Goal: Transaction & Acquisition: Download file/media

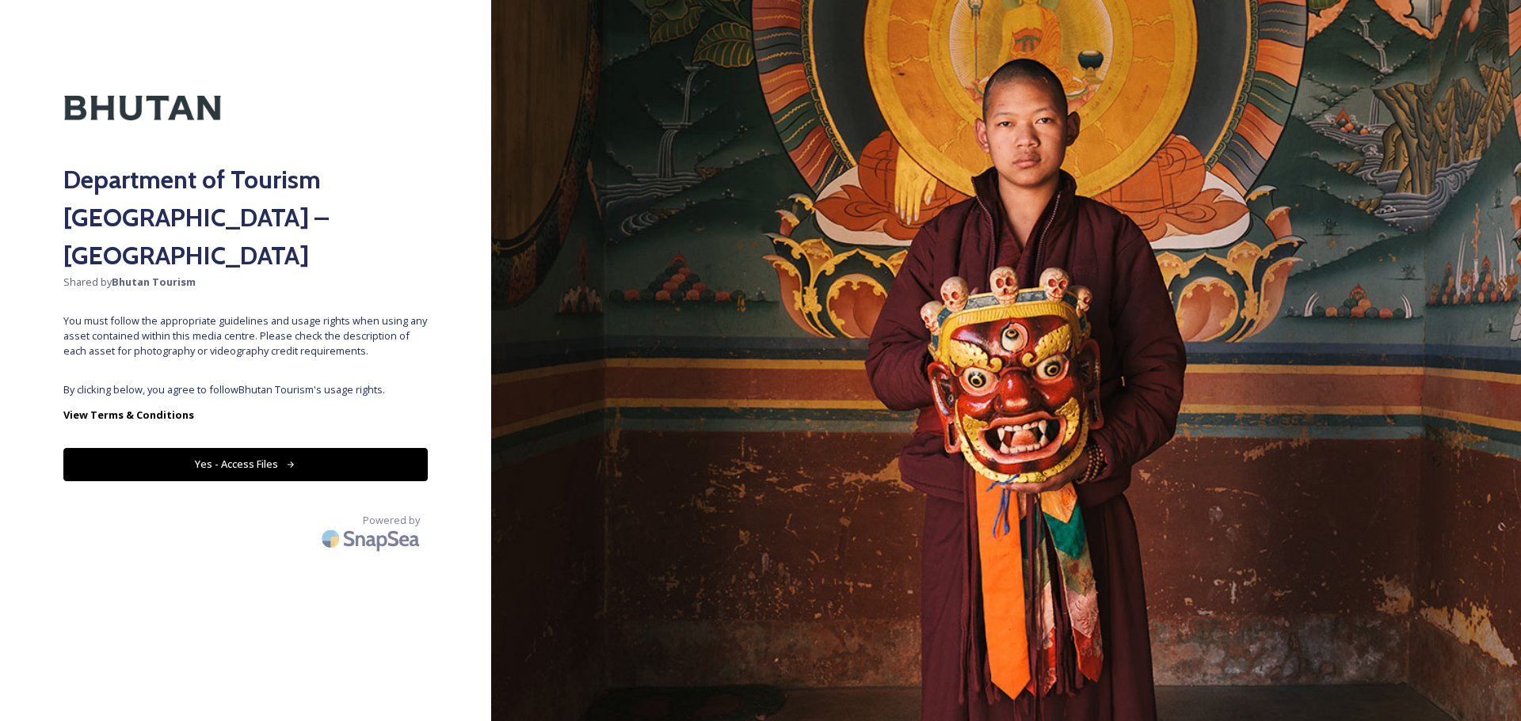
click at [268, 448] on button "Yes - Access Files" at bounding box center [245, 464] width 364 height 32
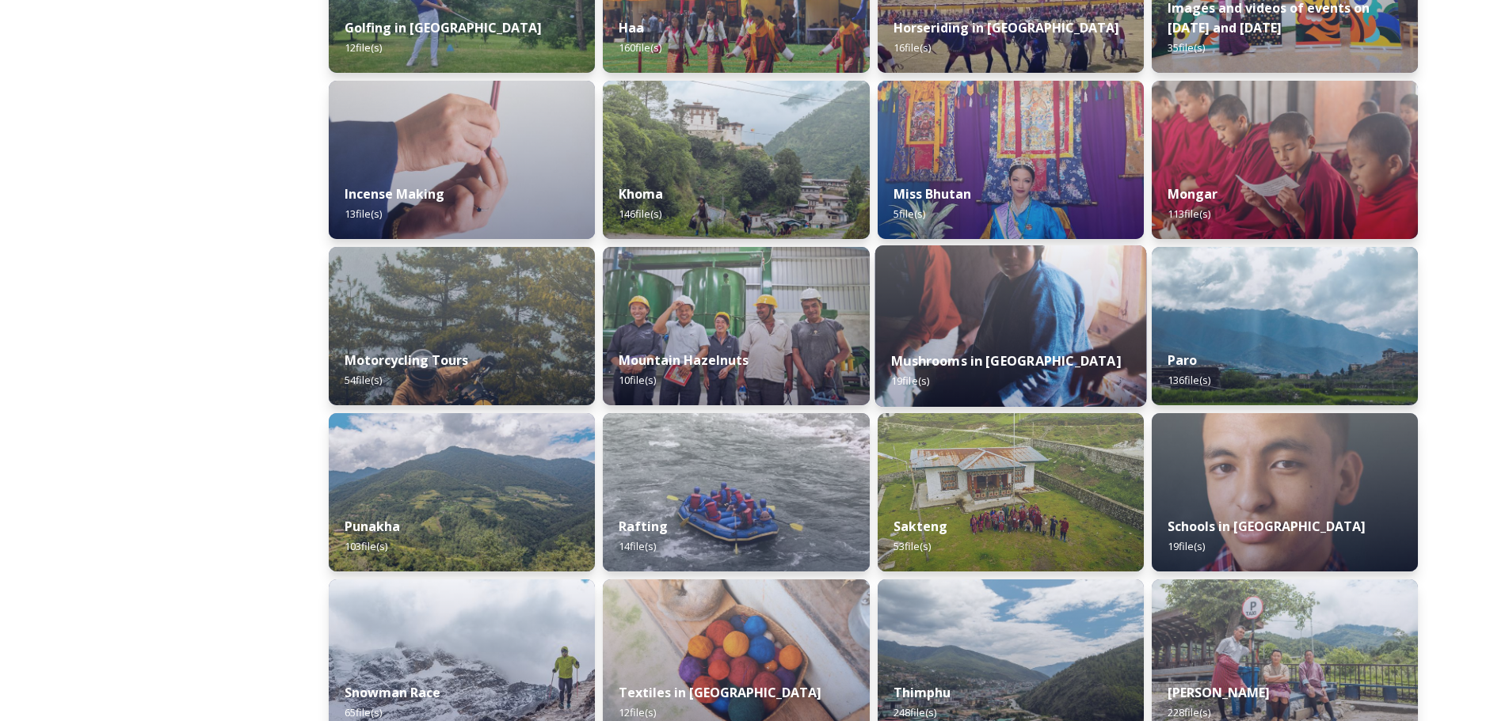
scroll to position [839, 0]
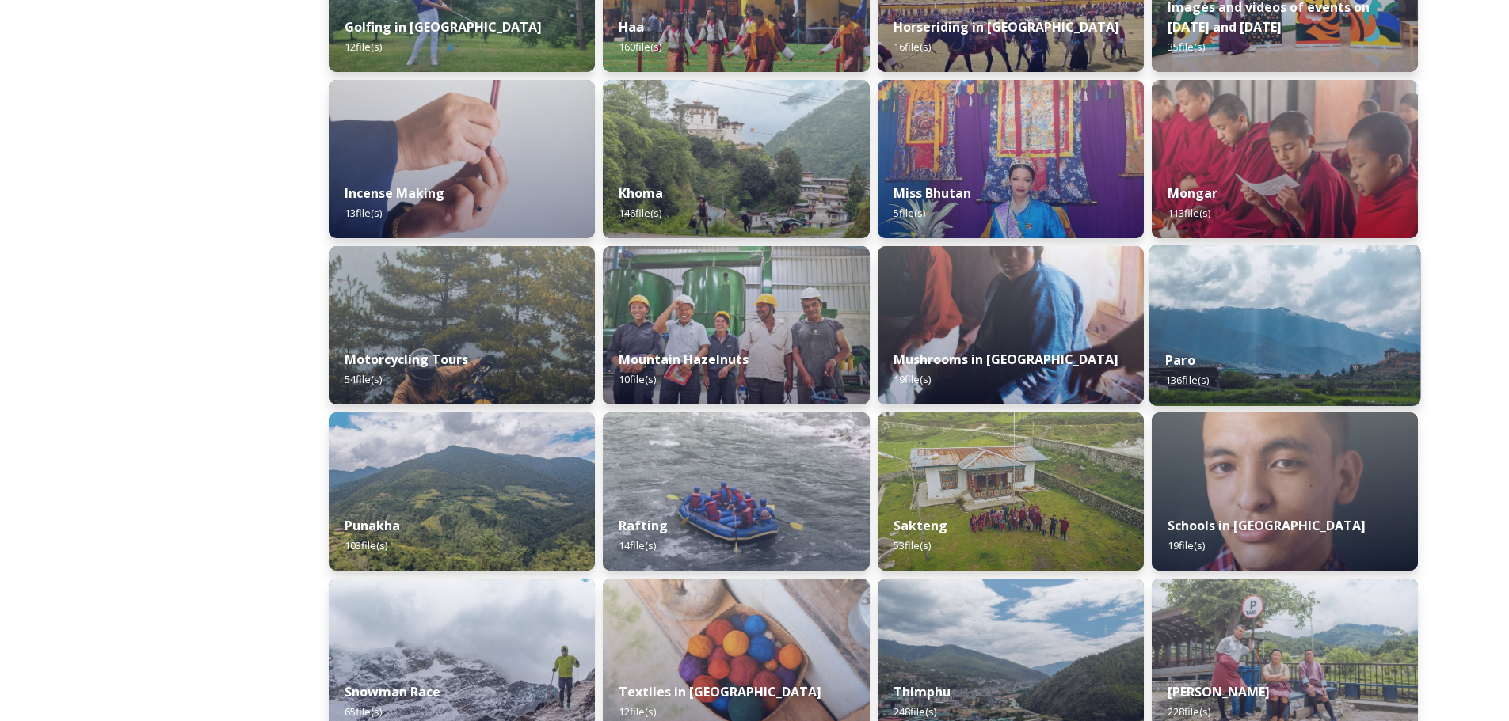
click at [1289, 318] on img at bounding box center [1284, 326] width 272 height 162
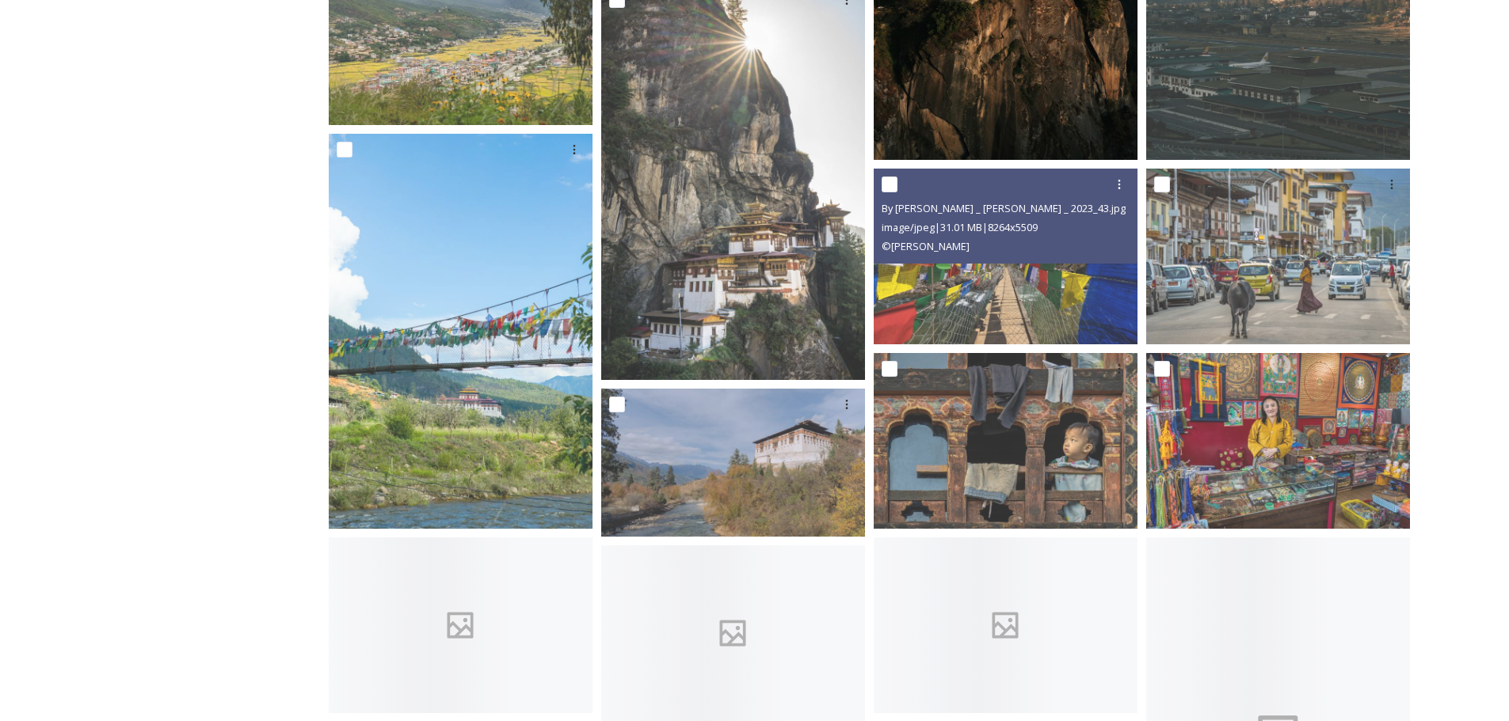
scroll to position [1346, 0]
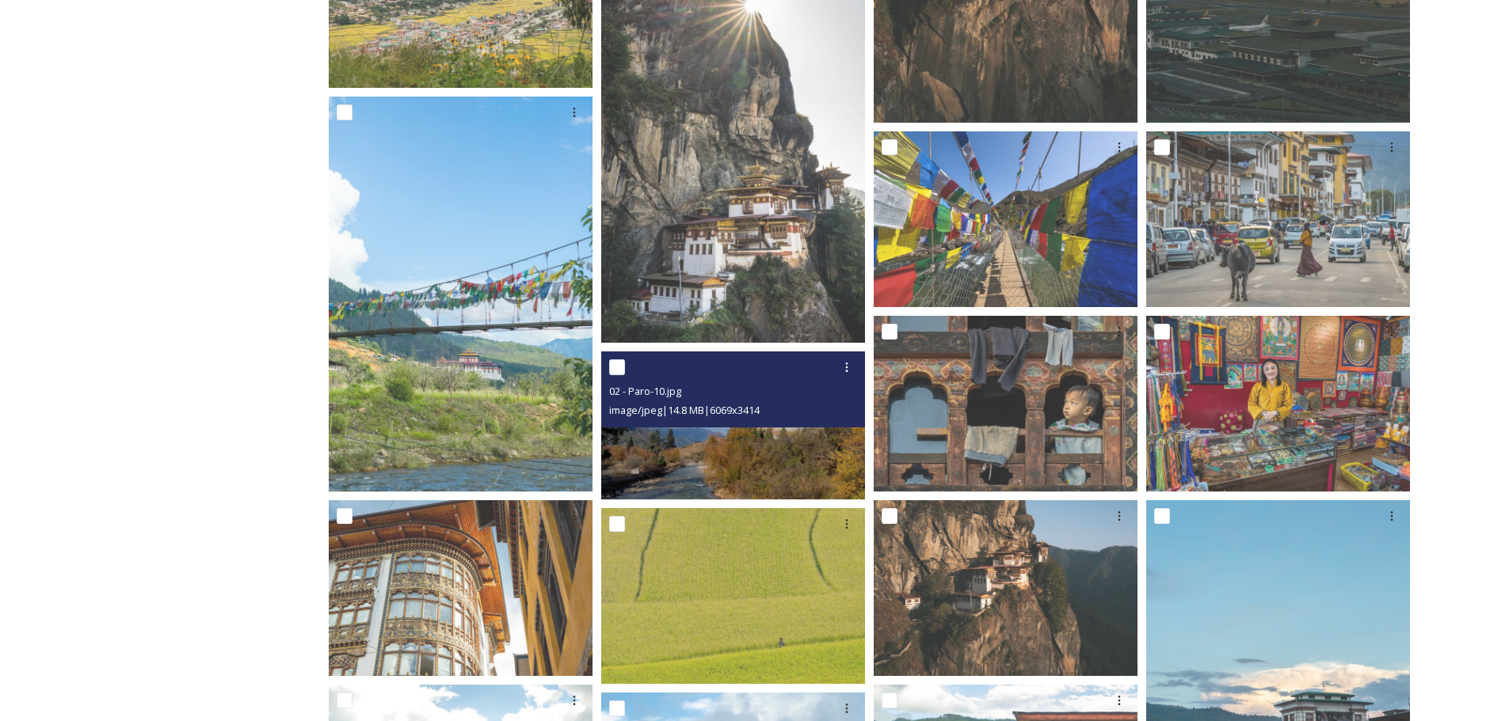
click at [771, 461] on img at bounding box center [733, 426] width 264 height 148
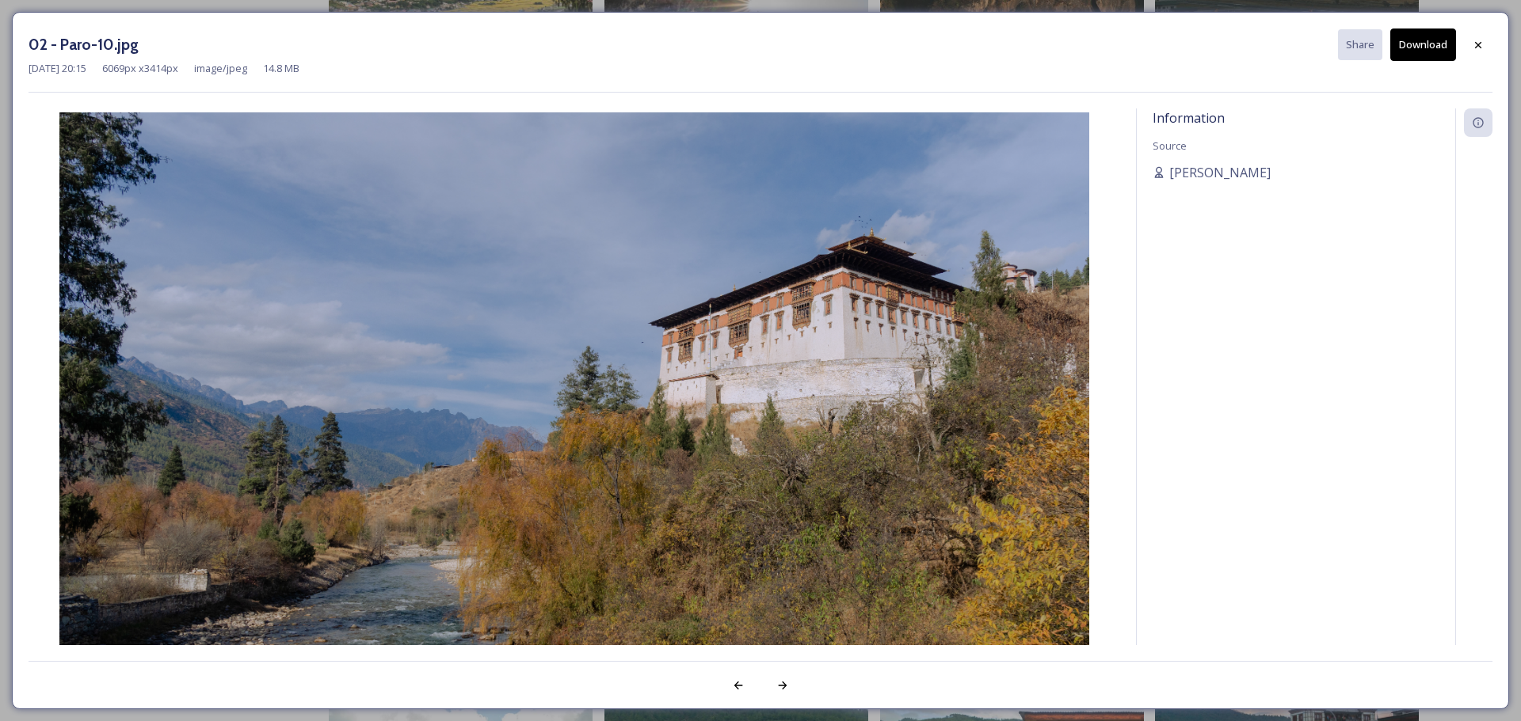
click at [1417, 47] on button "Download" at bounding box center [1423, 45] width 66 height 32
click at [1487, 43] on div at bounding box center [1478, 45] width 29 height 29
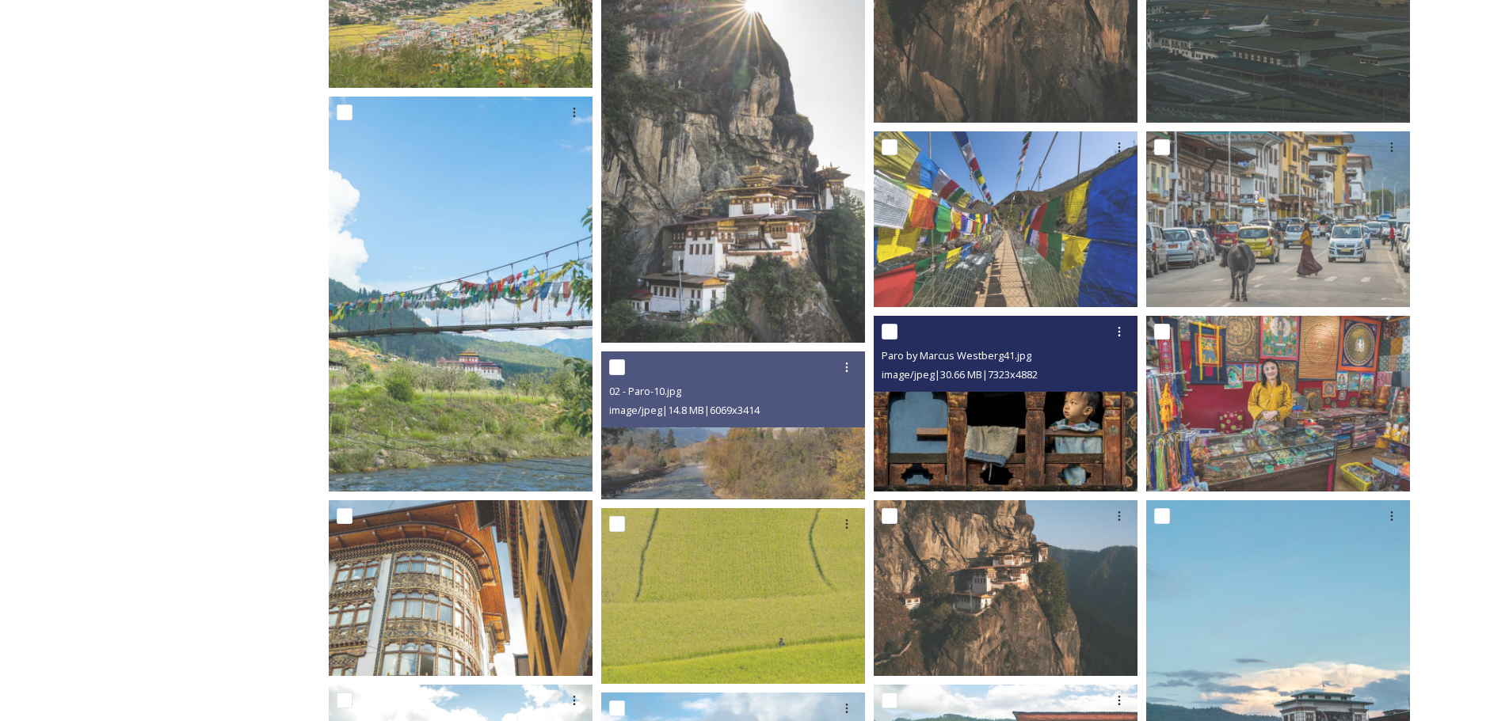
scroll to position [1426, 0]
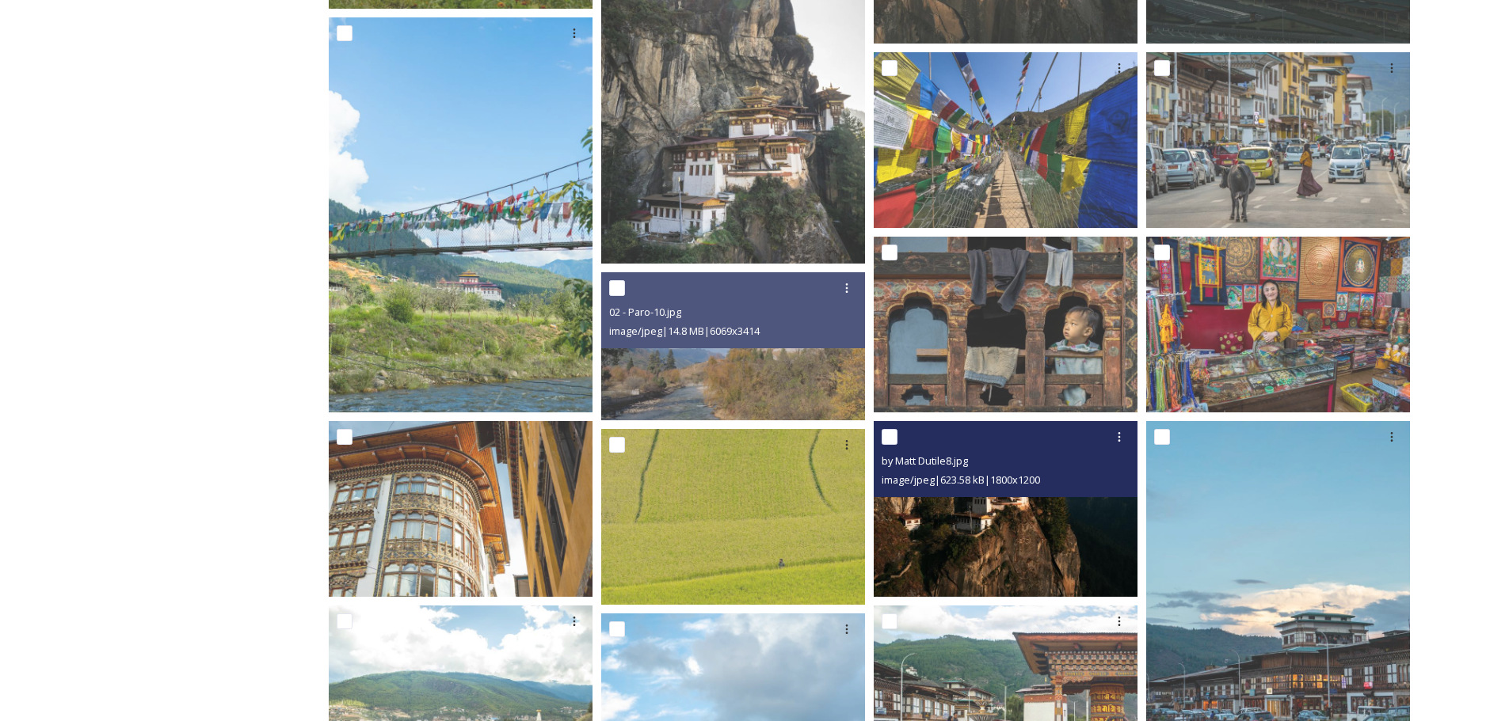
click at [1028, 549] on img at bounding box center [1006, 509] width 264 height 176
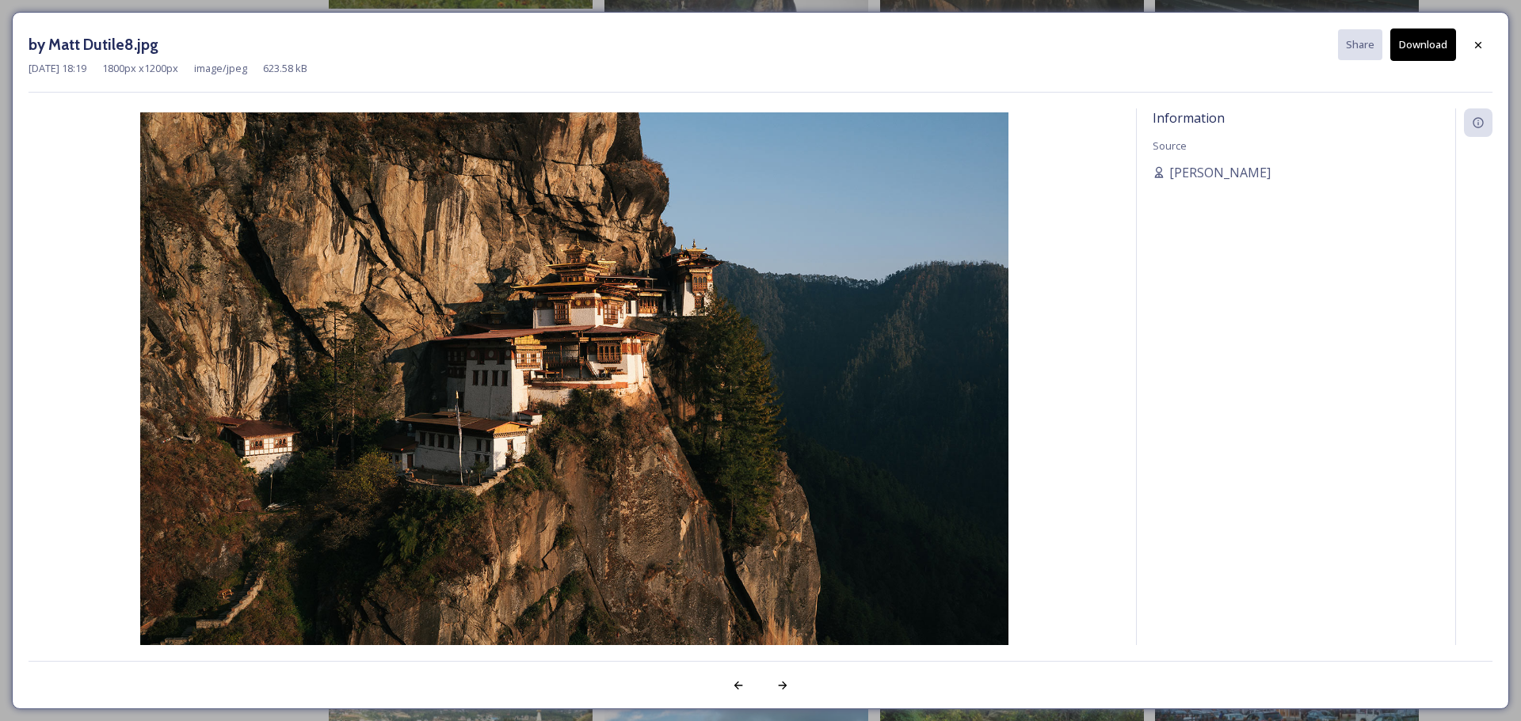
click at [1418, 41] on button "Download" at bounding box center [1423, 45] width 66 height 32
click at [1484, 47] on div at bounding box center [1478, 45] width 29 height 29
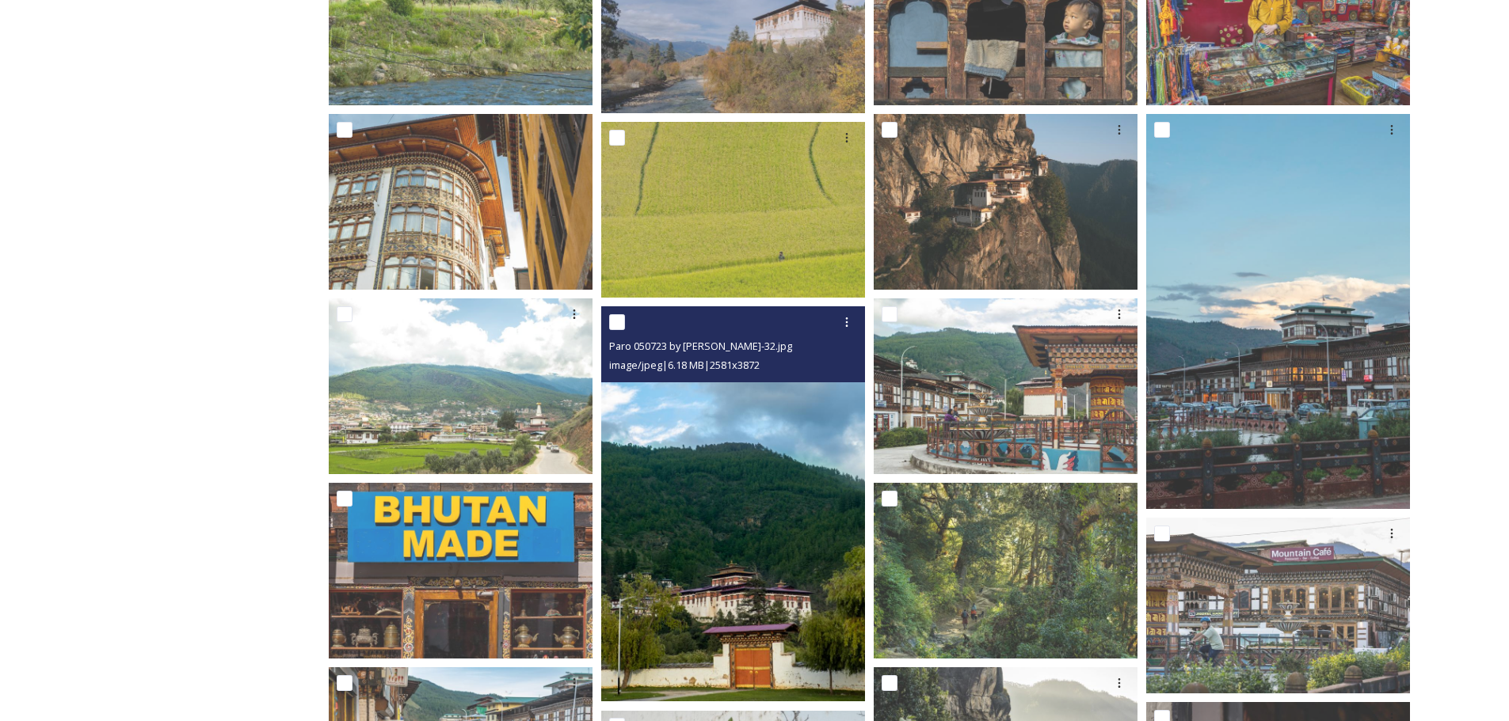
scroll to position [1901, 0]
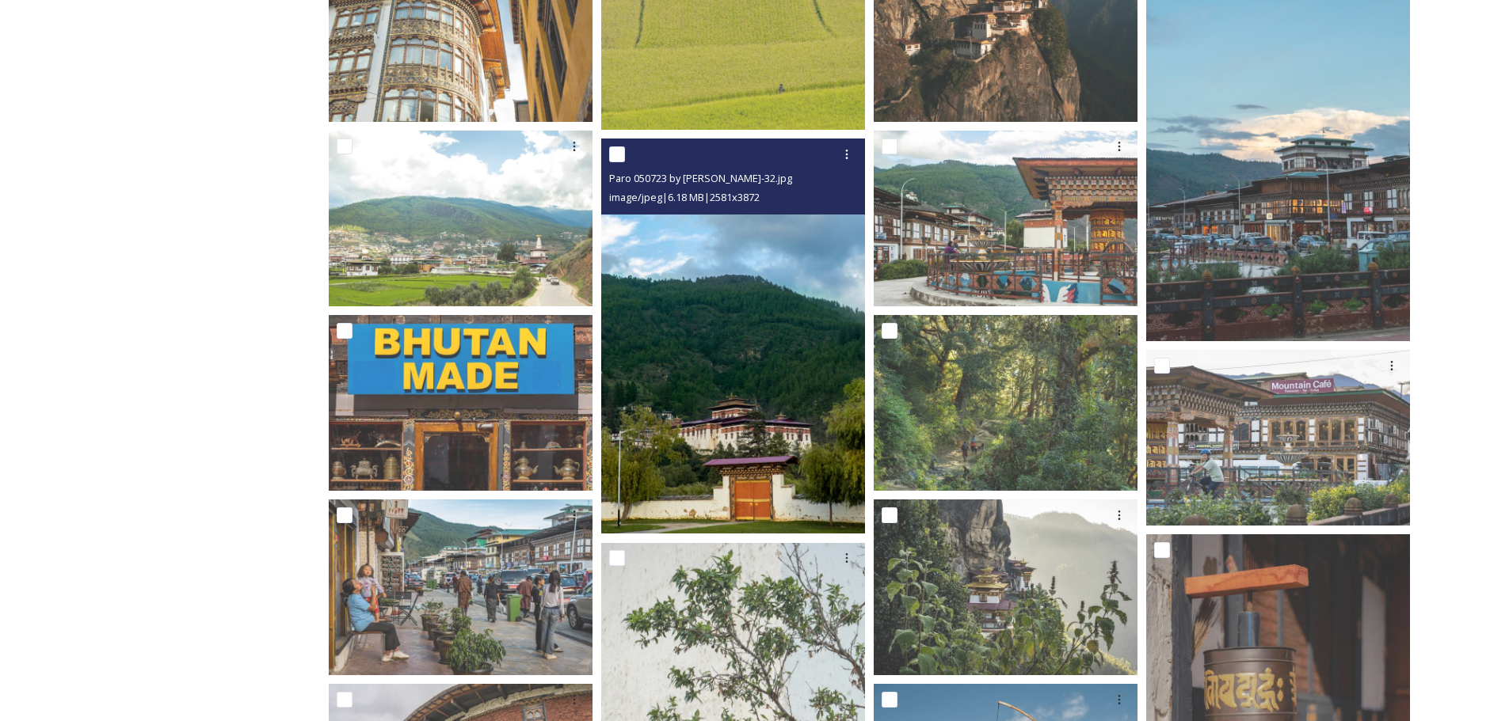
click at [725, 459] on img at bounding box center [733, 337] width 264 height 396
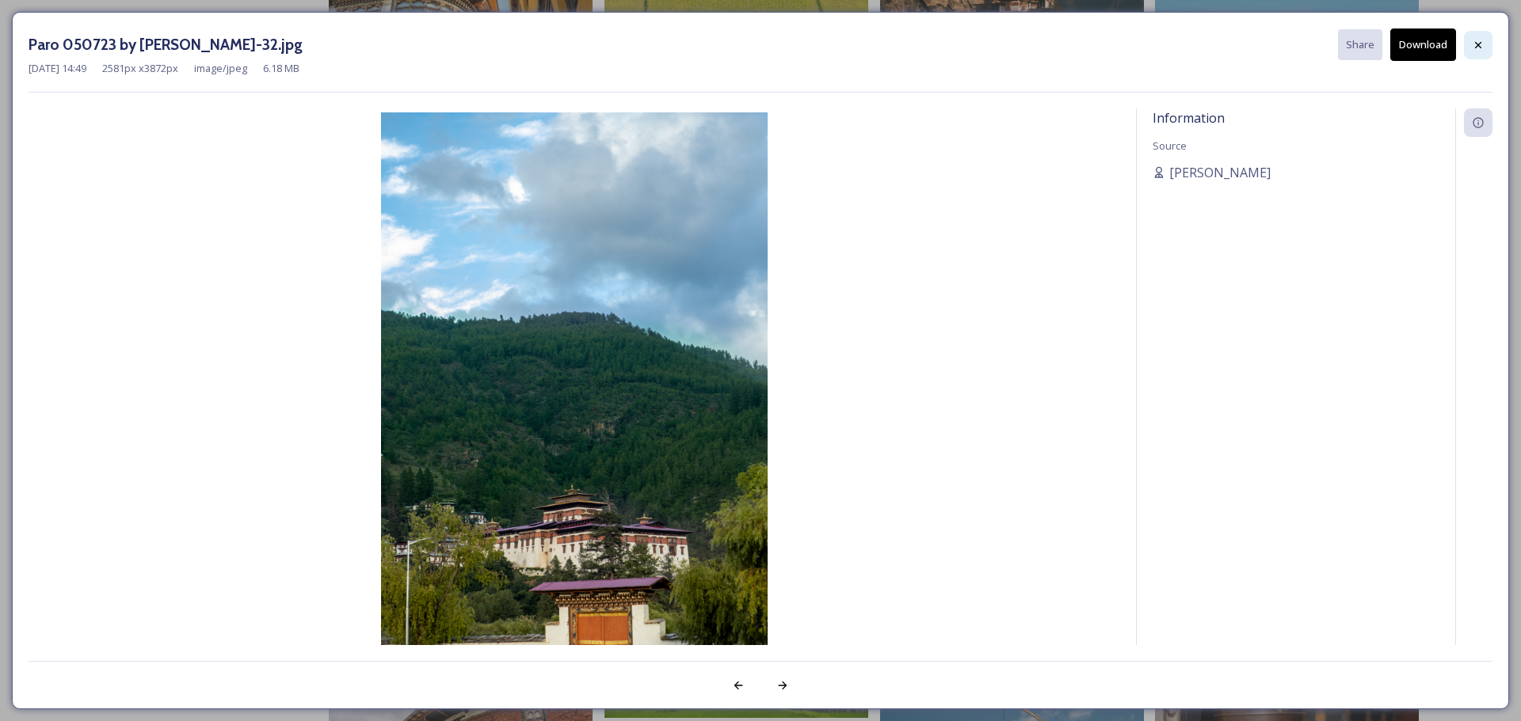
click at [1477, 40] on icon at bounding box center [1477, 45] width 13 height 13
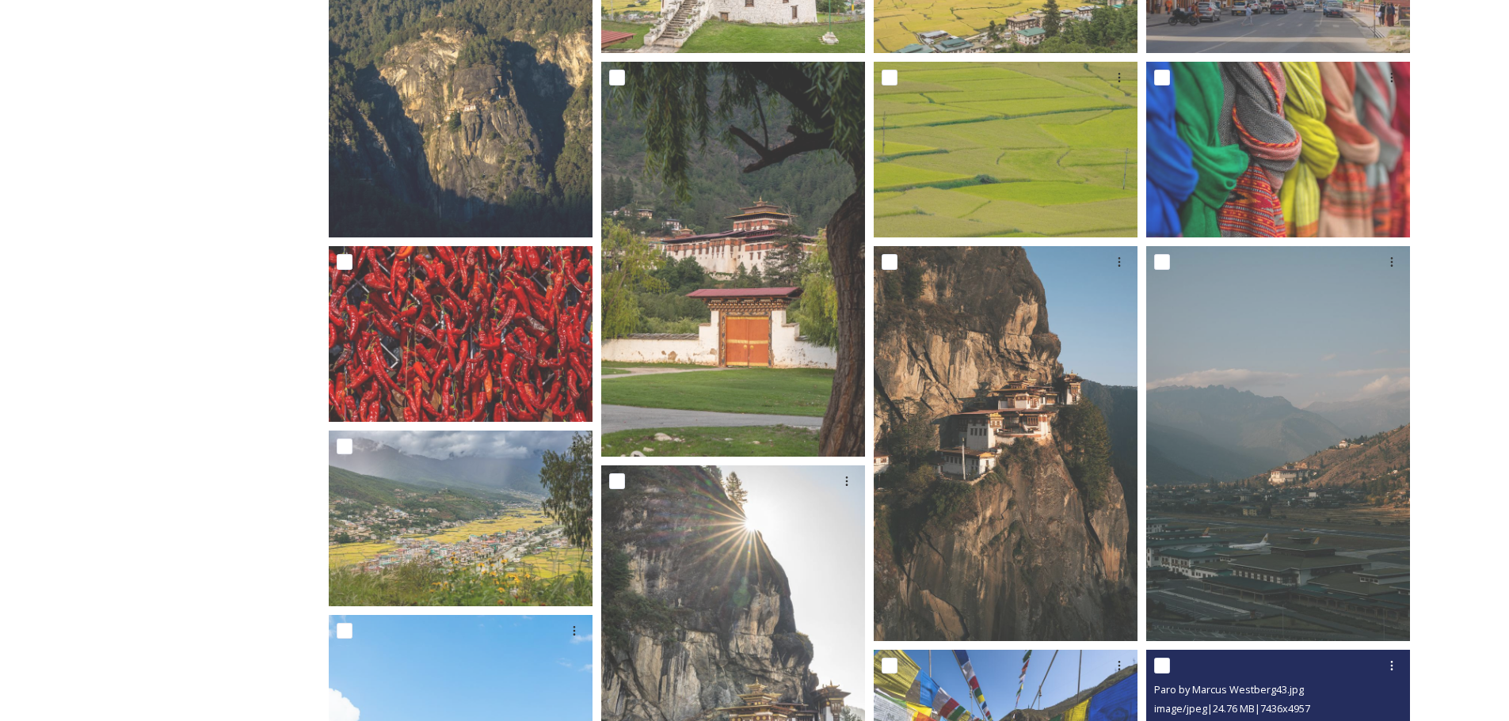
scroll to position [792, 0]
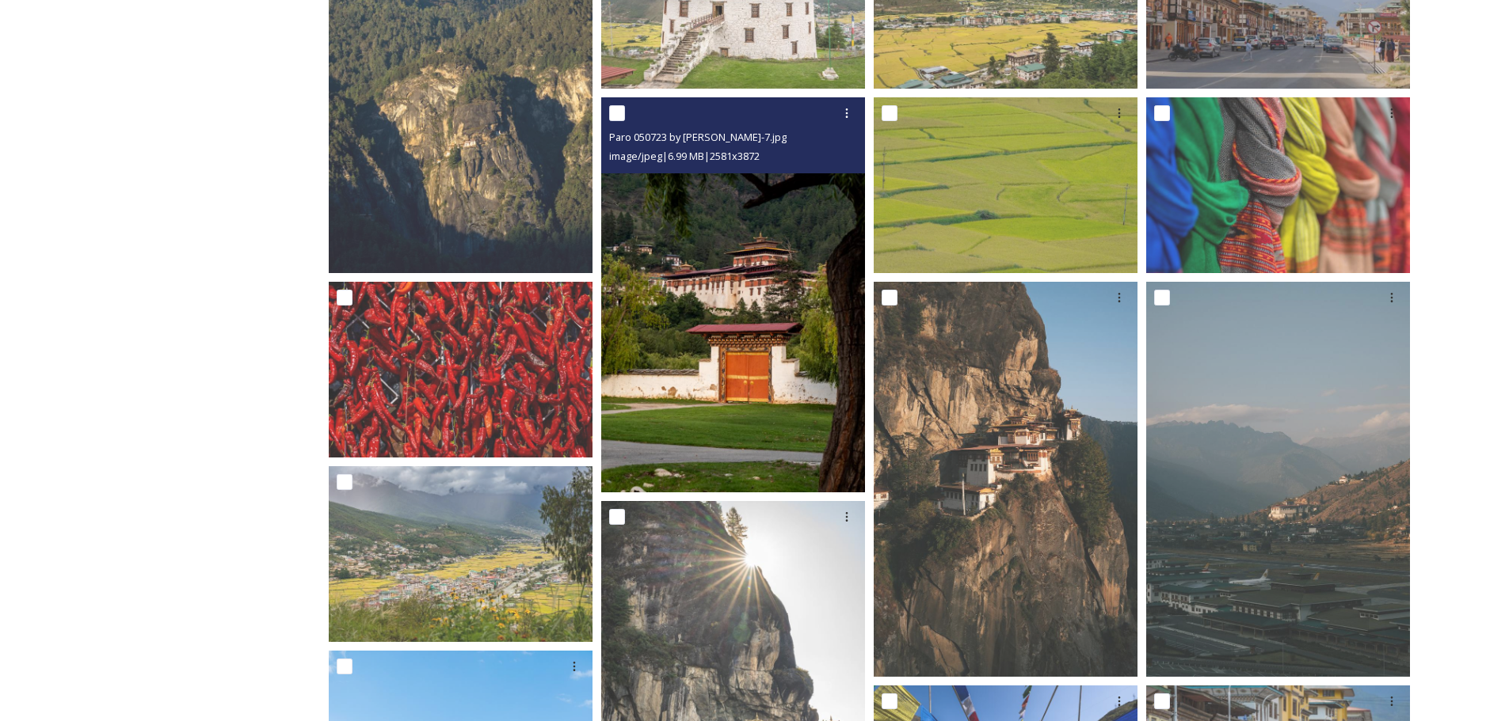
click at [783, 393] on img at bounding box center [733, 295] width 264 height 396
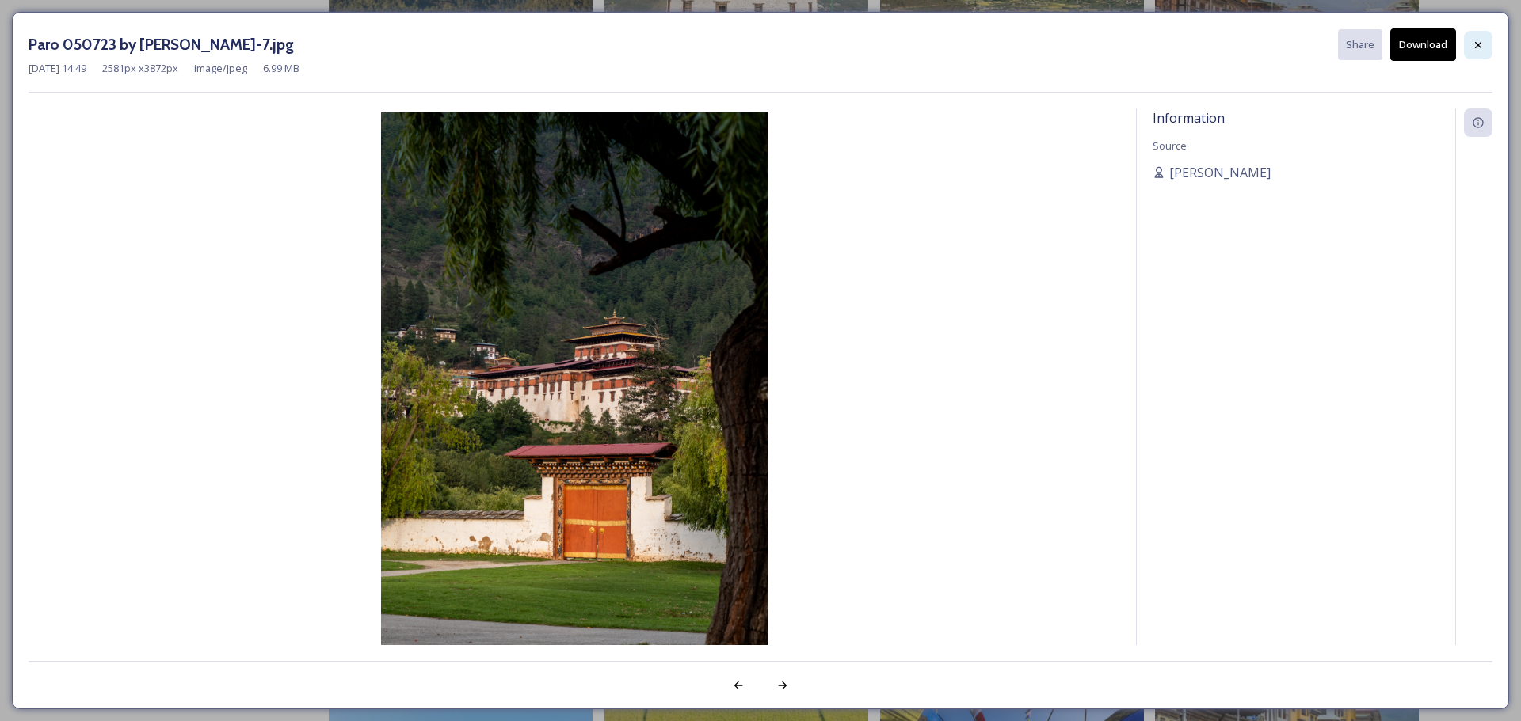
click at [1475, 48] on icon at bounding box center [1478, 44] width 6 height 6
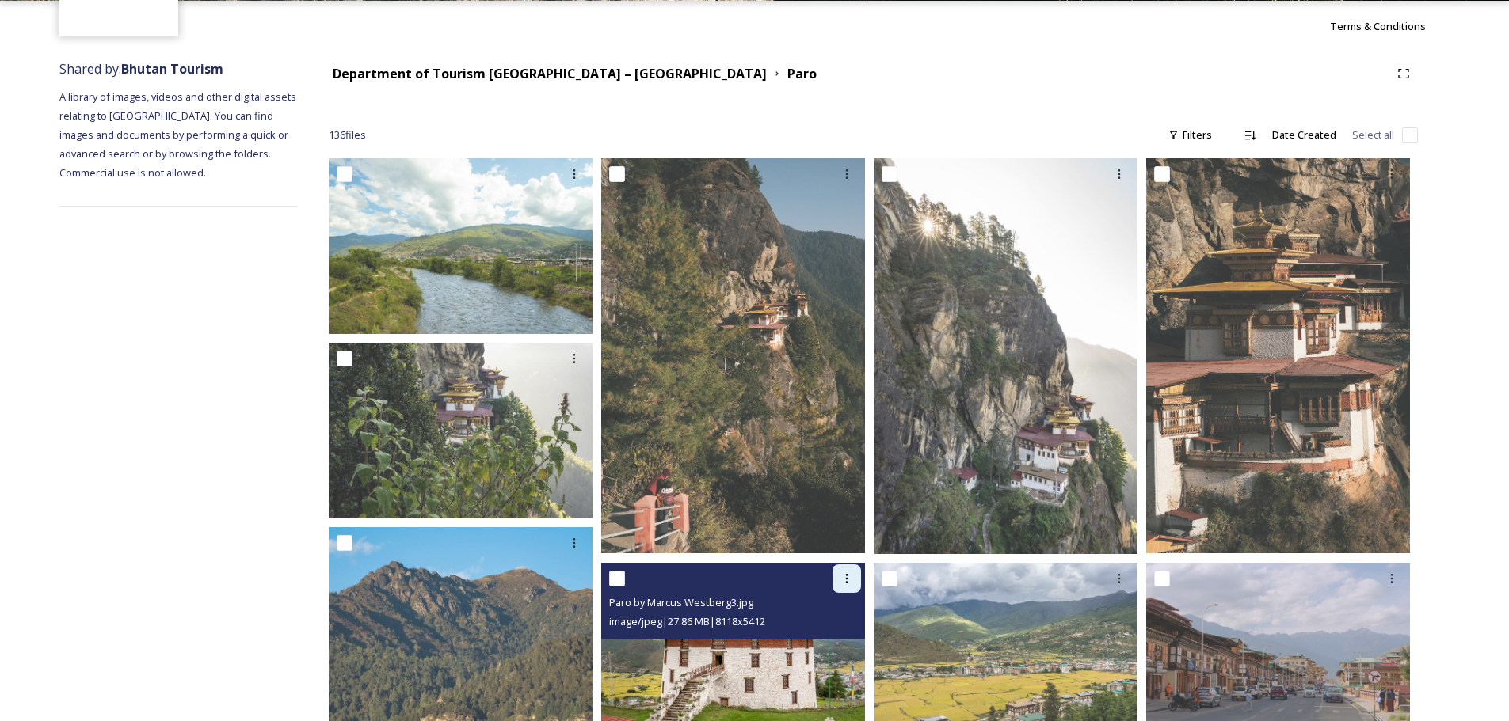
scroll to position [0, 0]
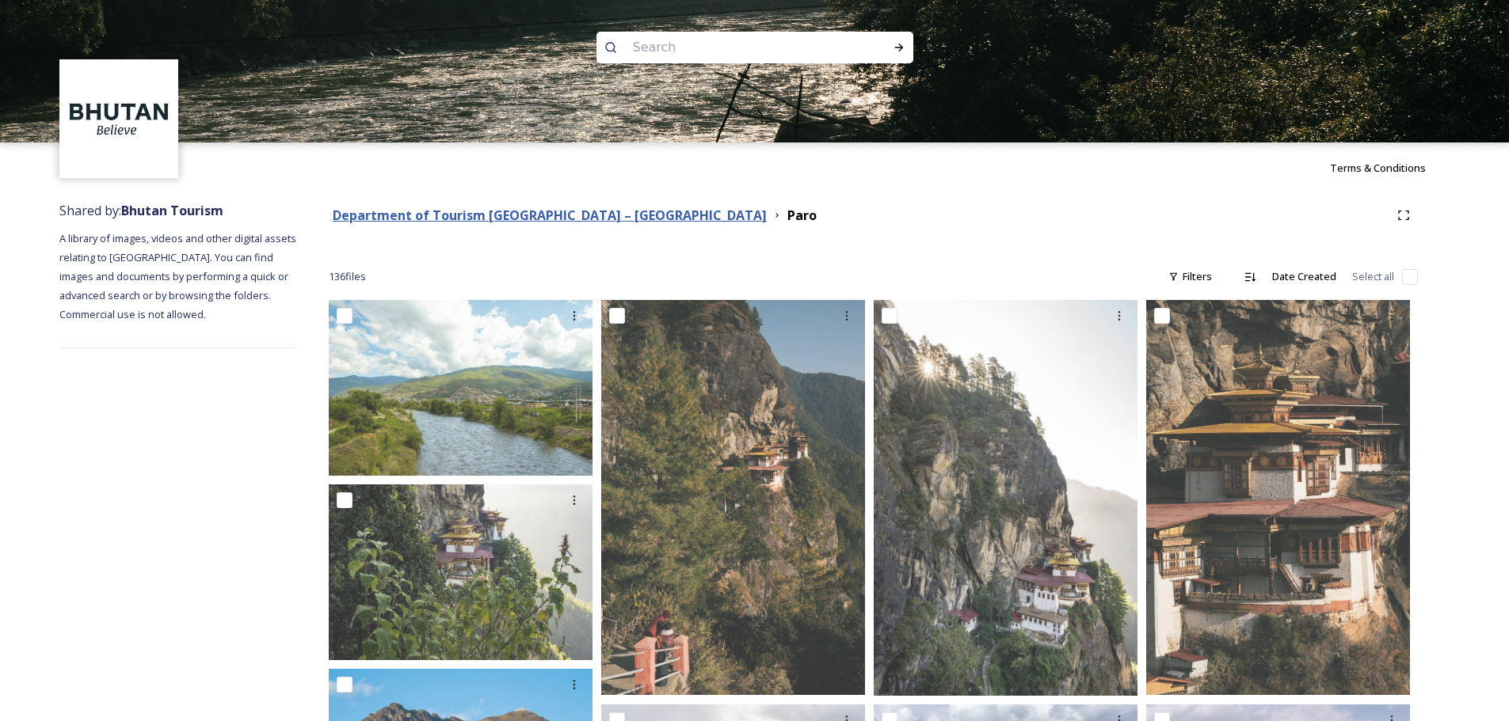
click at [569, 222] on strong "Department of Tourism [GEOGRAPHIC_DATA] – [GEOGRAPHIC_DATA]" at bounding box center [550, 215] width 434 height 17
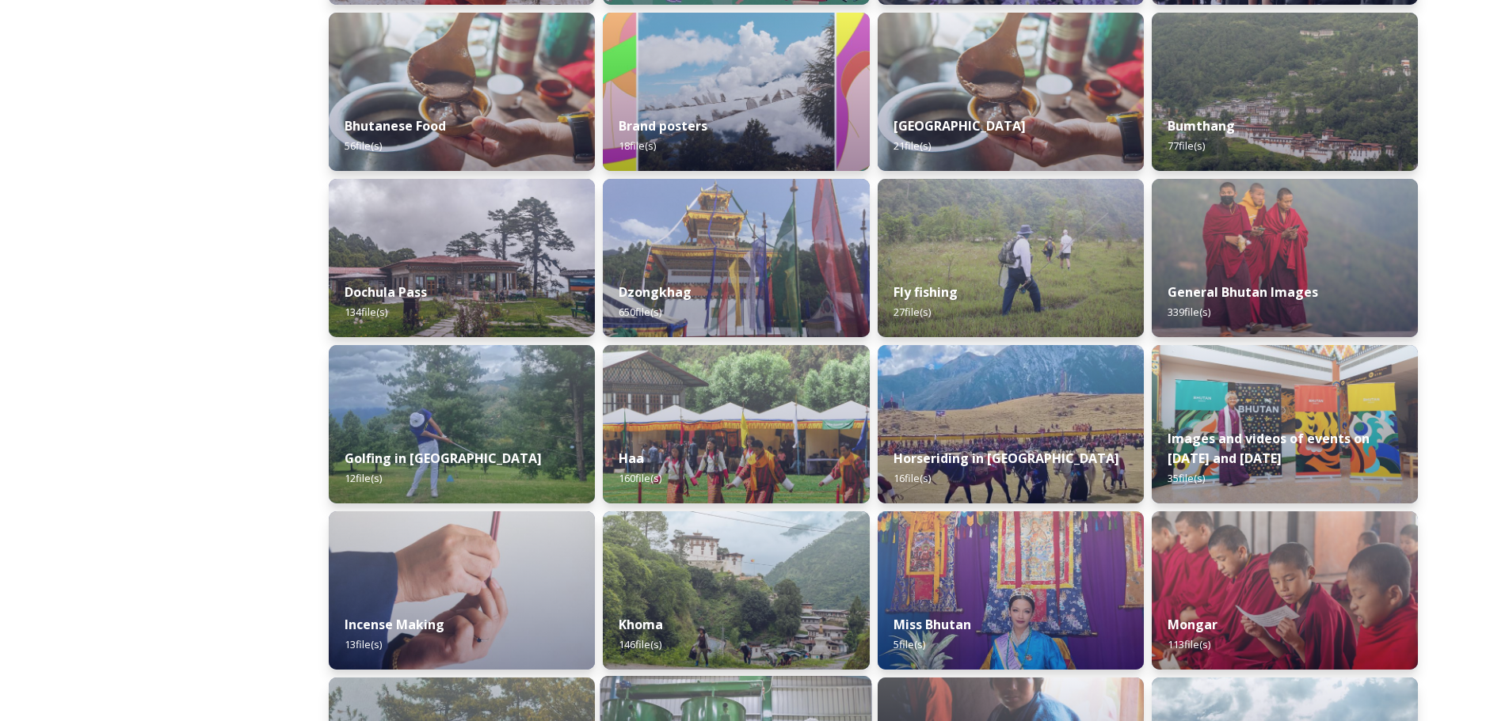
scroll to position [396, 0]
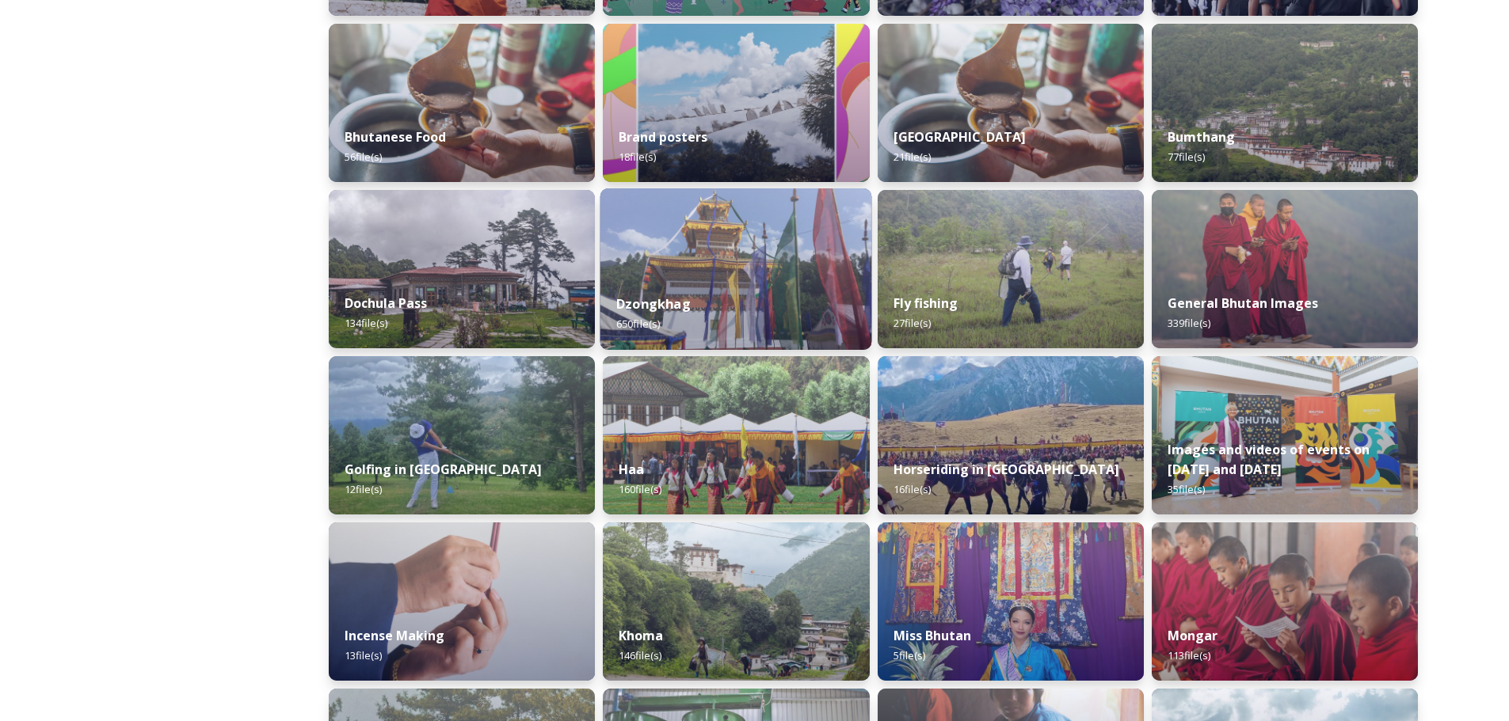
click at [710, 274] on img at bounding box center [736, 269] width 272 height 162
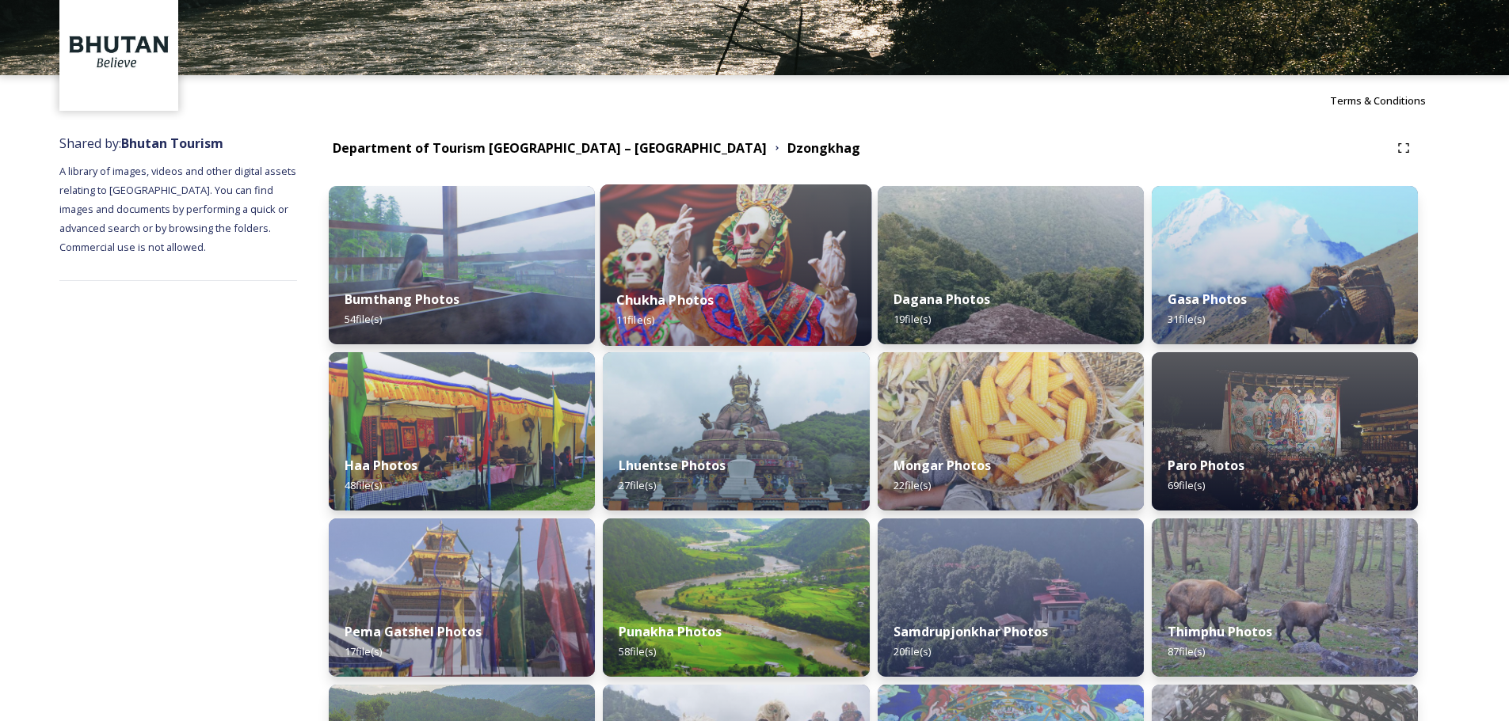
scroll to position [158, 0]
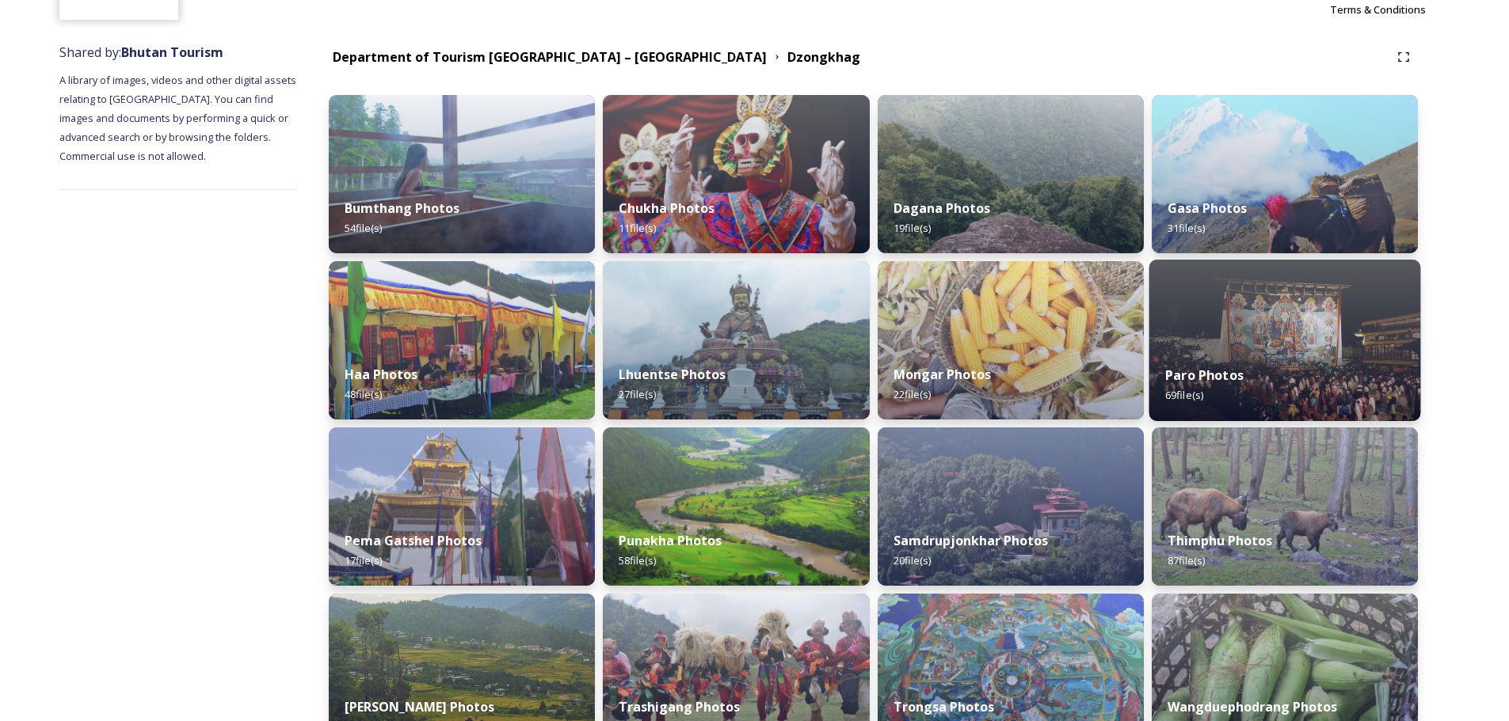
click at [1232, 367] on strong "Paro Photos" at bounding box center [1204, 375] width 78 height 17
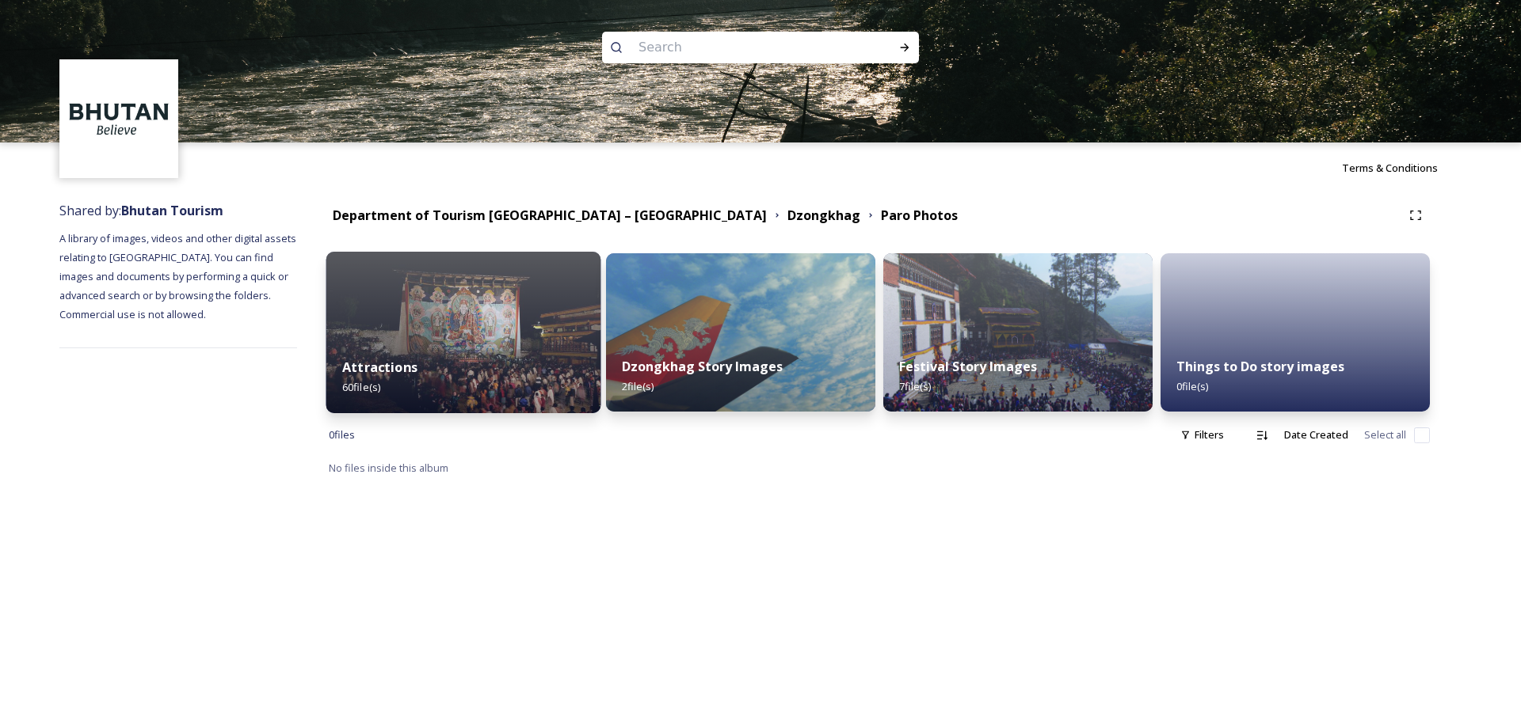
click at [478, 345] on div "Attractions 60 file(s)" at bounding box center [463, 377] width 275 height 72
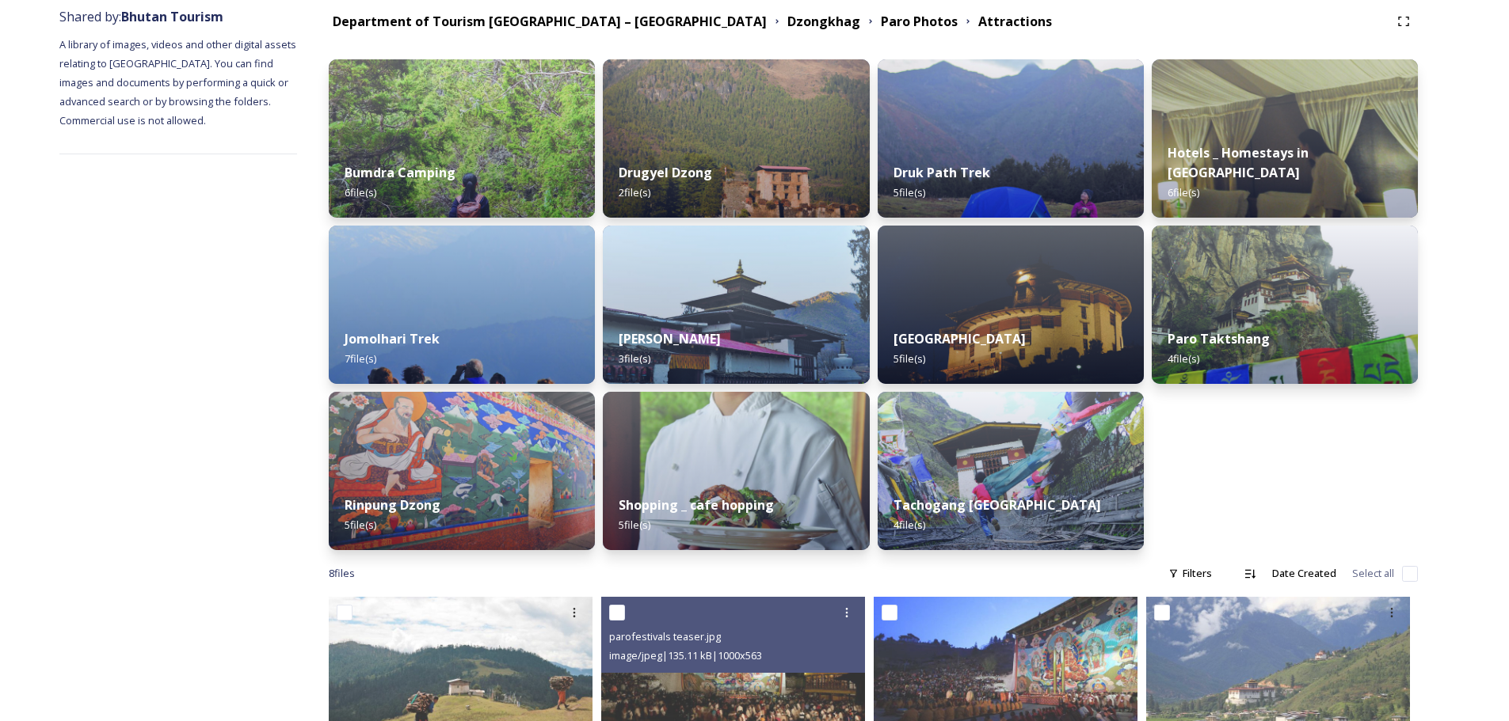
scroll to position [192, 0]
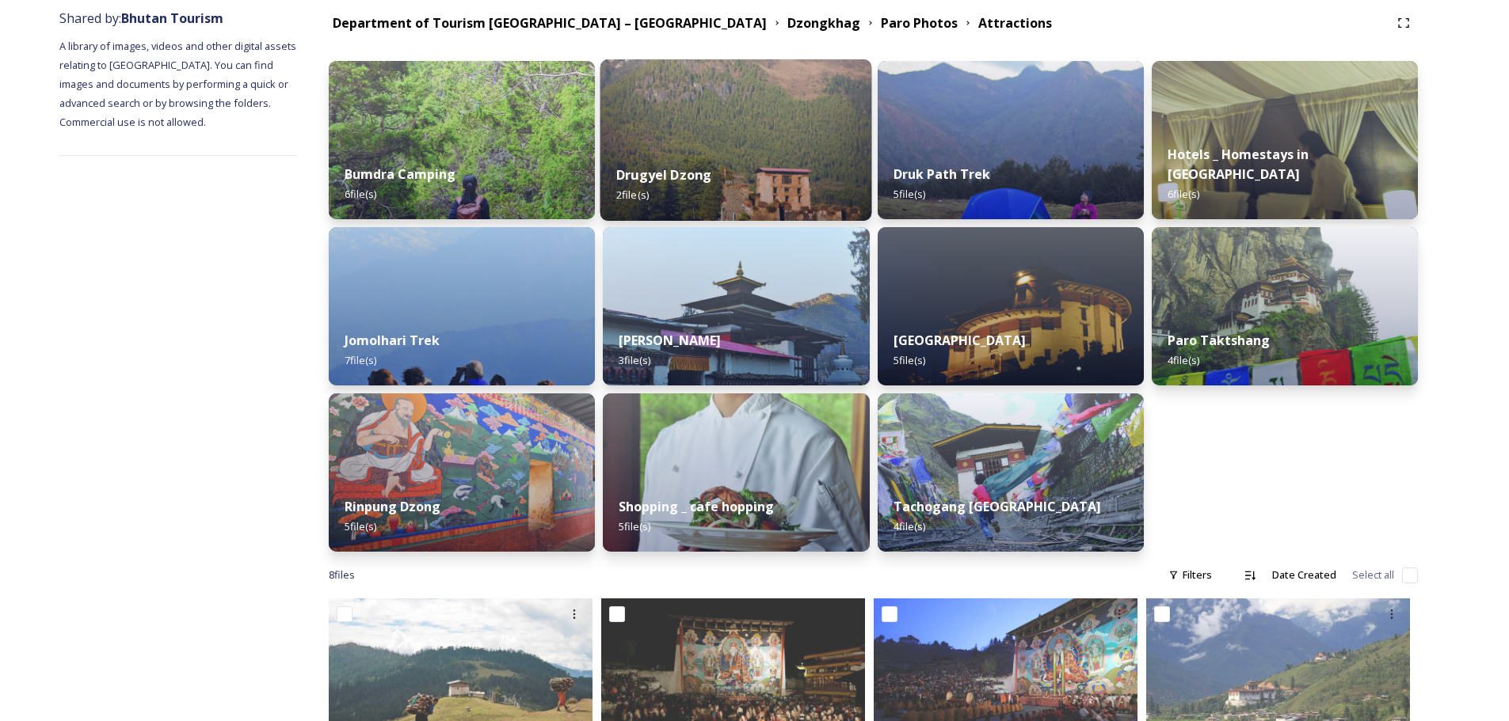
click at [739, 158] on div "Drugyel Dzong 2 file(s)" at bounding box center [736, 185] width 272 height 72
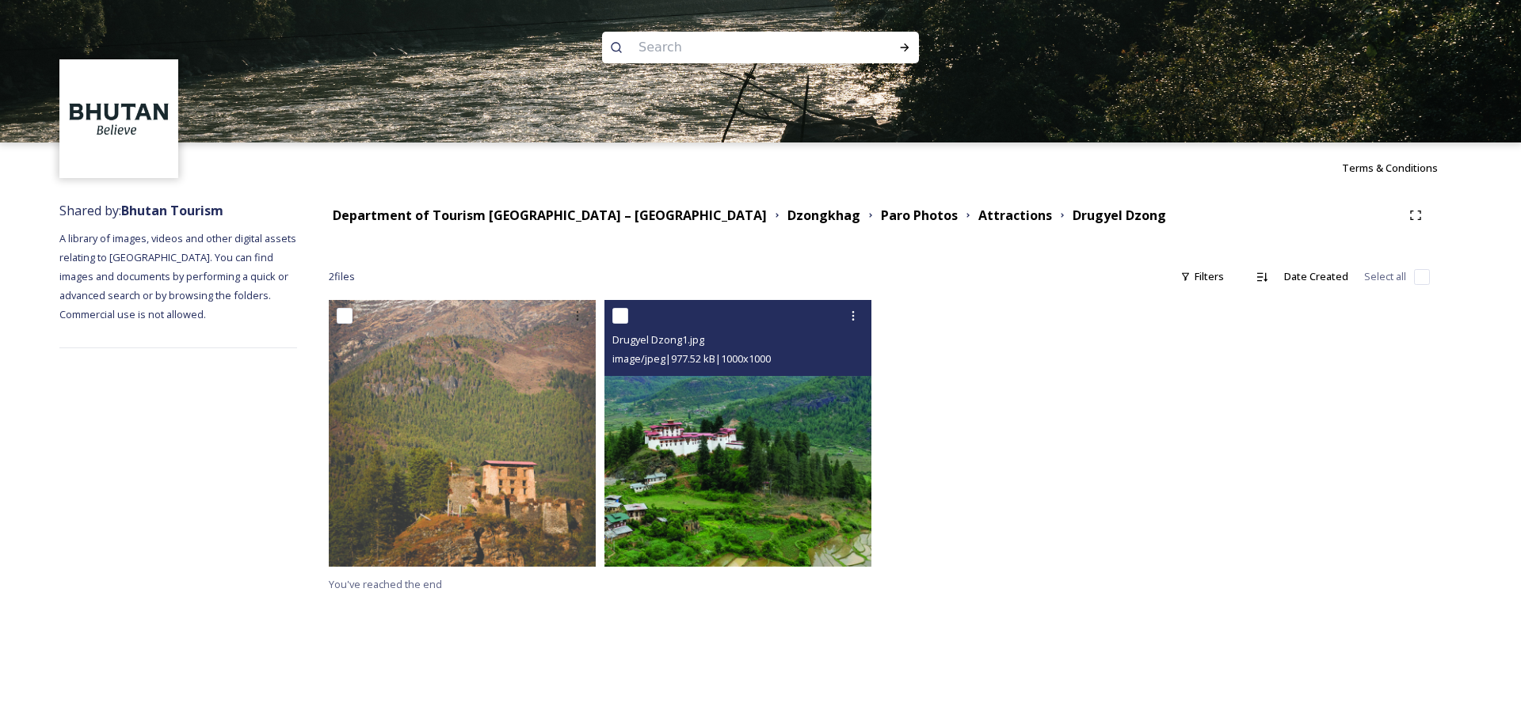
click at [707, 494] on img at bounding box center [737, 433] width 267 height 267
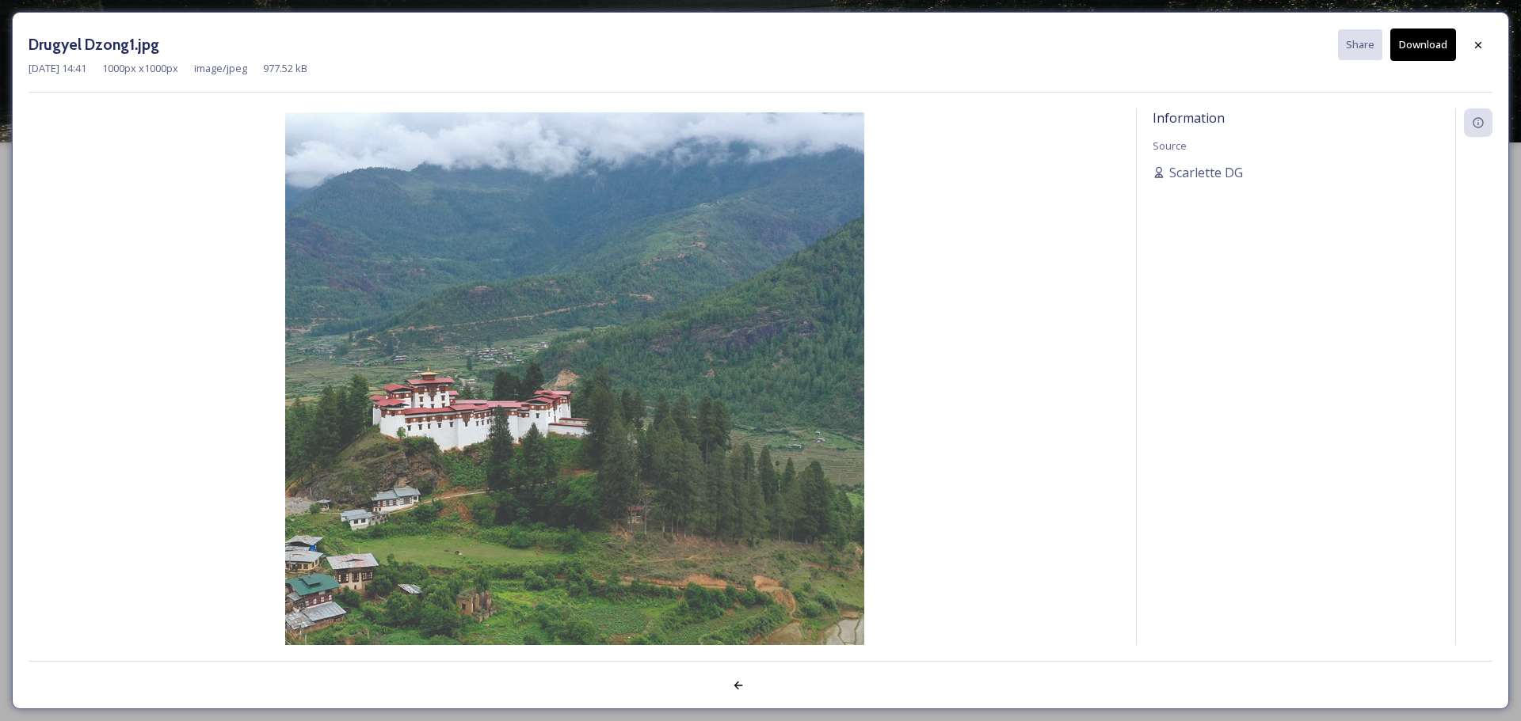
click at [1407, 52] on button "Download" at bounding box center [1423, 45] width 66 height 32
click at [1479, 48] on icon at bounding box center [1477, 45] width 13 height 13
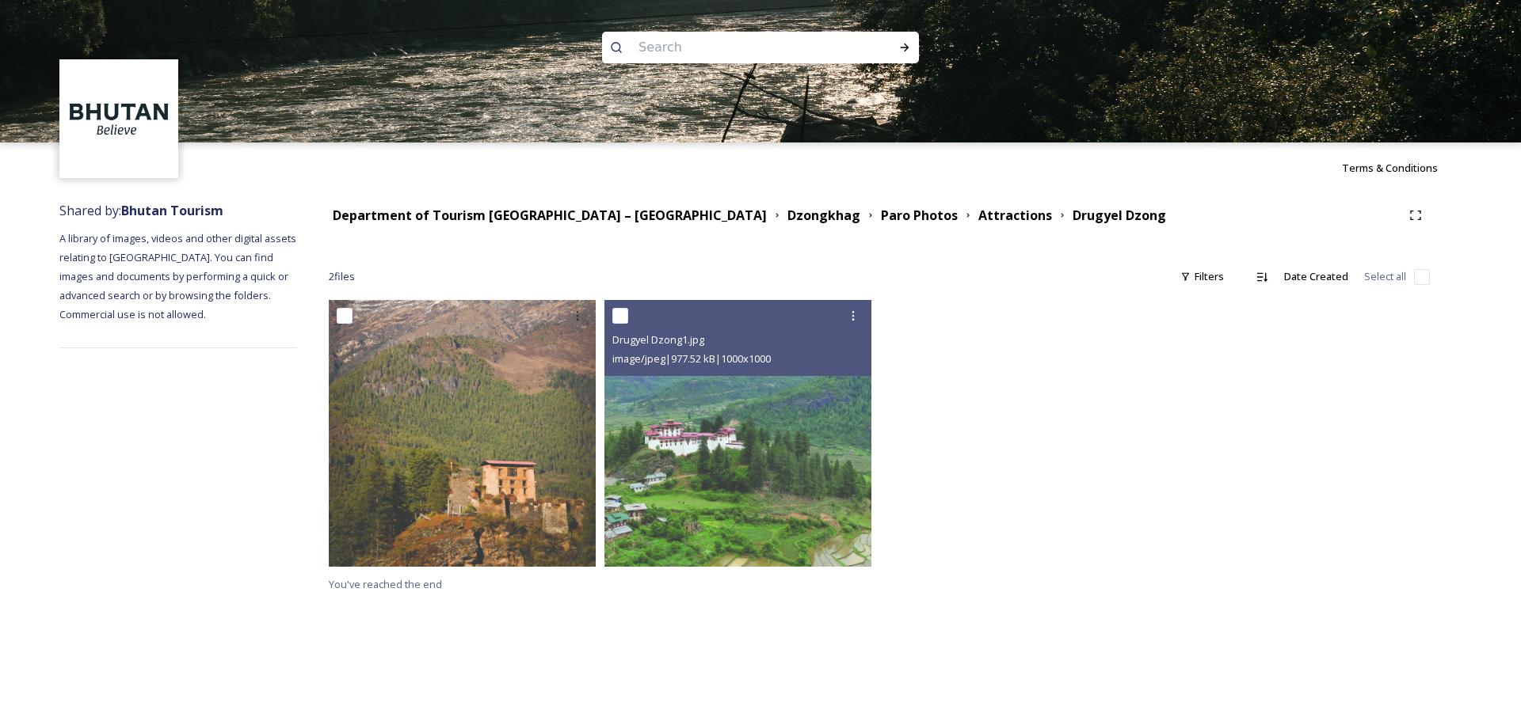
drag, startPoint x: 659, startPoint y: 50, endPoint x: 647, endPoint y: 75, distance: 28.0
click at [658, 50] on input at bounding box center [738, 47] width 217 height 35
click at [543, 215] on strong "Department of Tourism [GEOGRAPHIC_DATA] – [GEOGRAPHIC_DATA]" at bounding box center [550, 215] width 434 height 17
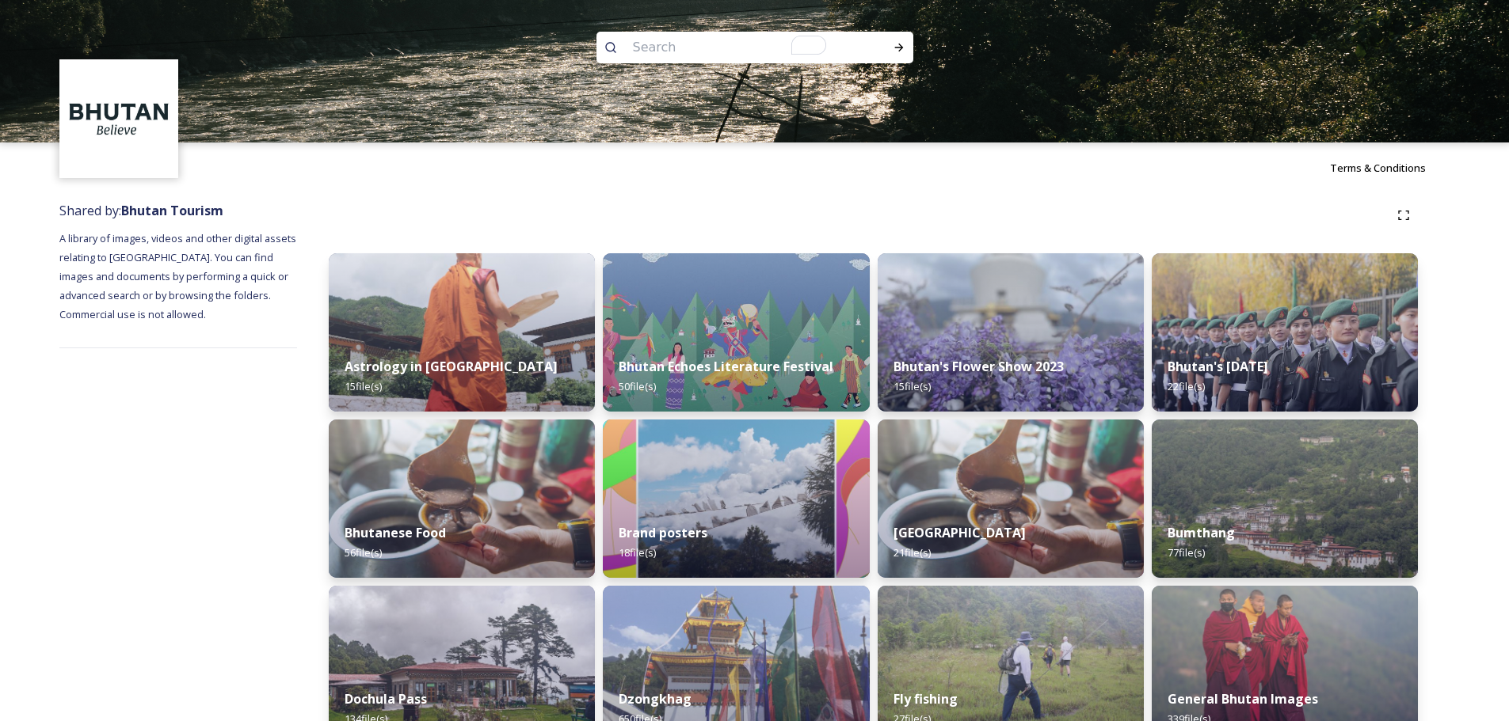
click at [715, 51] on input "To enrich screen reader interactions, please activate Accessibility in Grammarl…" at bounding box center [733, 47] width 217 height 35
paste input "Paro Dzong"
type input "Paro Dzong"
click at [894, 45] on icon at bounding box center [899, 47] width 13 height 13
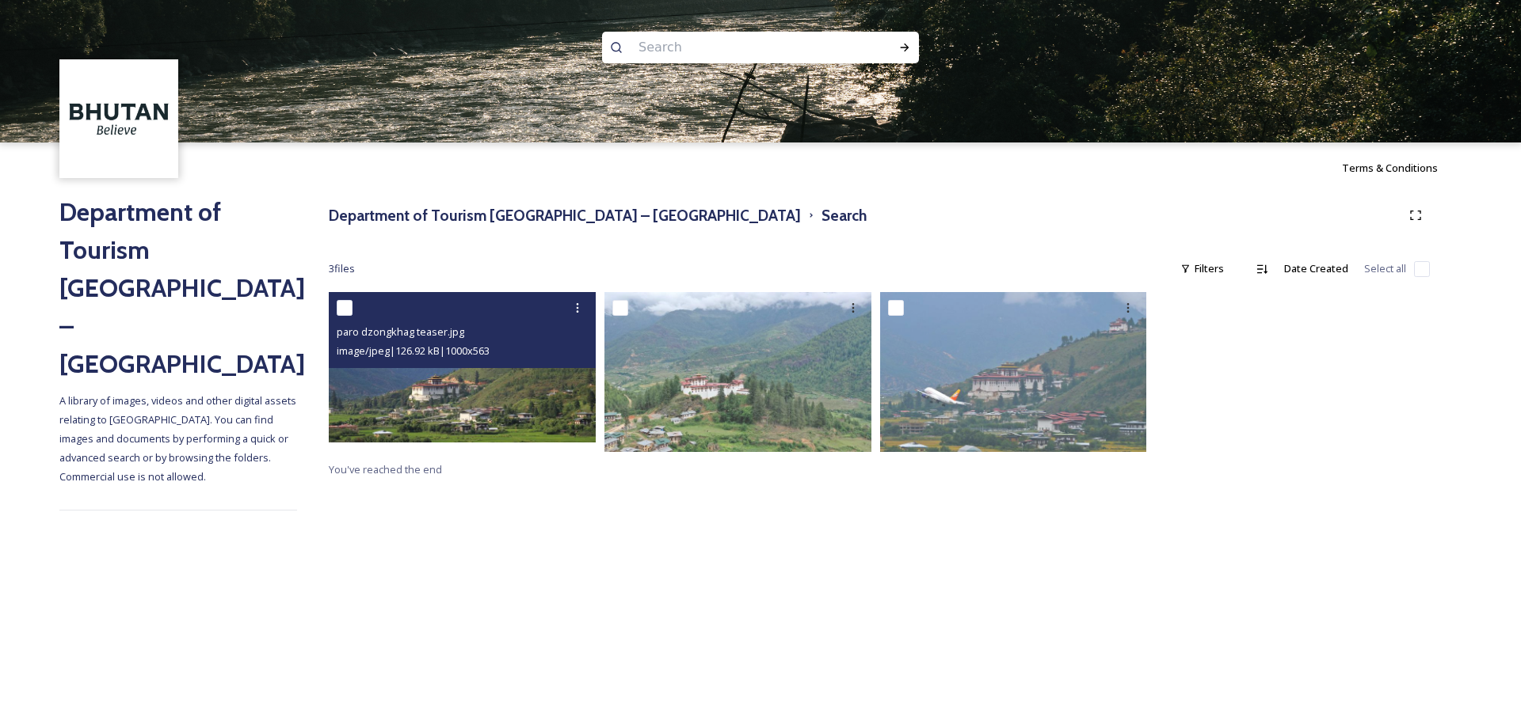
click at [454, 397] on img at bounding box center [462, 367] width 267 height 150
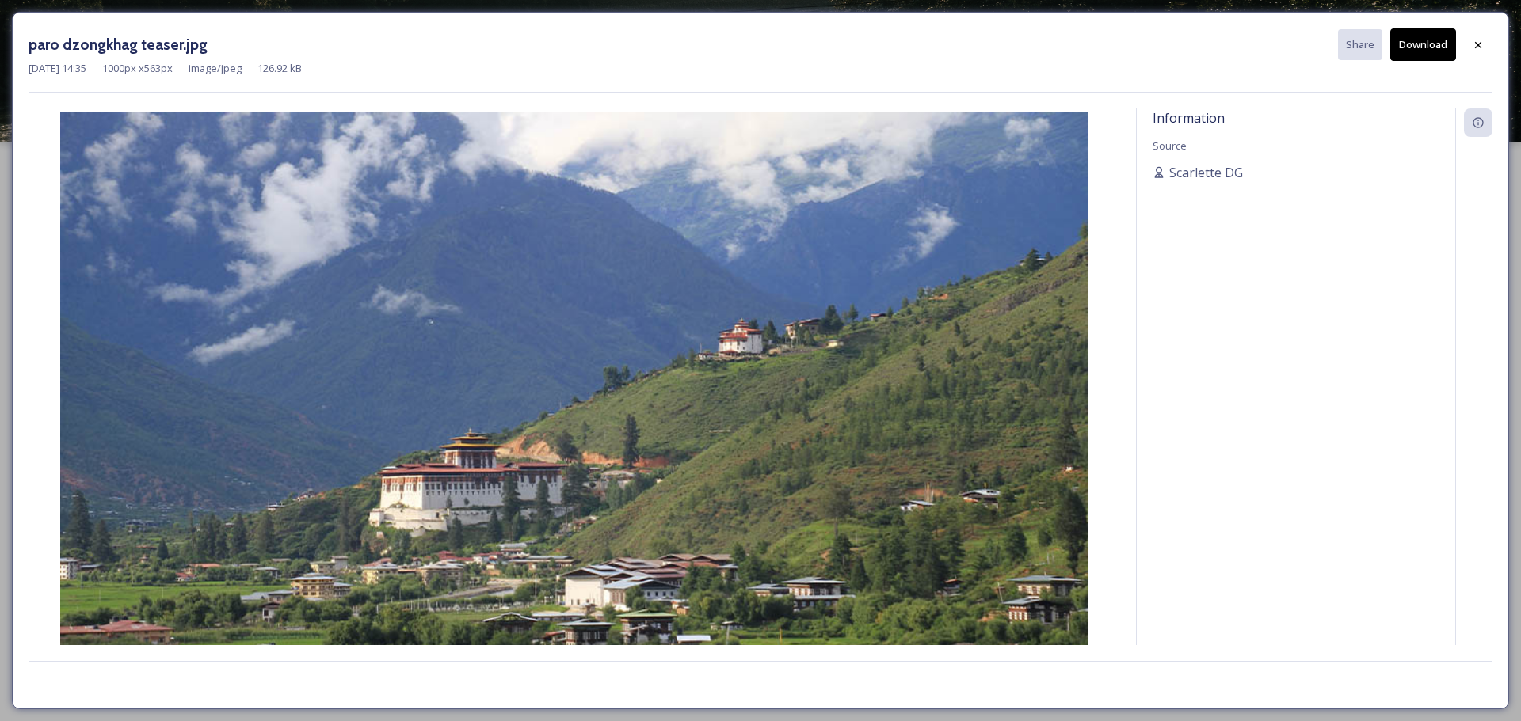
click at [1411, 45] on button "Download" at bounding box center [1423, 45] width 66 height 32
click at [1478, 49] on icon at bounding box center [1477, 45] width 13 height 13
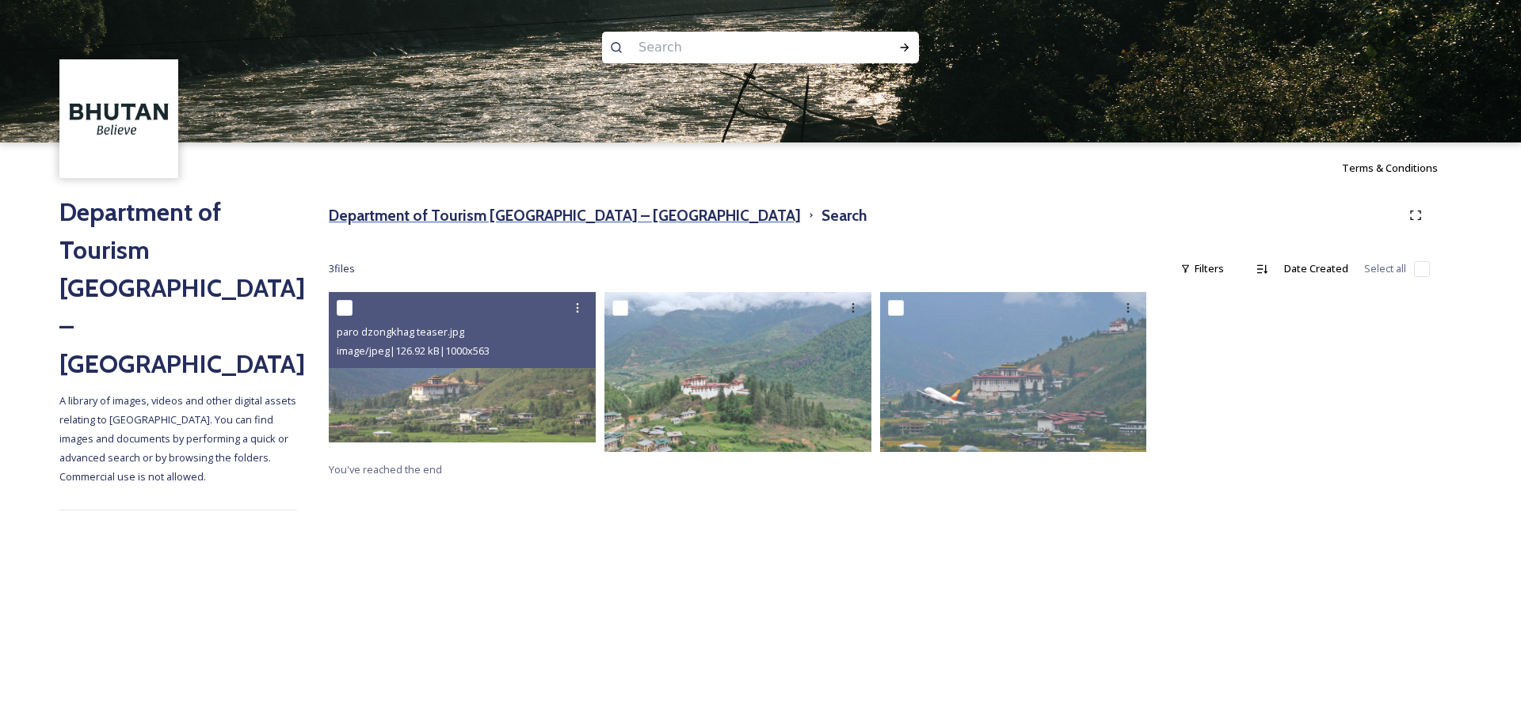
click at [580, 221] on h3 "Department of Tourism [GEOGRAPHIC_DATA] – [GEOGRAPHIC_DATA]" at bounding box center [565, 215] width 472 height 23
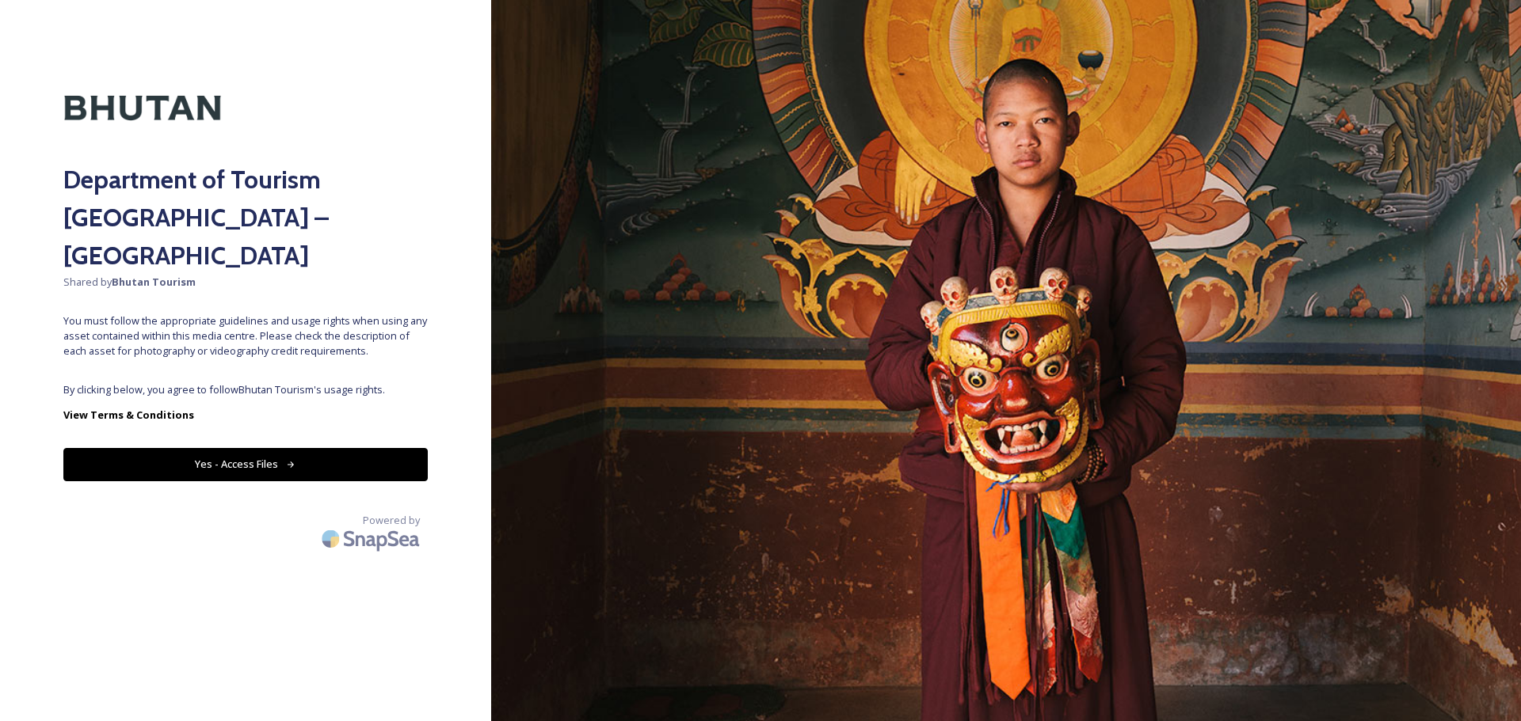
click at [282, 448] on button "Yes - Access Files" at bounding box center [245, 464] width 364 height 32
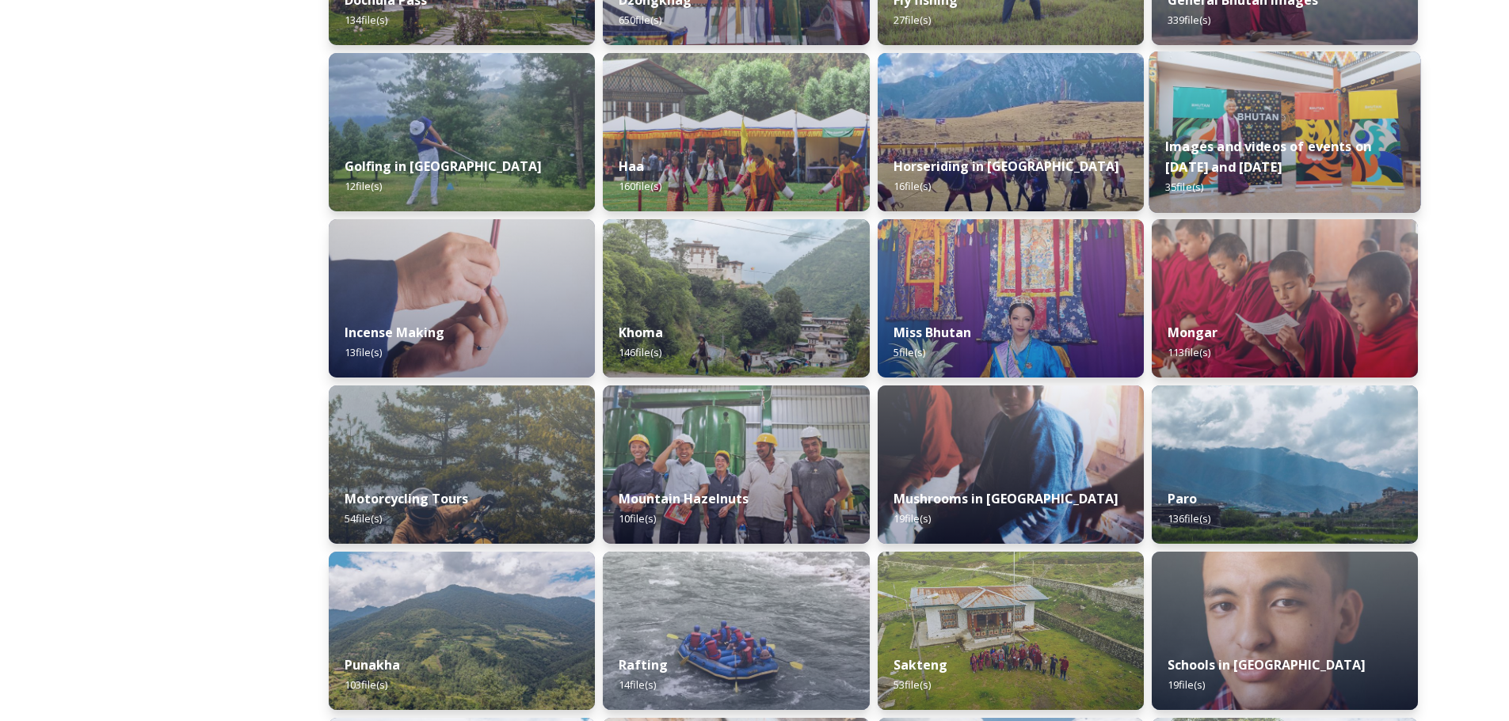
scroll to position [680, 0]
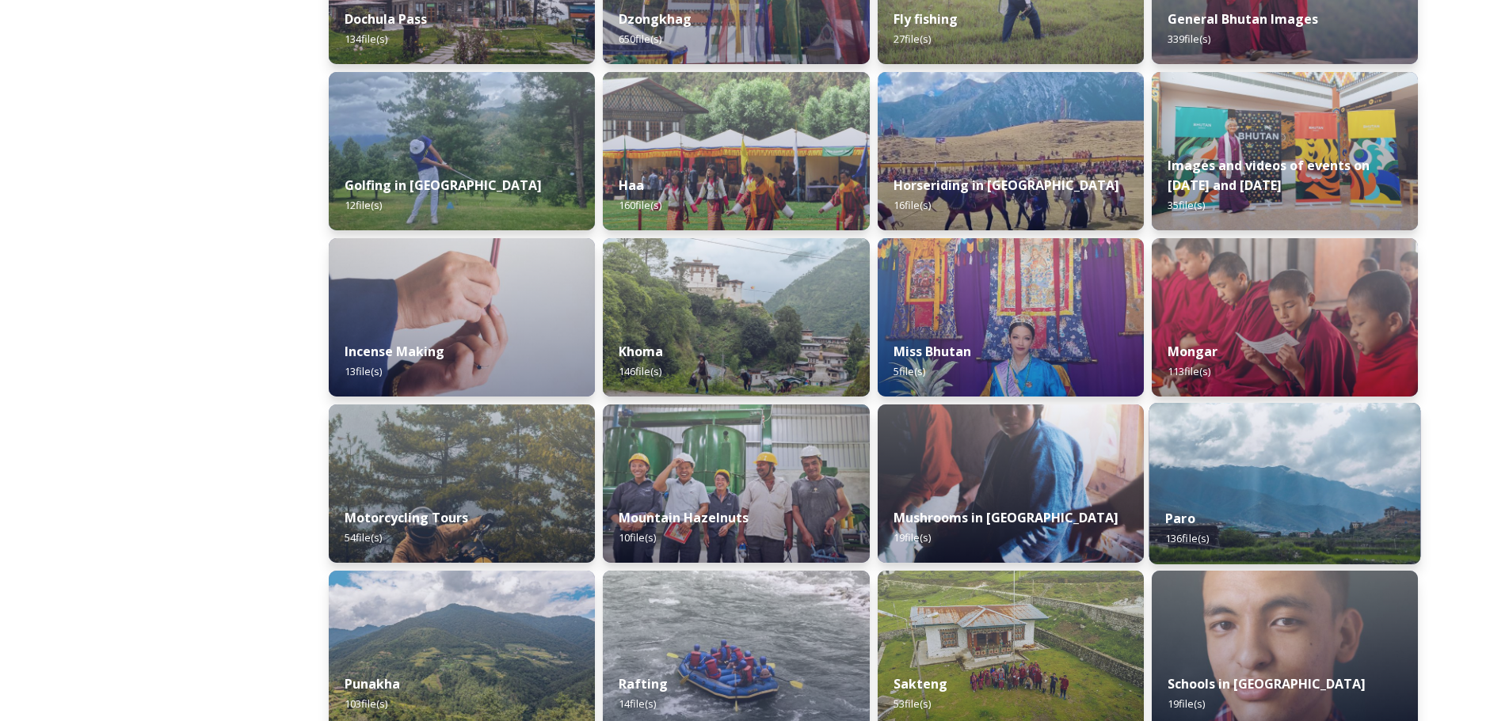
click at [1285, 501] on div "Paro 136 file(s)" at bounding box center [1284, 529] width 272 height 72
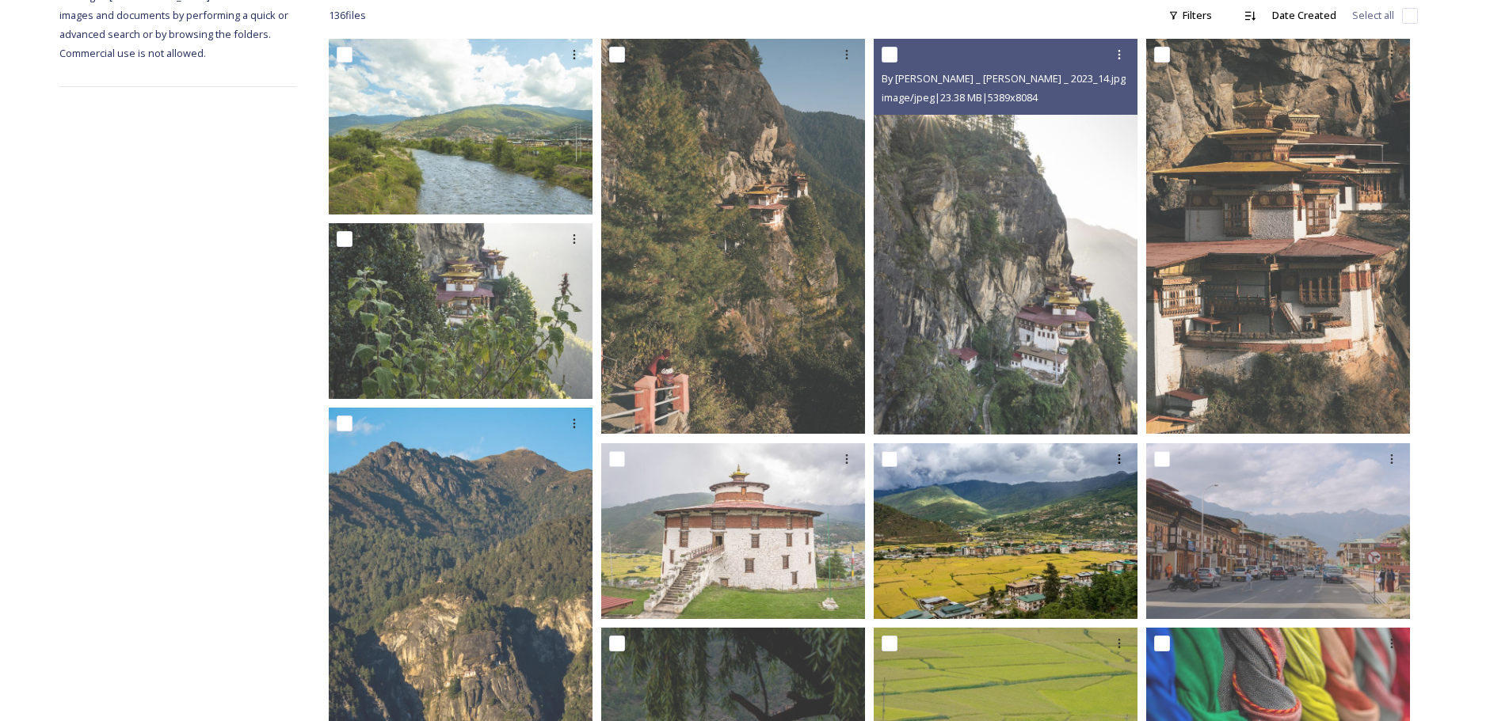
scroll to position [79, 0]
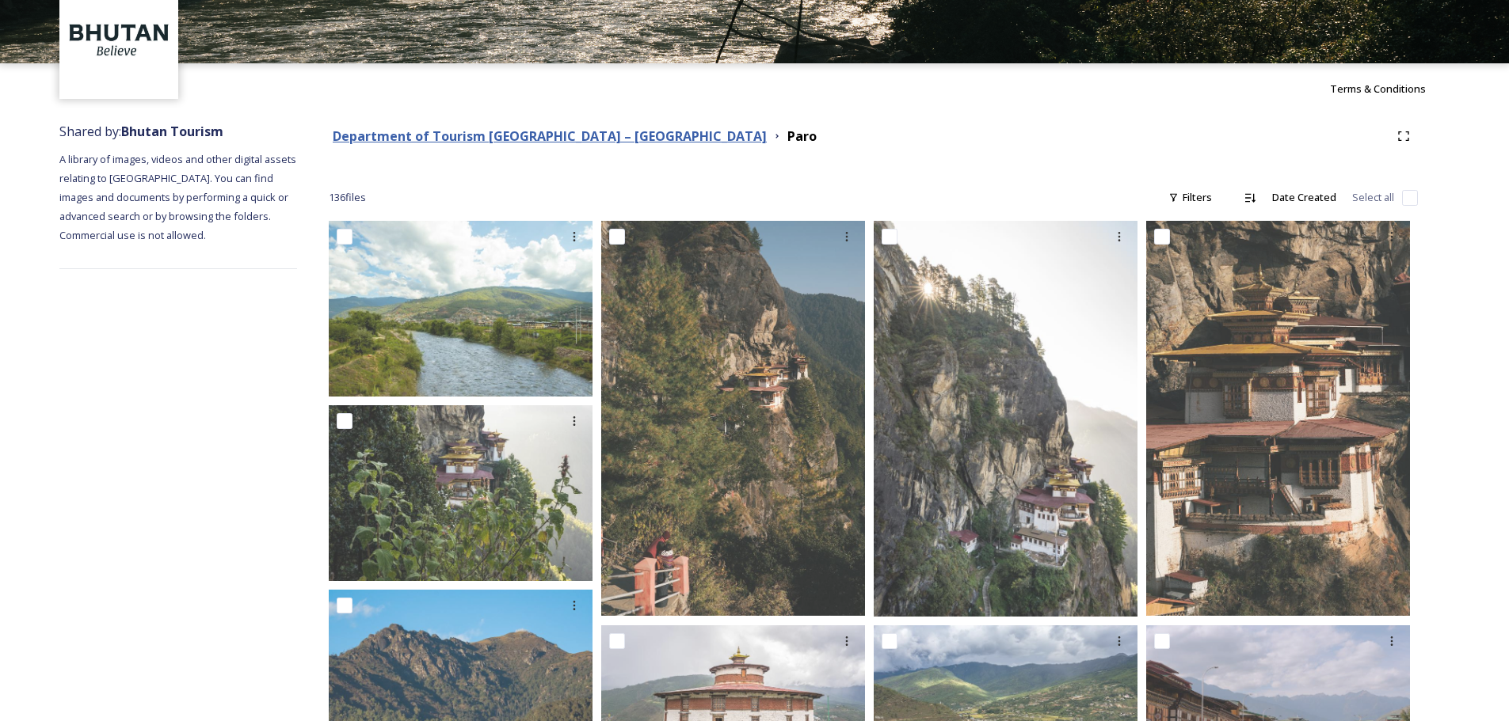
click at [575, 133] on strong "Department of Tourism [GEOGRAPHIC_DATA] – [GEOGRAPHIC_DATA]" at bounding box center [550, 136] width 434 height 17
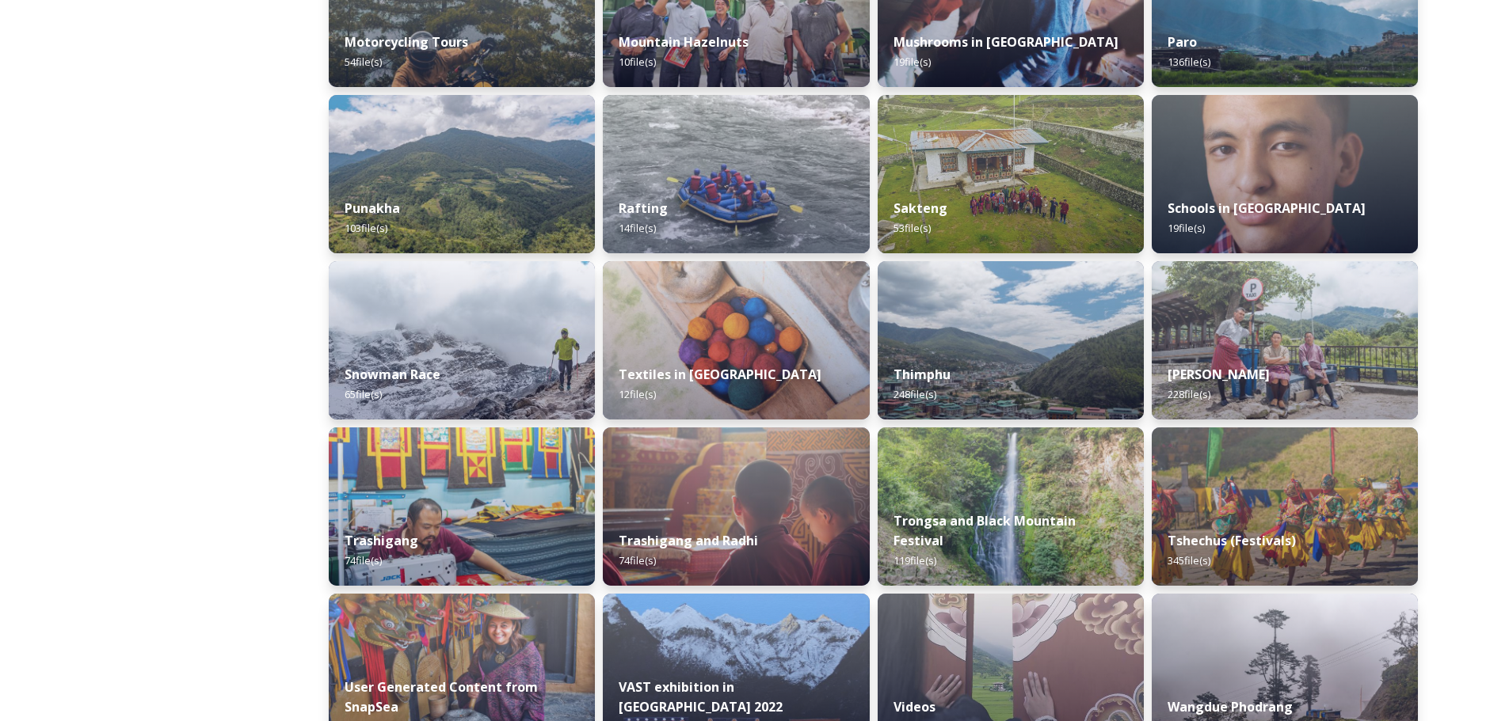
scroll to position [1076, 0]
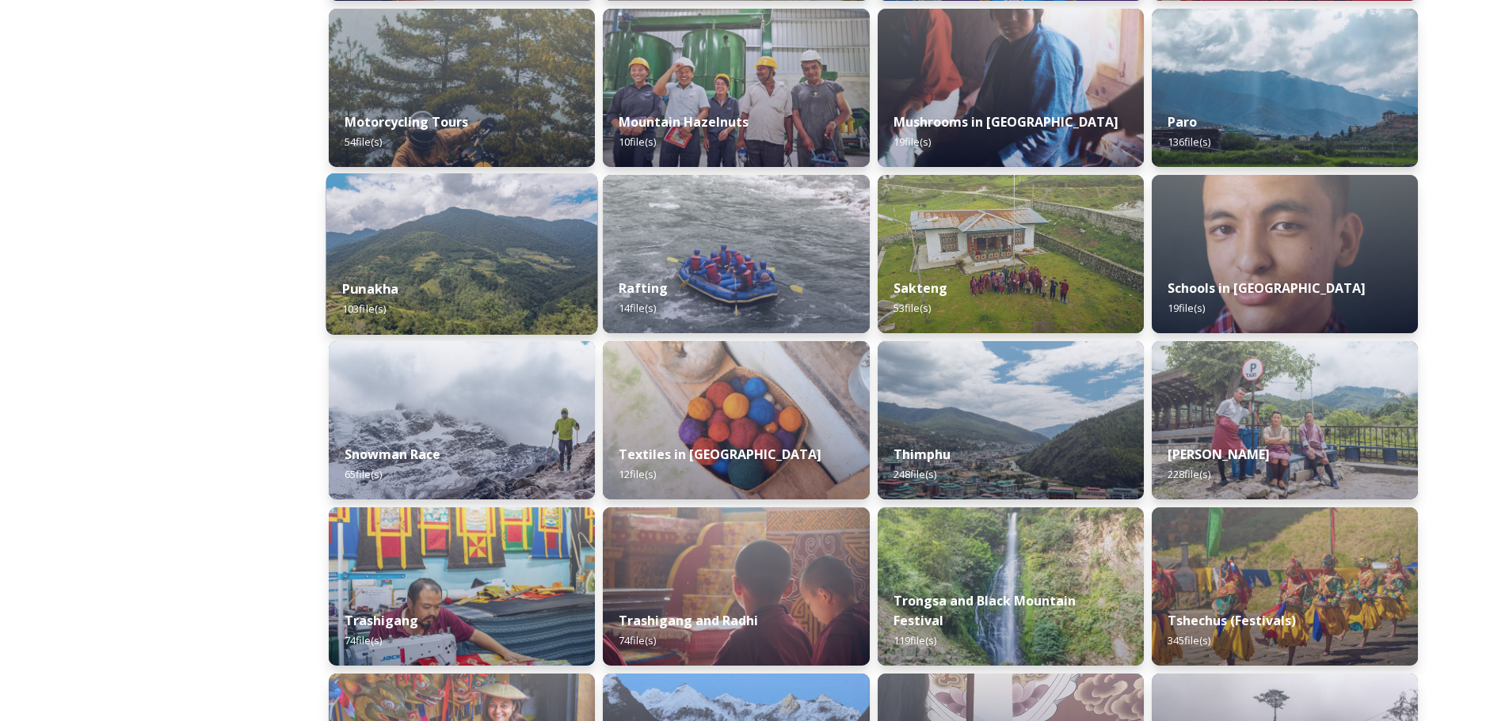
click at [402, 247] on img at bounding box center [462, 254] width 272 height 162
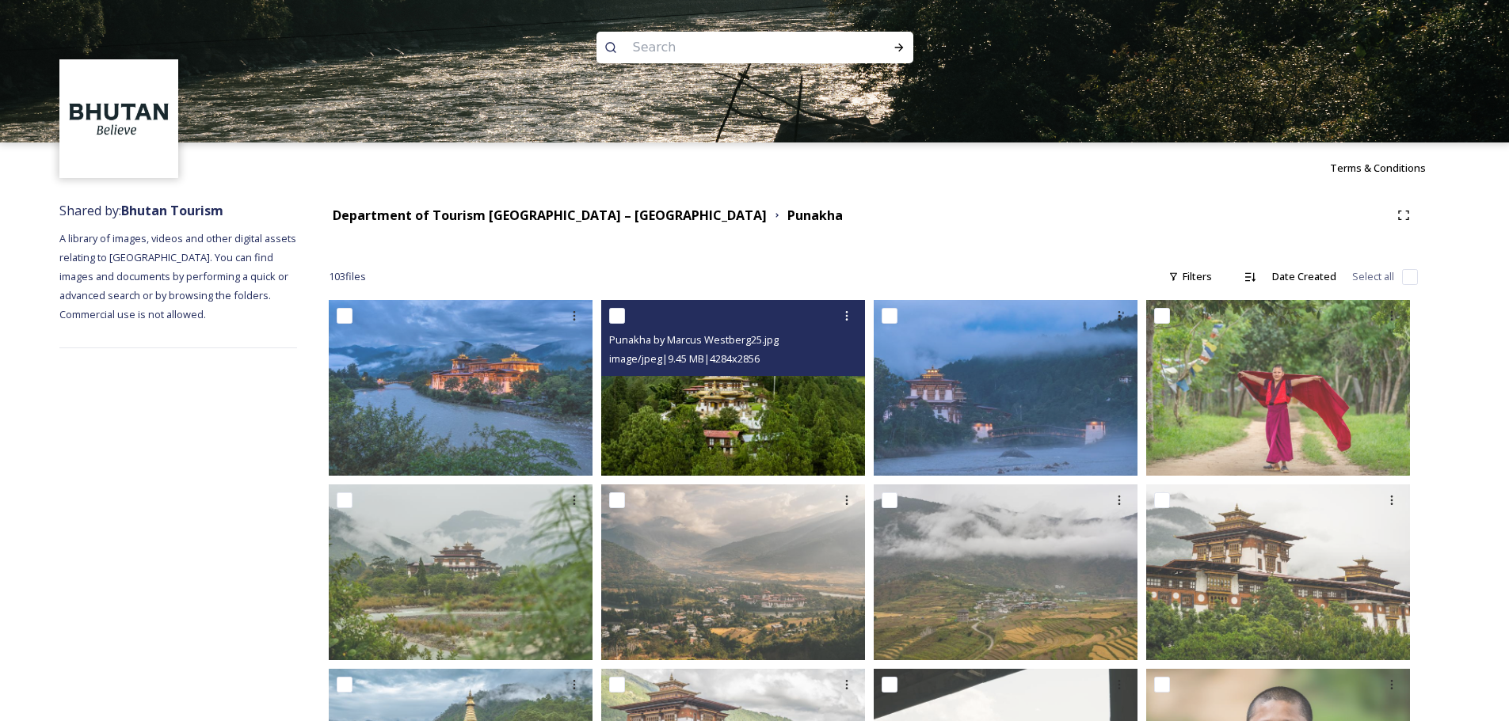
click at [702, 399] on img at bounding box center [733, 388] width 264 height 176
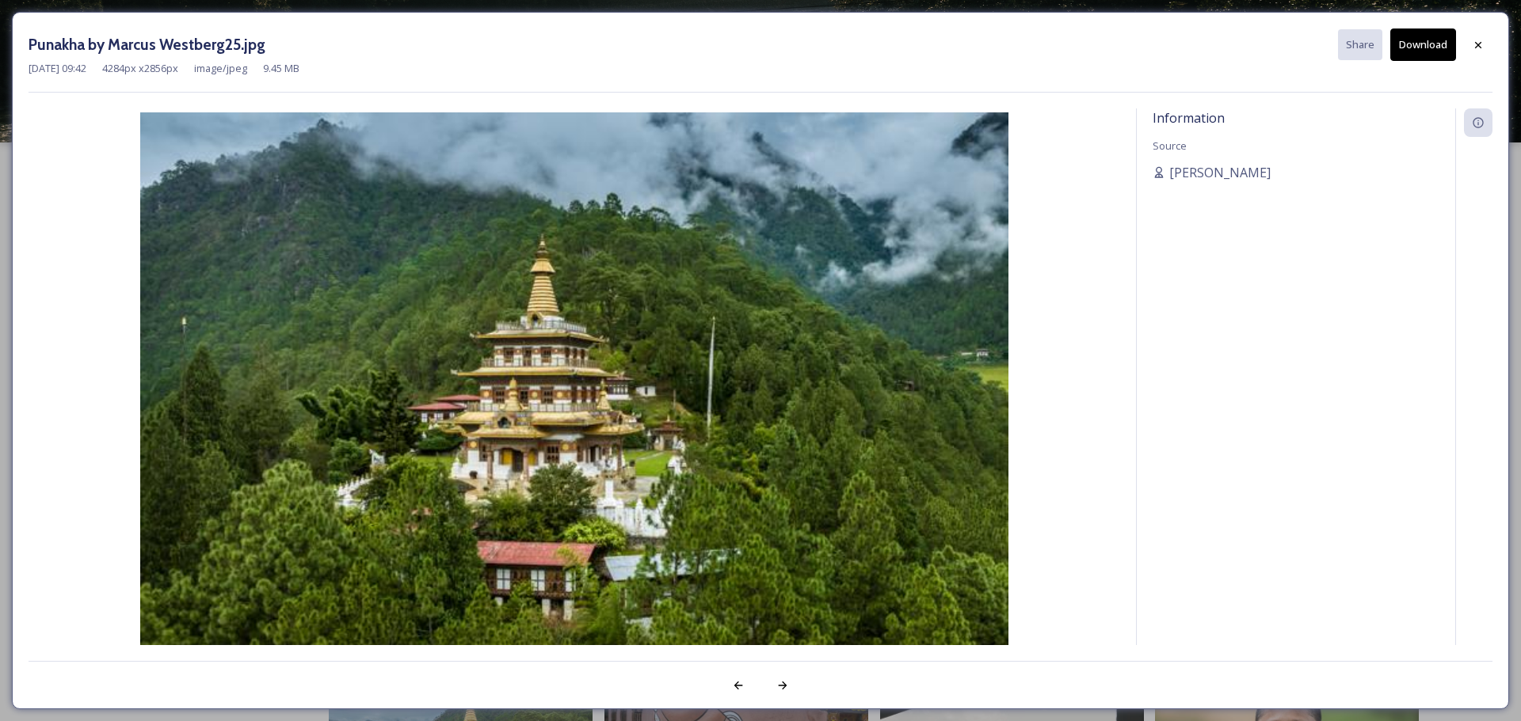
click at [1417, 51] on button "Download" at bounding box center [1423, 45] width 66 height 32
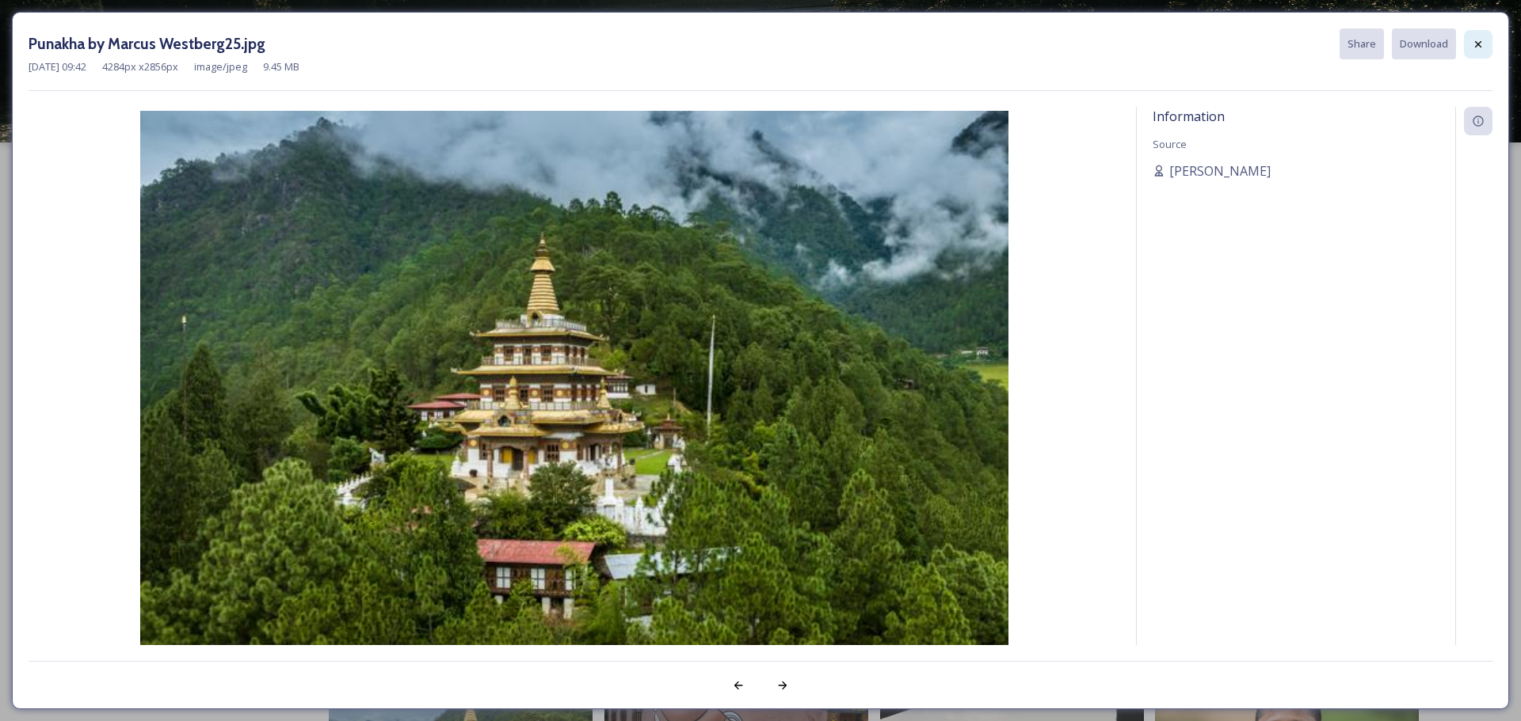
click at [1479, 41] on icon at bounding box center [1477, 44] width 13 height 13
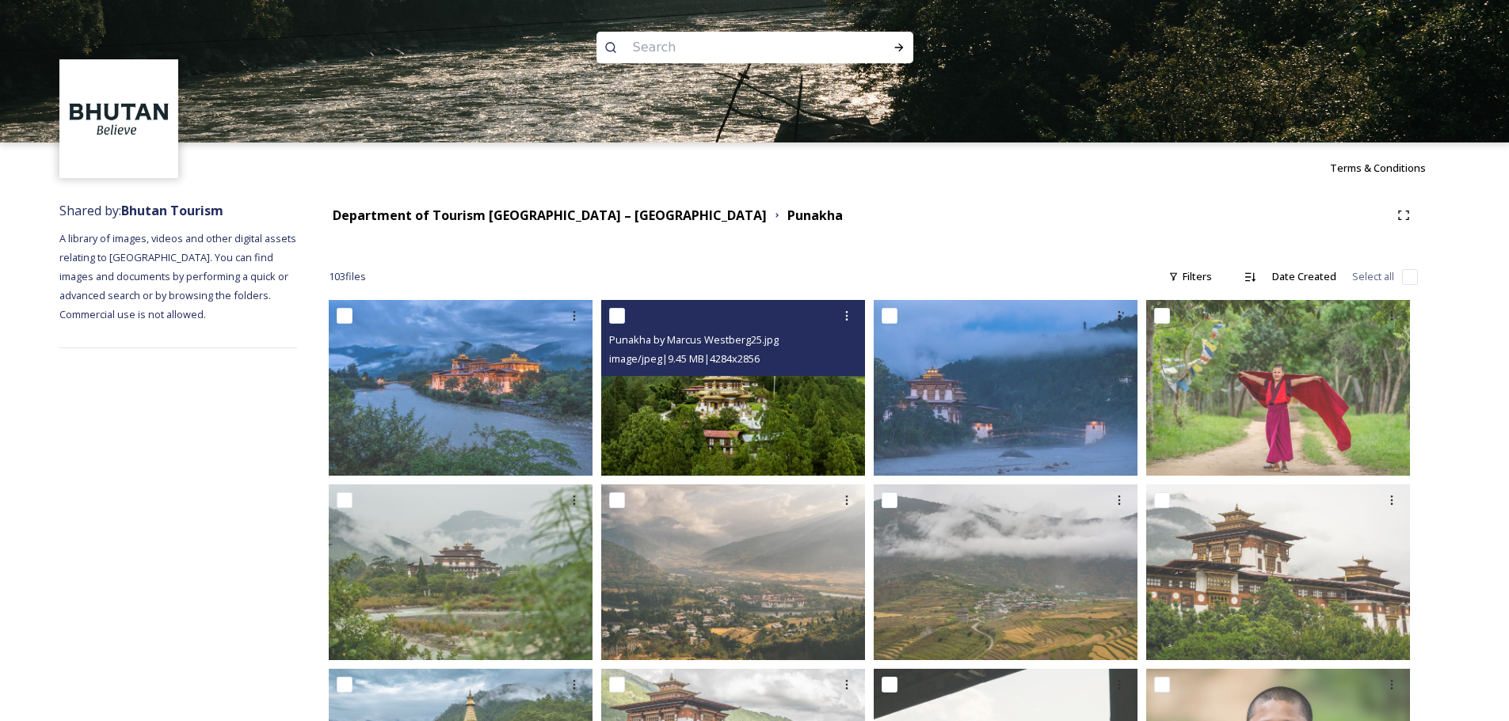
click at [729, 428] on img at bounding box center [733, 388] width 264 height 176
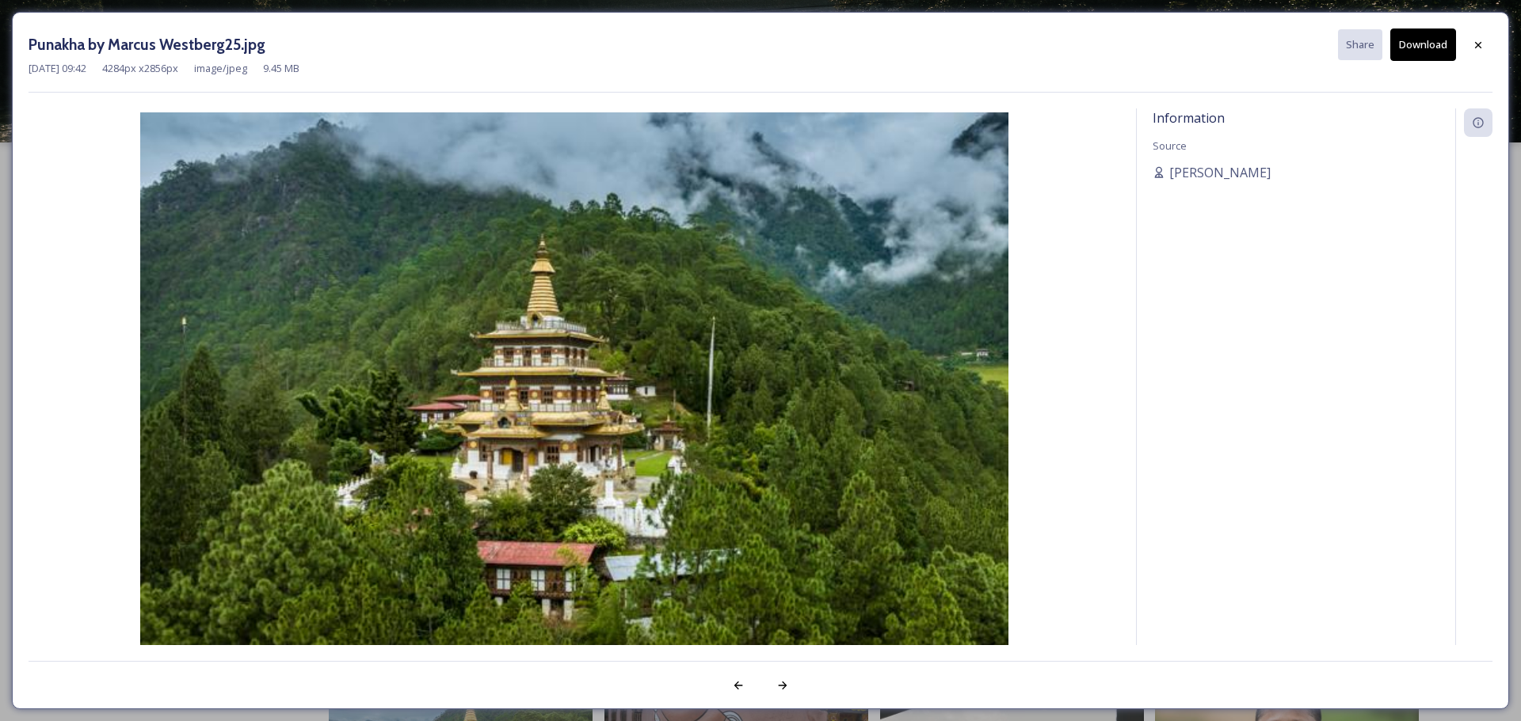
click at [1418, 45] on button "Download" at bounding box center [1423, 45] width 66 height 32
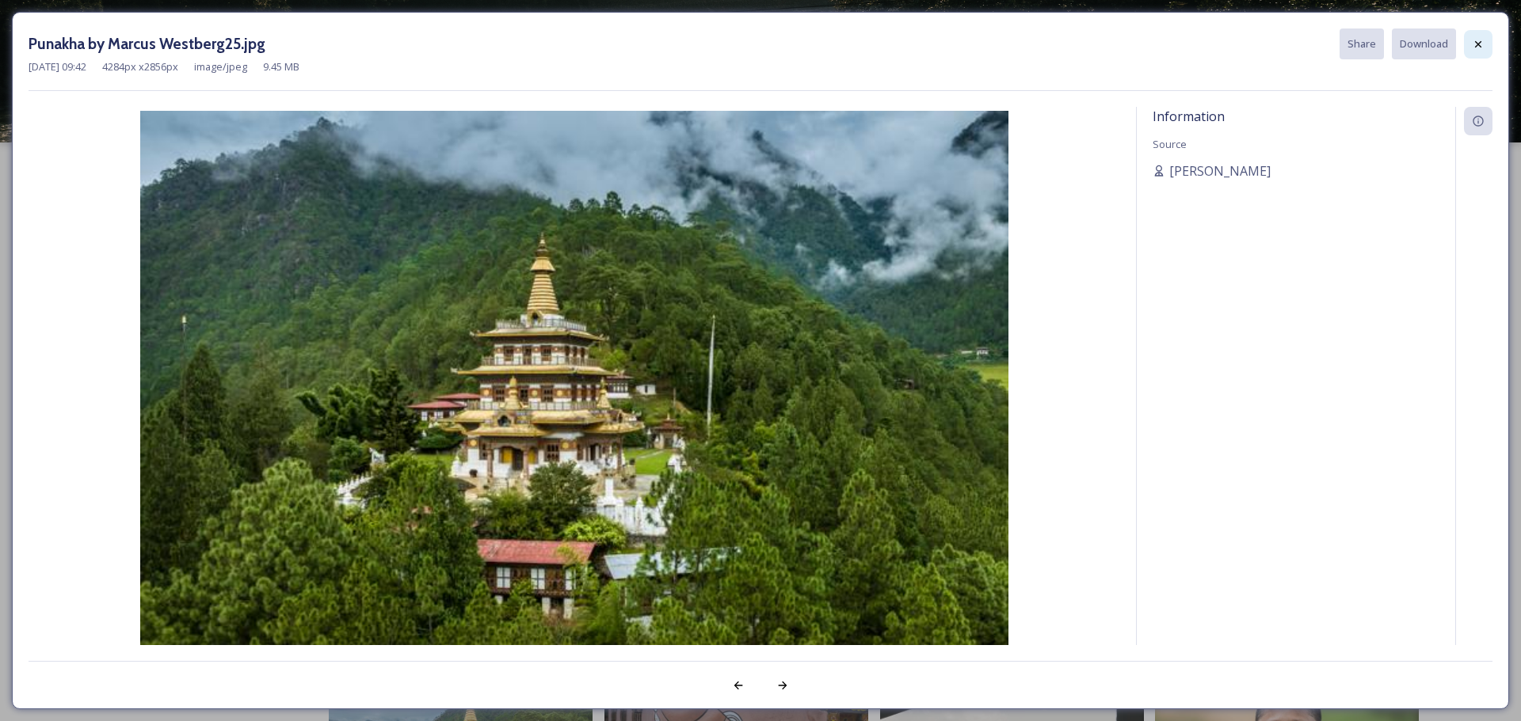
click at [1482, 48] on icon at bounding box center [1477, 44] width 13 height 13
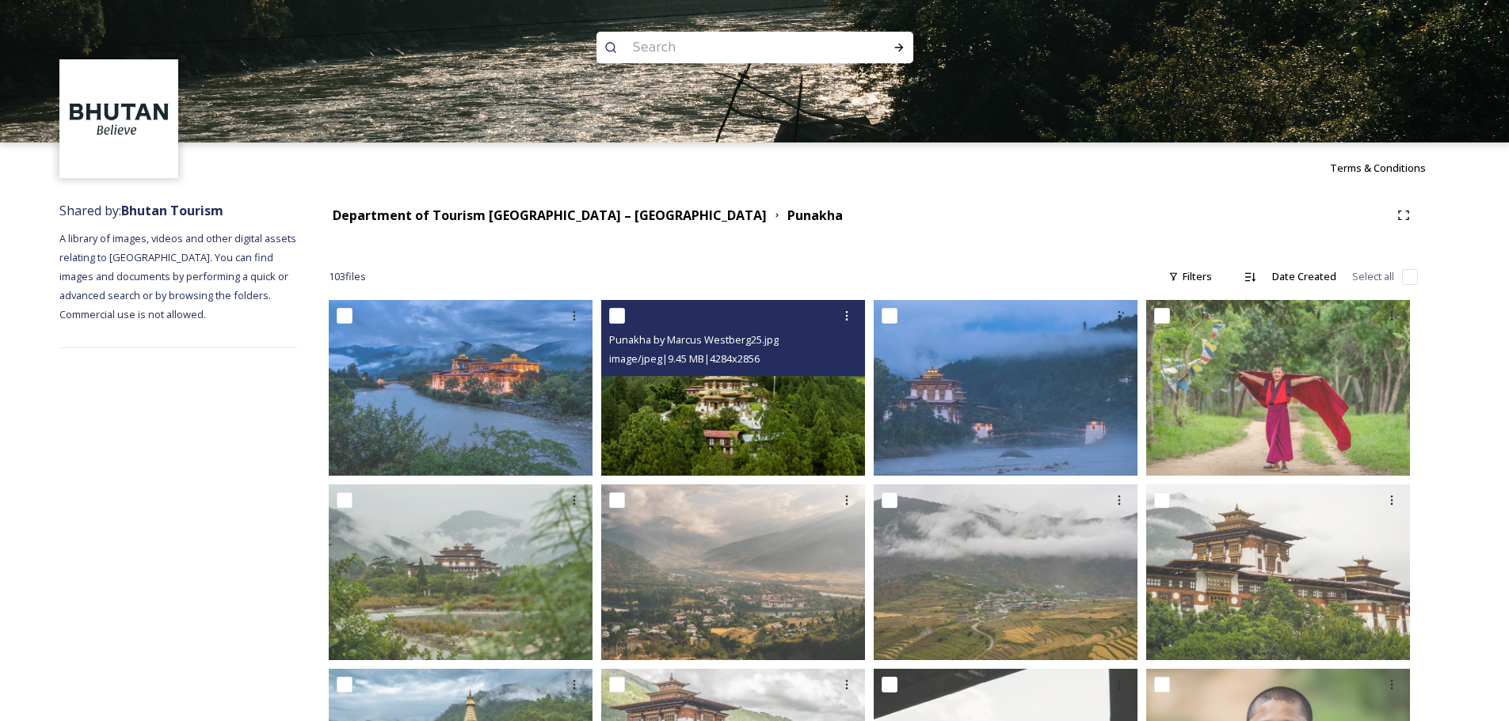
click at [760, 420] on img at bounding box center [733, 388] width 264 height 176
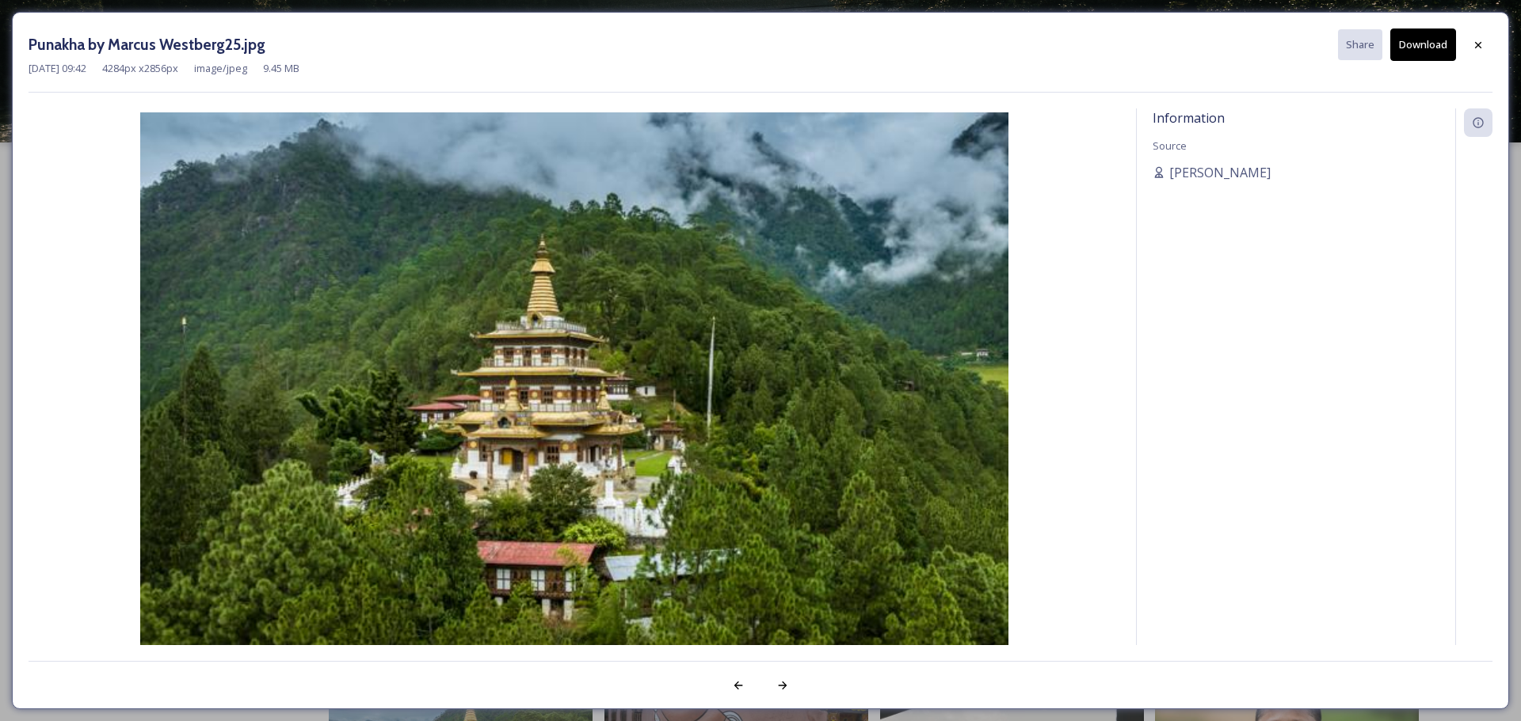
click at [1423, 43] on button "Download" at bounding box center [1423, 45] width 66 height 32
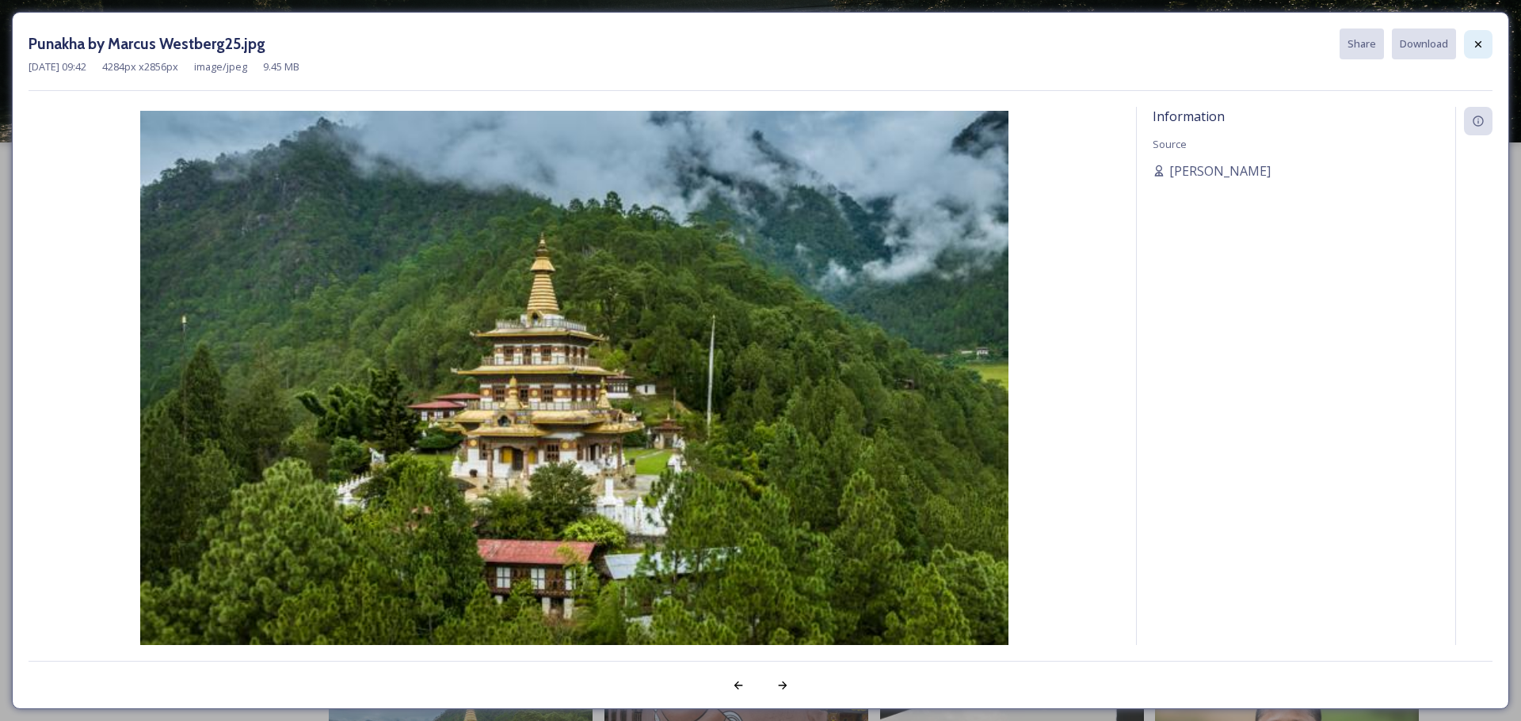
click at [1483, 44] on icon at bounding box center [1477, 44] width 13 height 13
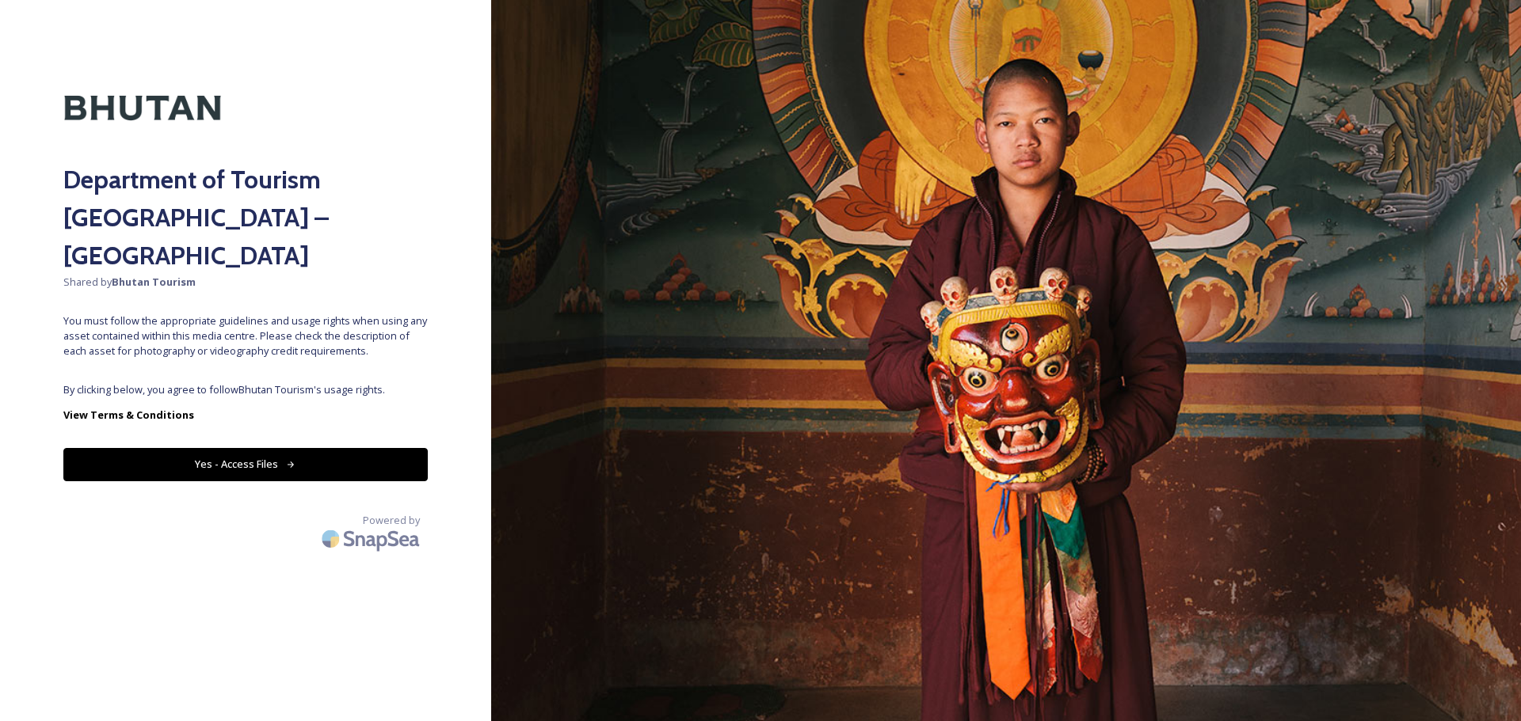
click at [302, 448] on button "Yes - Access Files" at bounding box center [245, 464] width 364 height 32
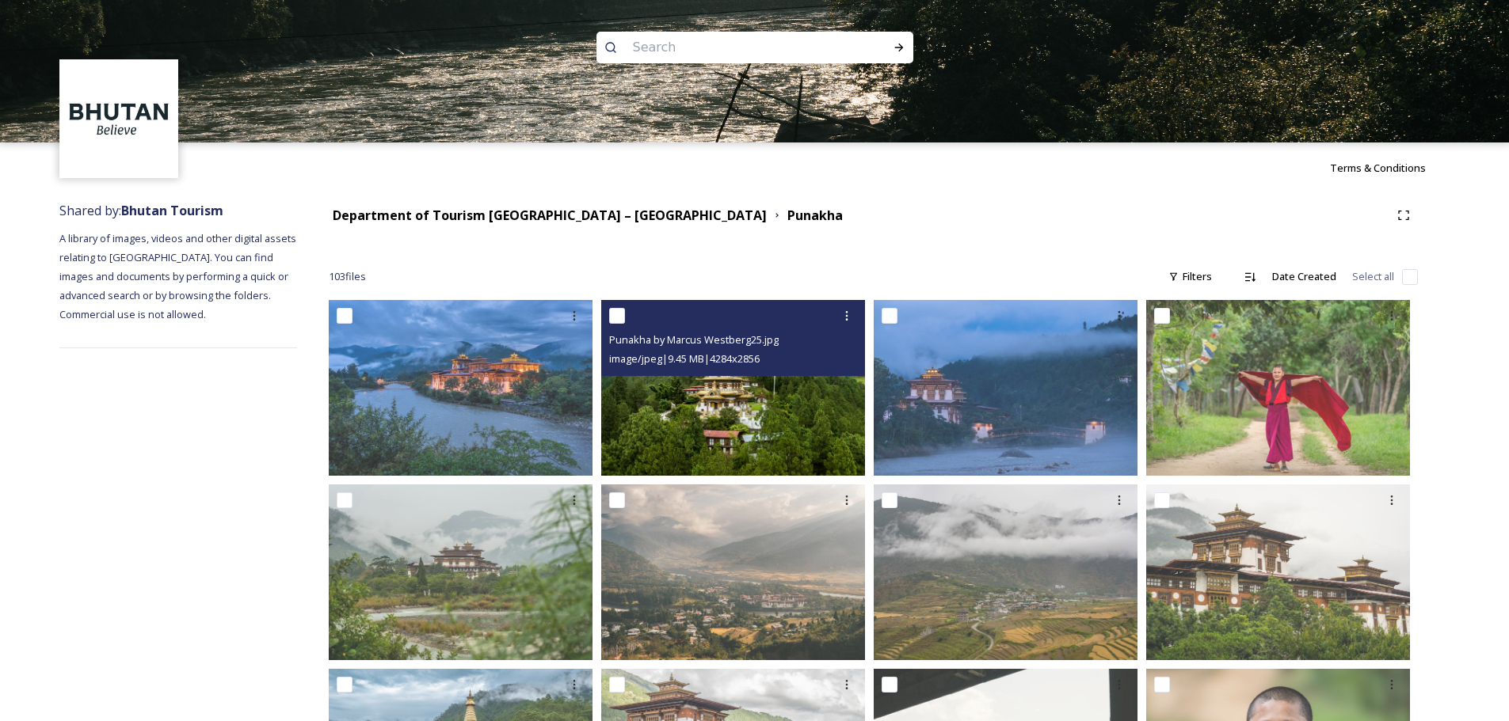
click at [729, 409] on img at bounding box center [733, 388] width 264 height 176
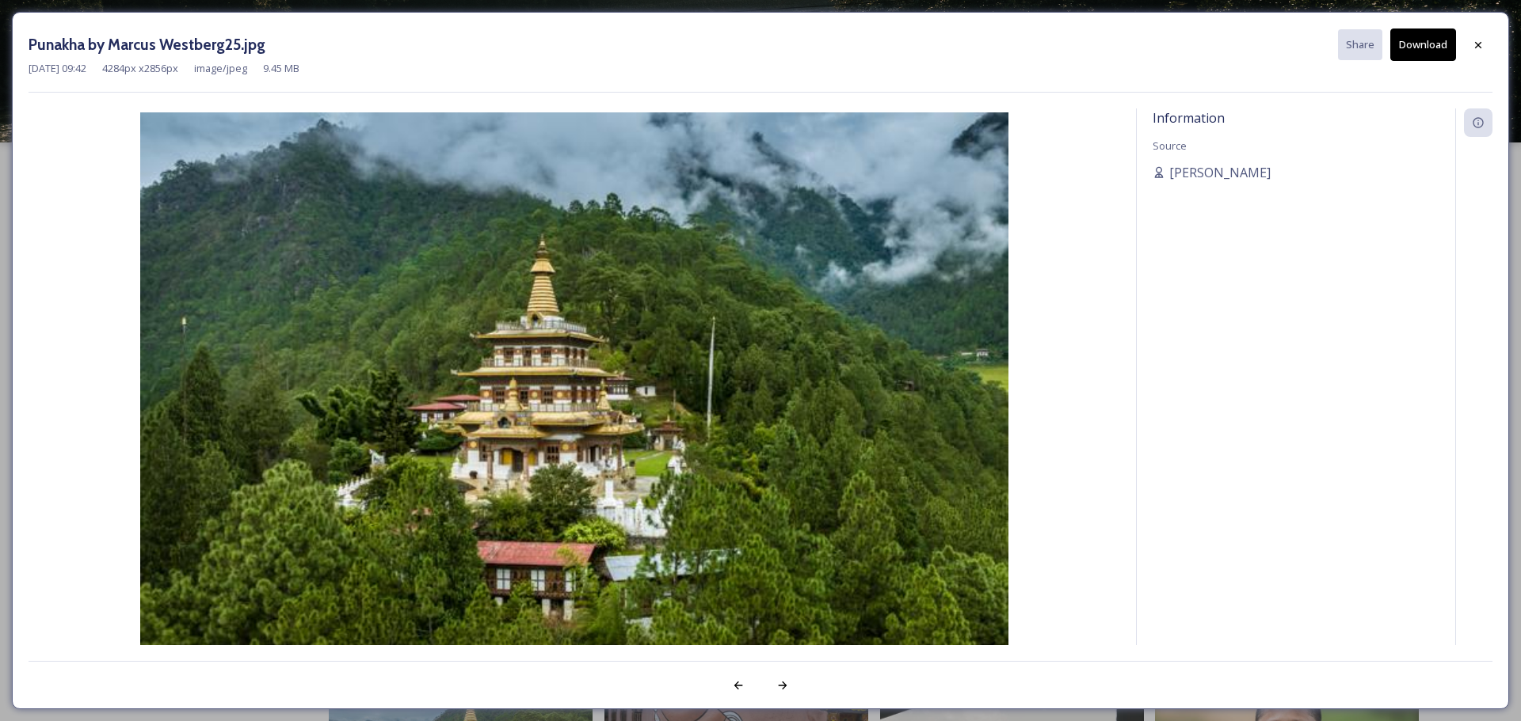
click at [1431, 43] on button "Download" at bounding box center [1423, 45] width 66 height 32
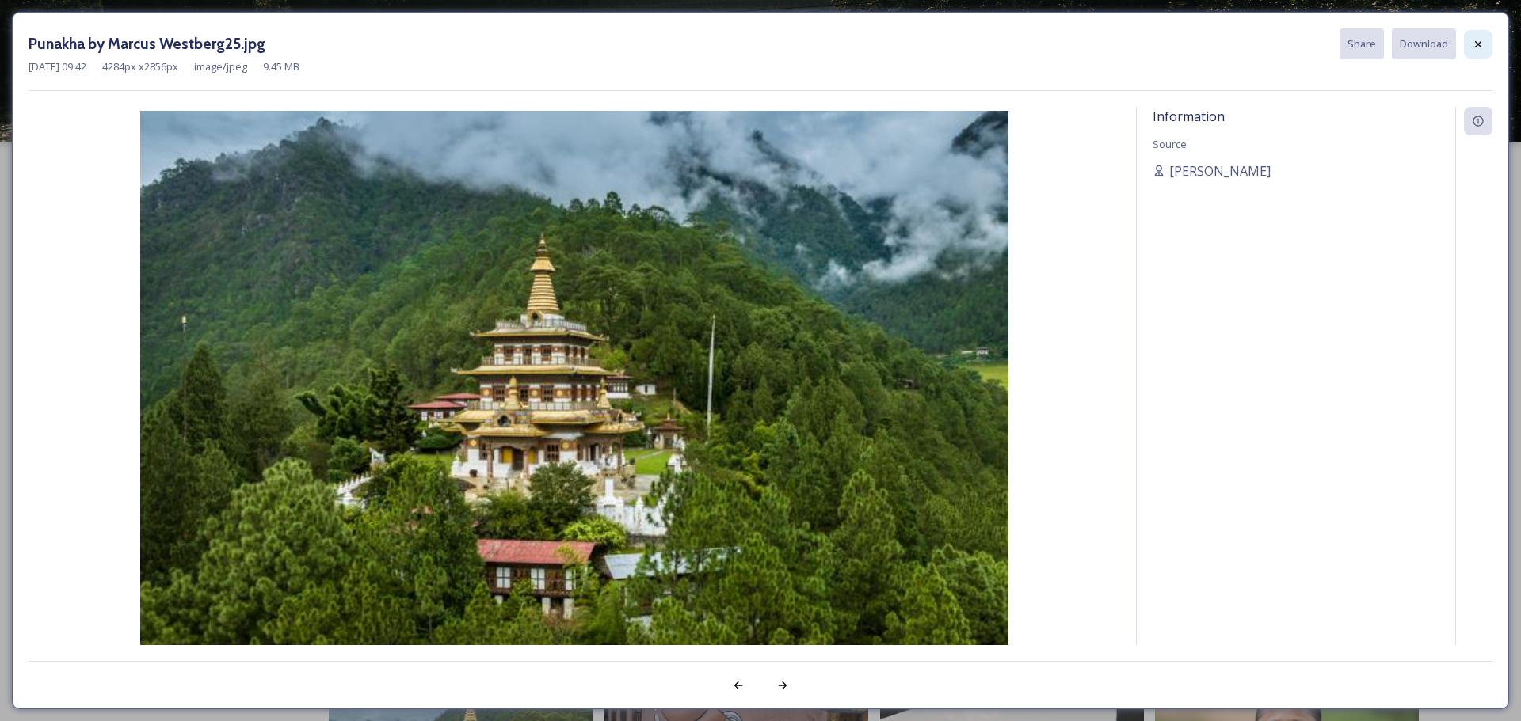
click at [1479, 46] on icon at bounding box center [1477, 44] width 13 height 13
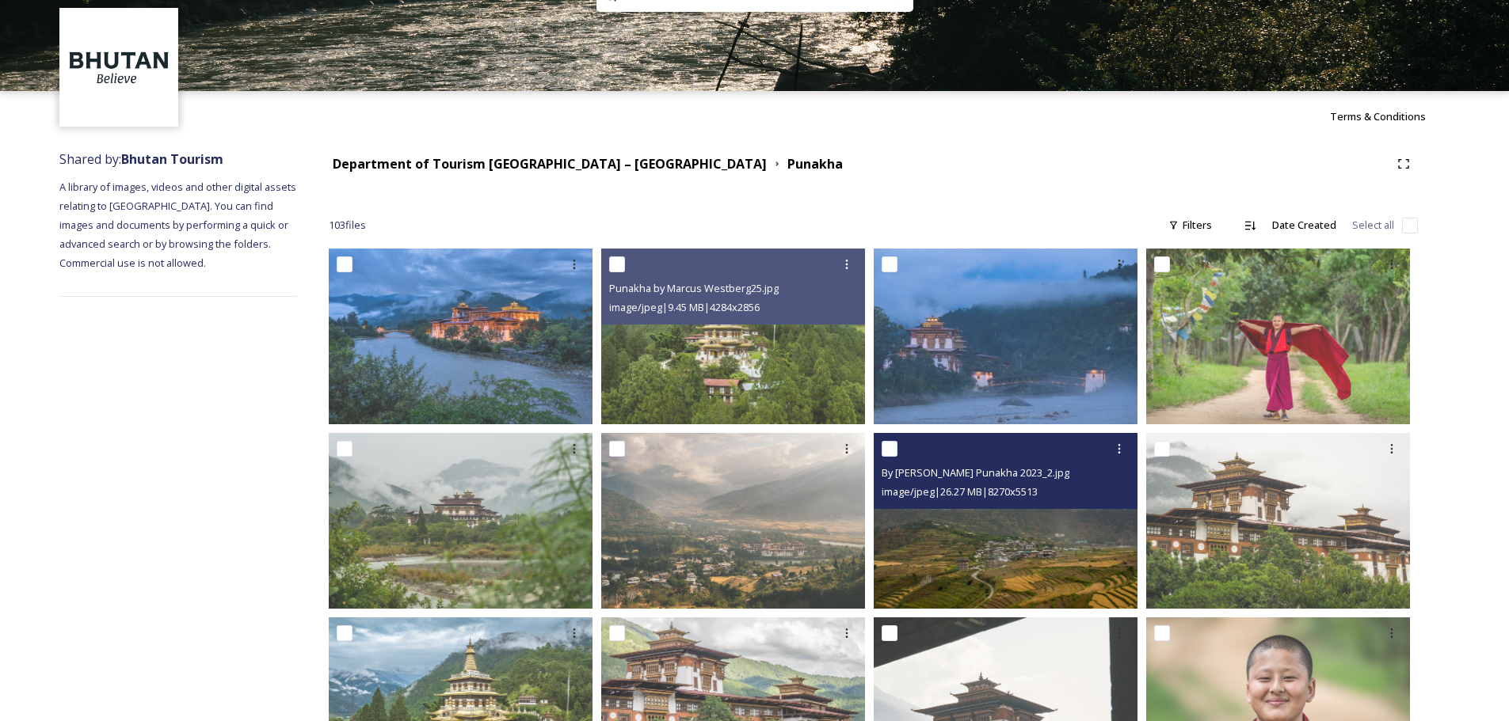
scroll to position [79, 0]
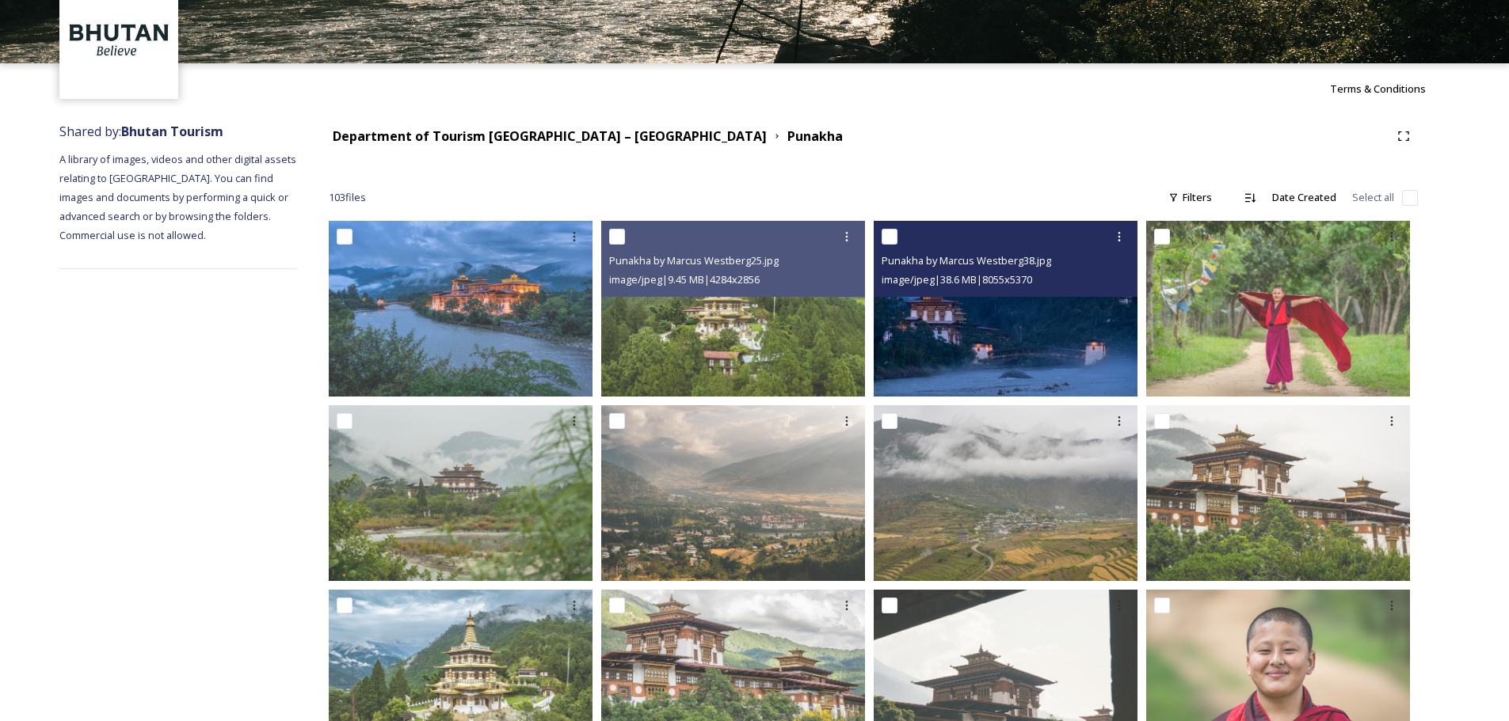
click at [990, 359] on img at bounding box center [1006, 309] width 264 height 176
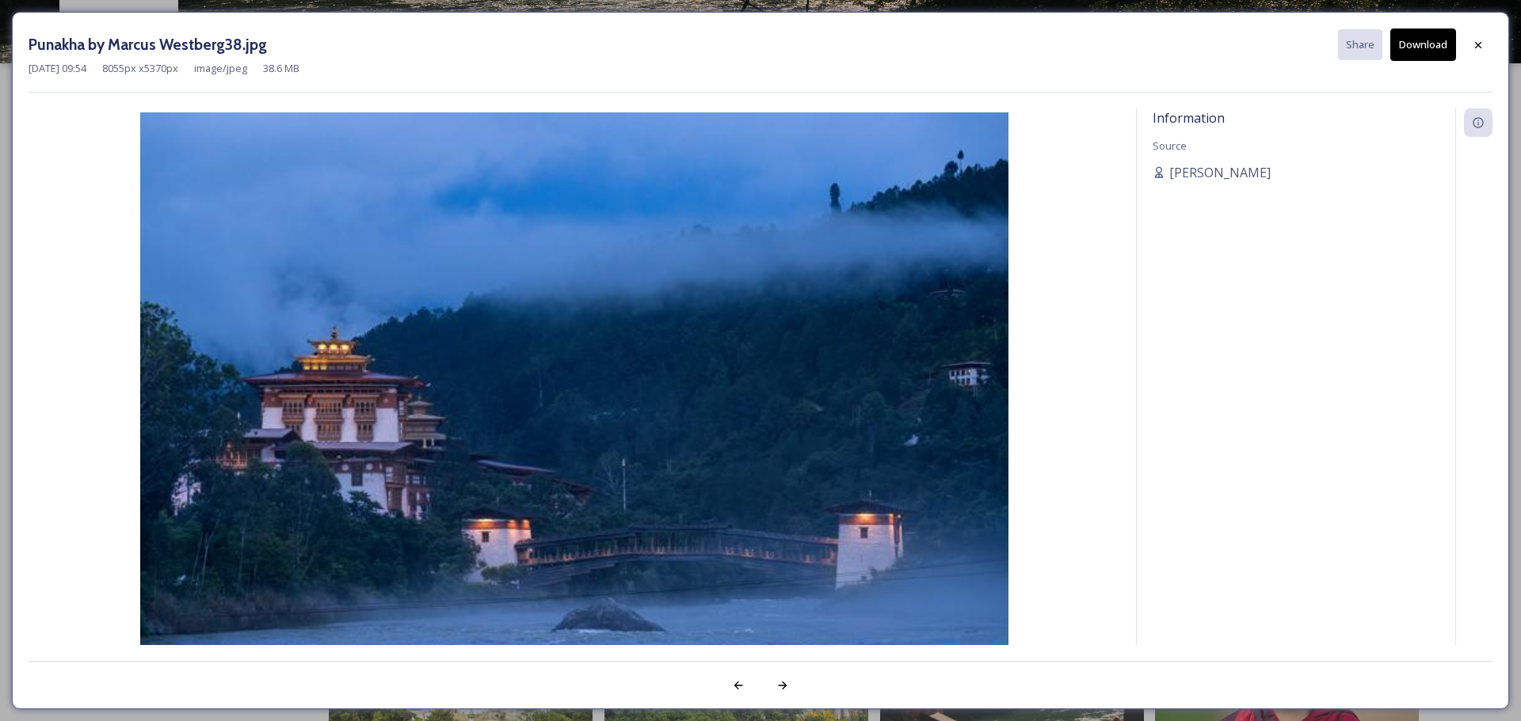
click at [1432, 49] on button "Download" at bounding box center [1423, 45] width 66 height 32
click at [1479, 51] on icon at bounding box center [1477, 45] width 13 height 13
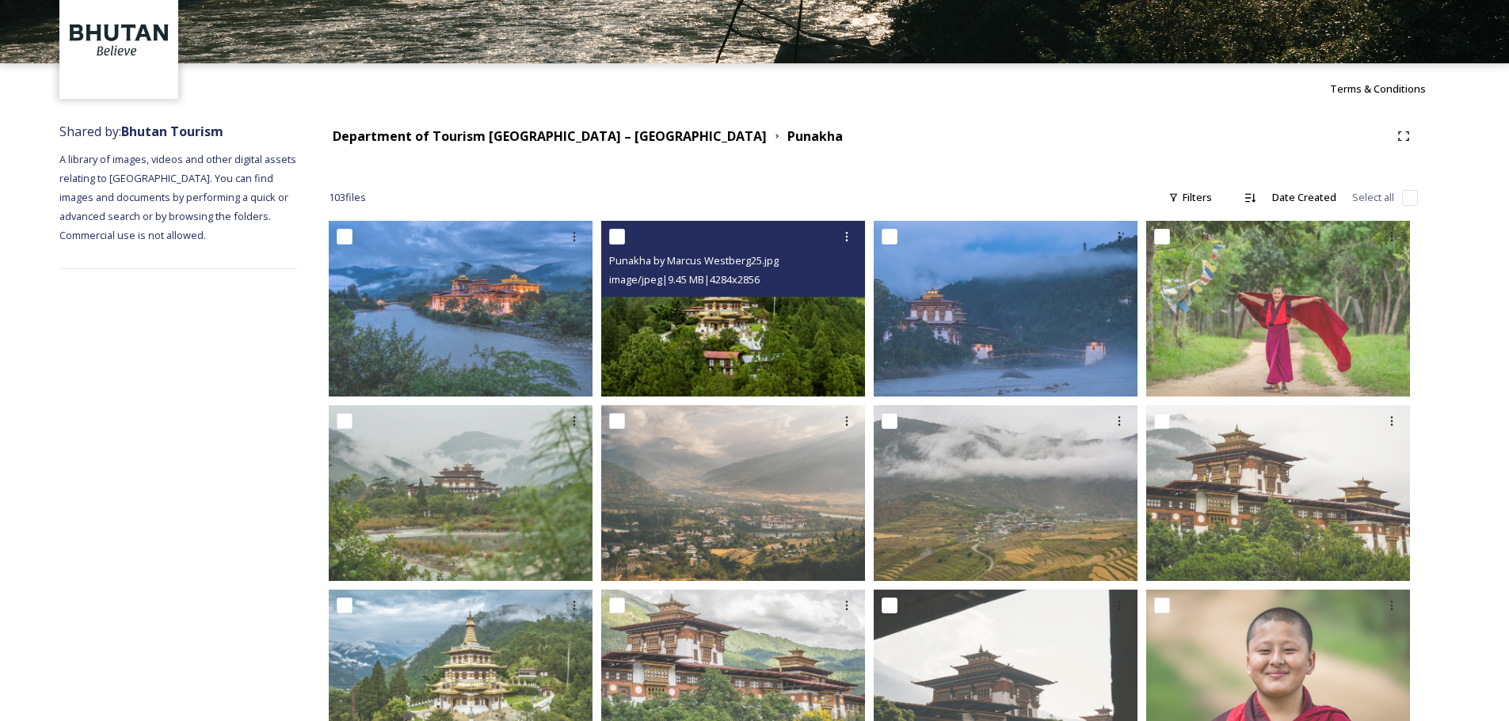
click at [737, 357] on img at bounding box center [733, 309] width 264 height 176
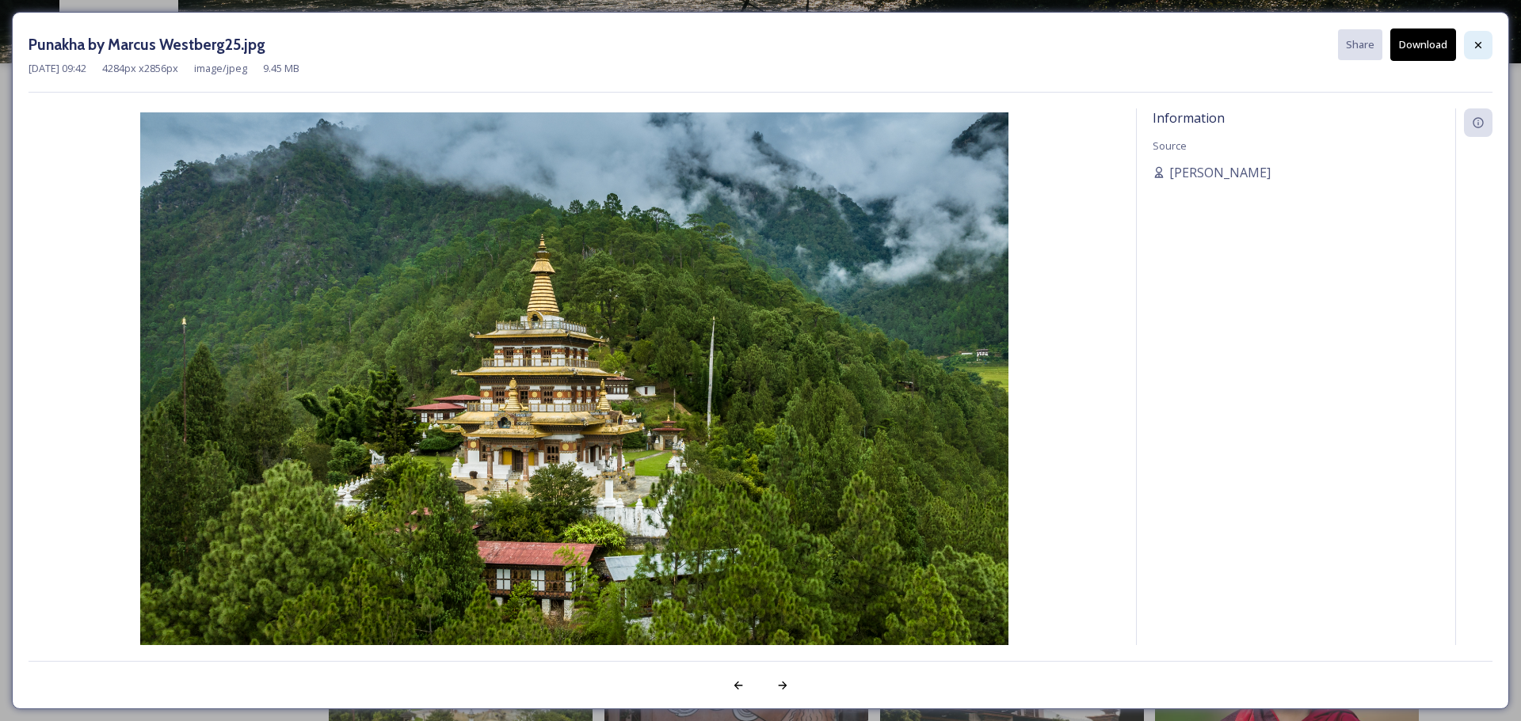
click at [1481, 39] on icon at bounding box center [1477, 45] width 13 height 13
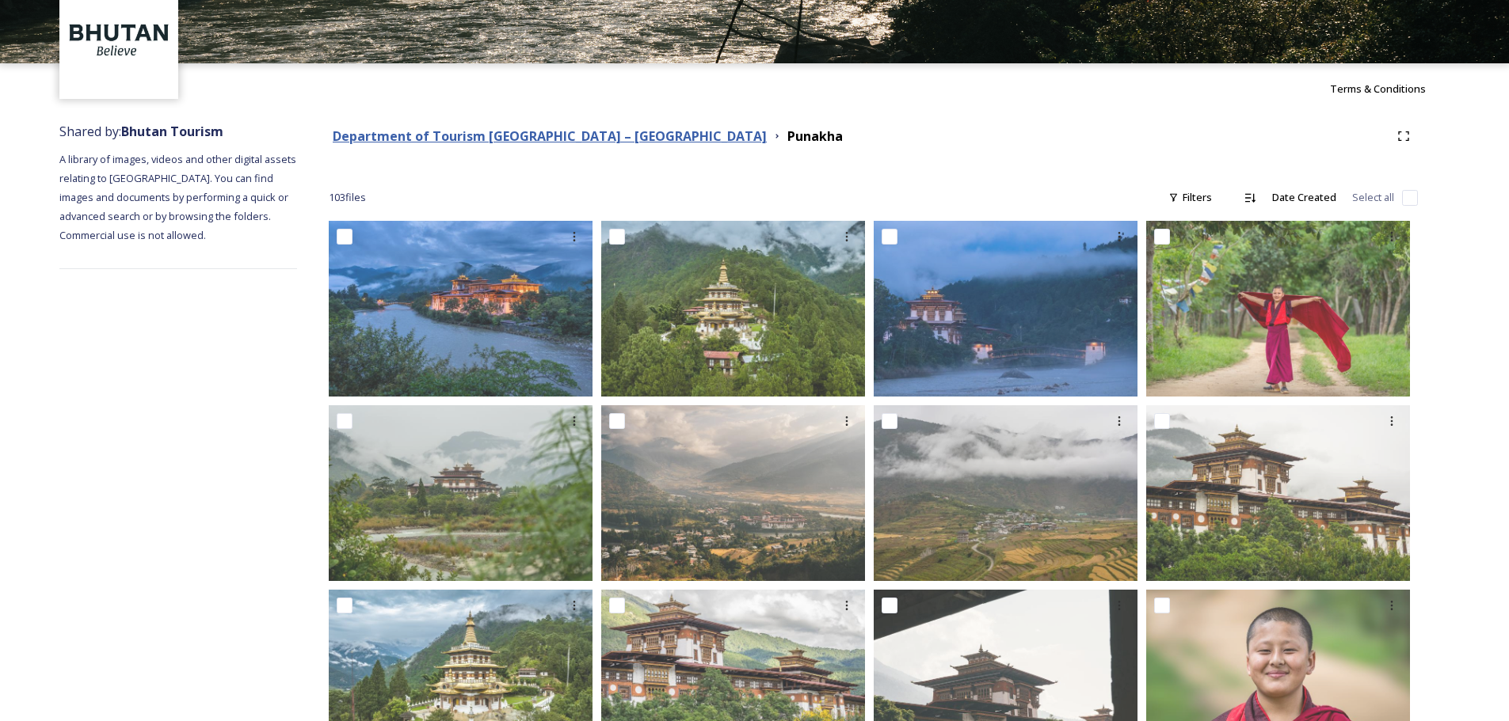
click at [600, 134] on strong "Department of Tourism [GEOGRAPHIC_DATA] – [GEOGRAPHIC_DATA]" at bounding box center [550, 136] width 434 height 17
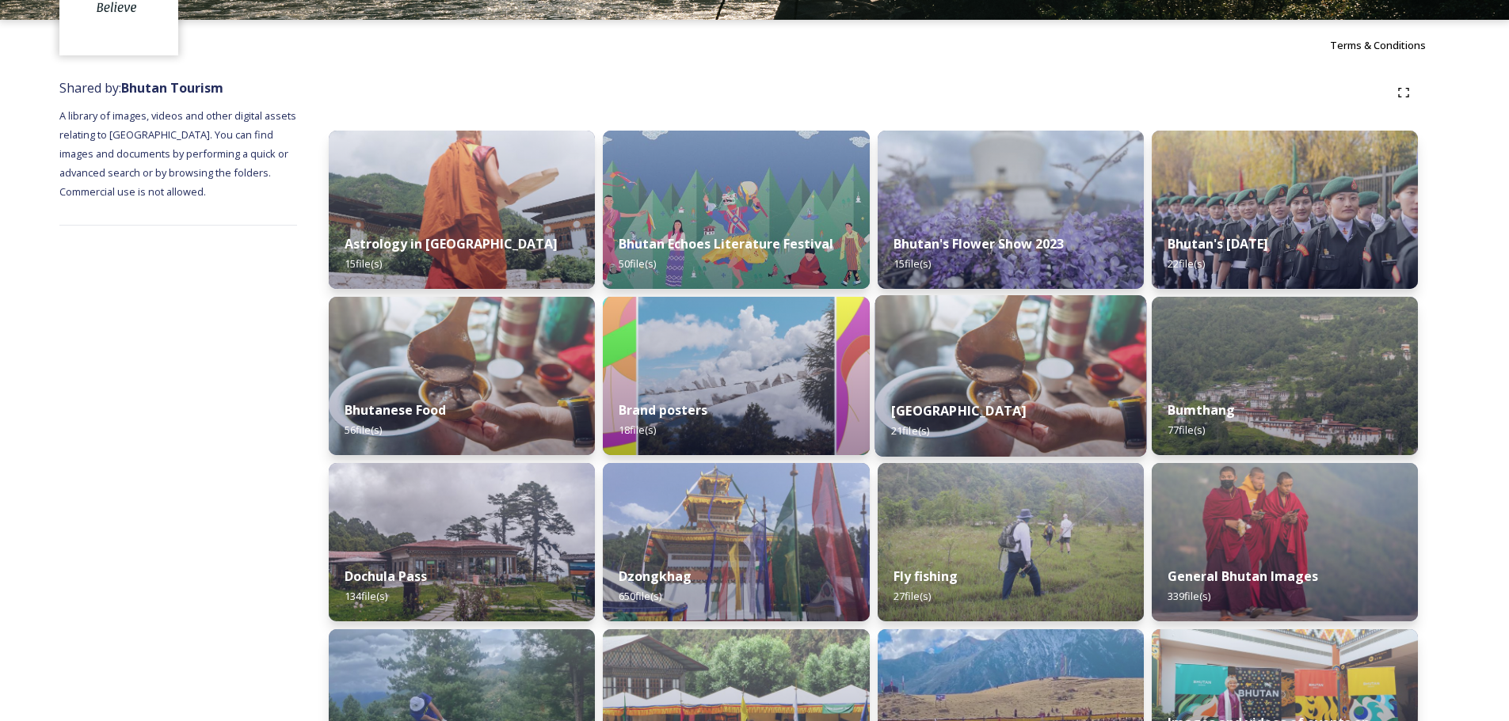
scroll to position [158, 0]
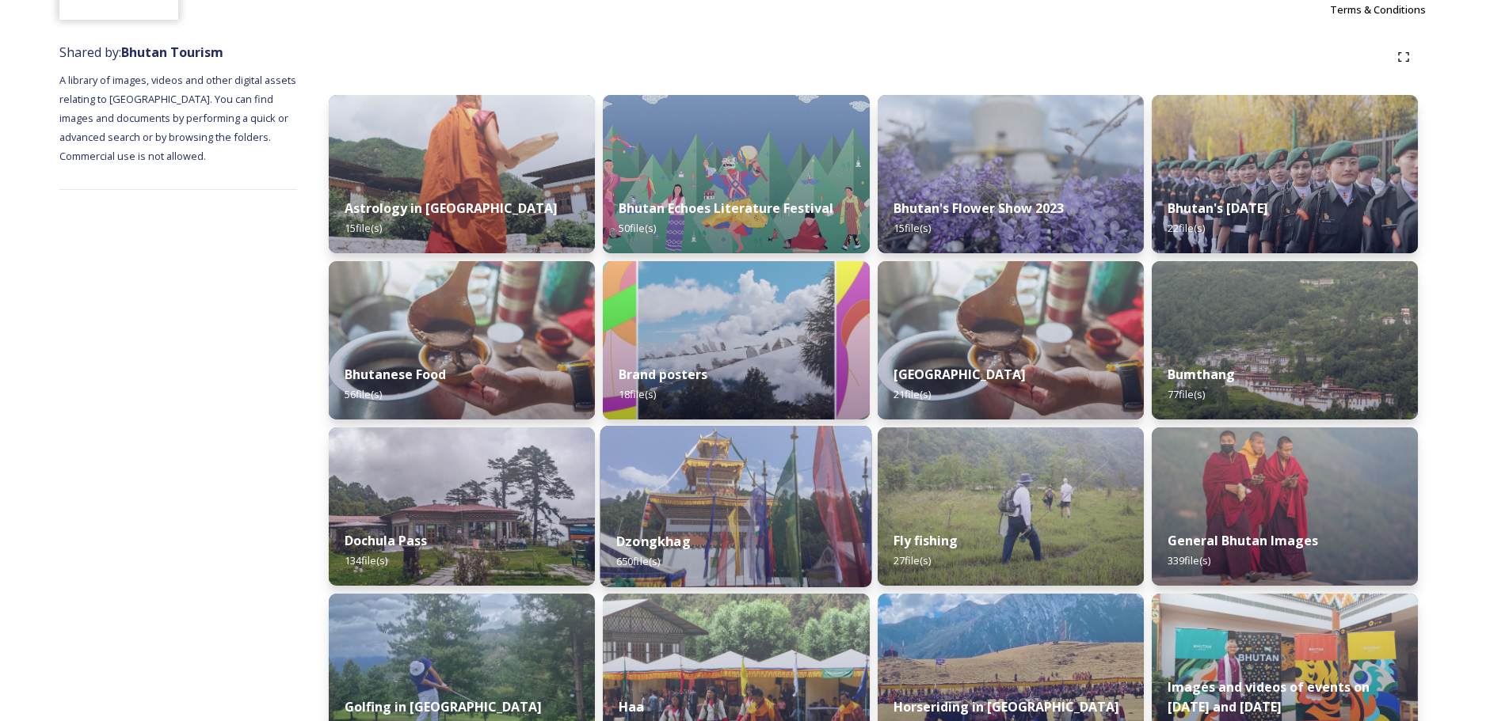
click at [727, 536] on div "Dzongkhag 650 file(s)" at bounding box center [736, 552] width 272 height 72
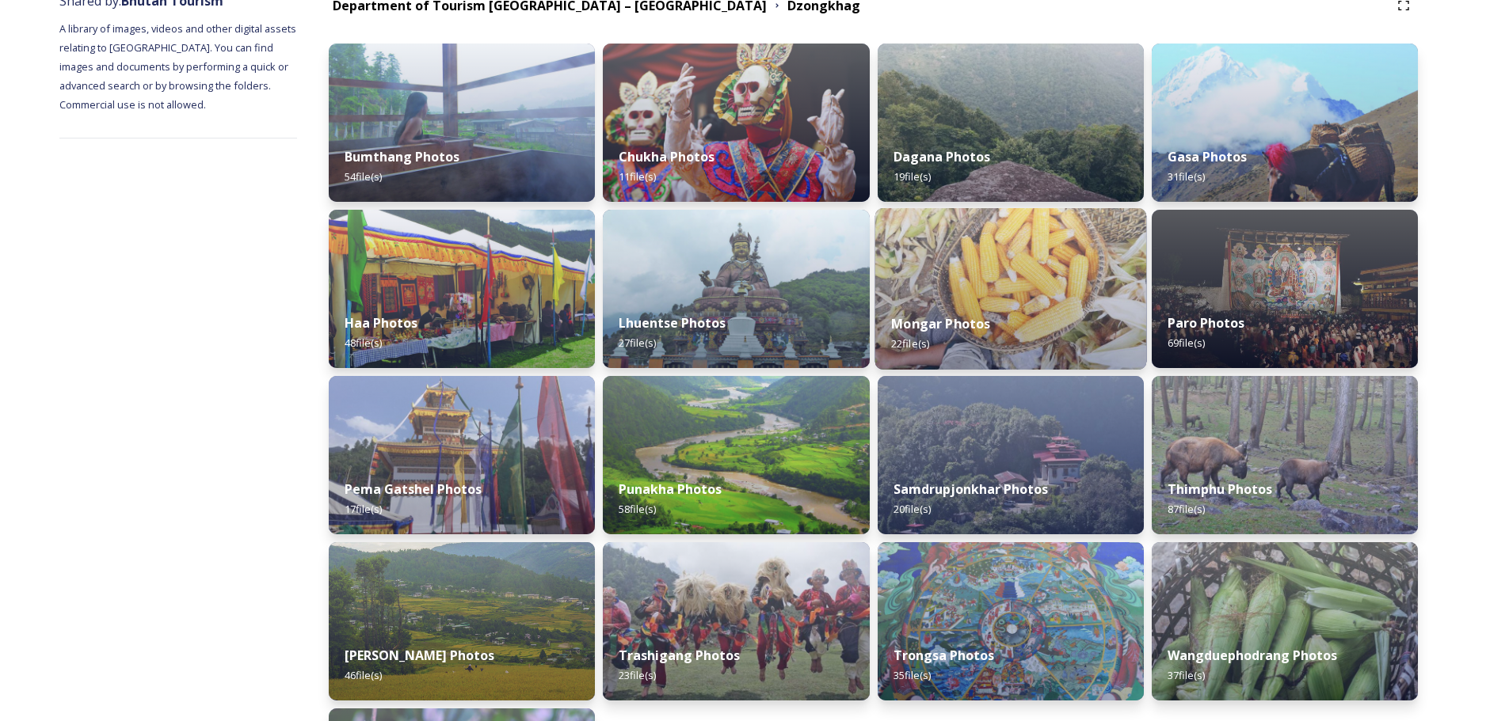
scroll to position [238, 0]
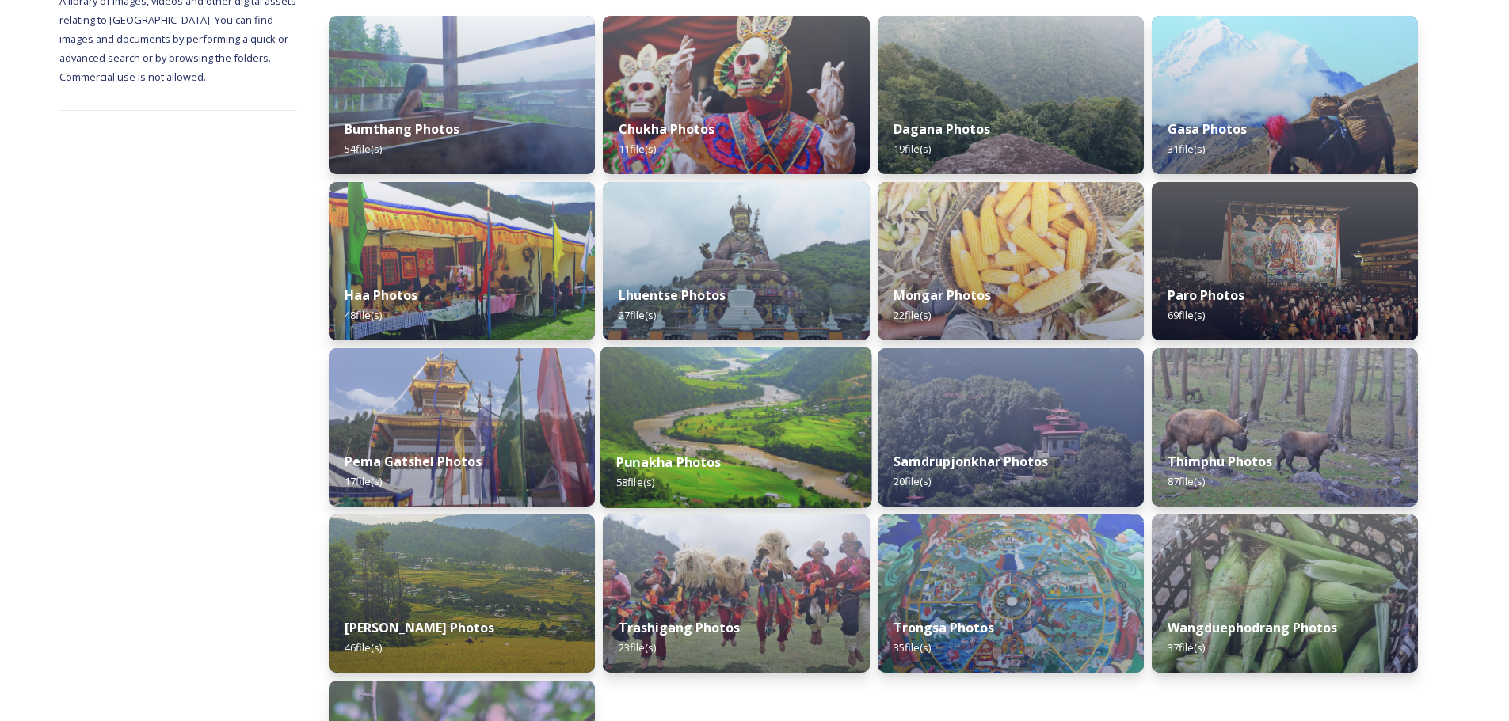
click at [740, 430] on img at bounding box center [736, 428] width 272 height 162
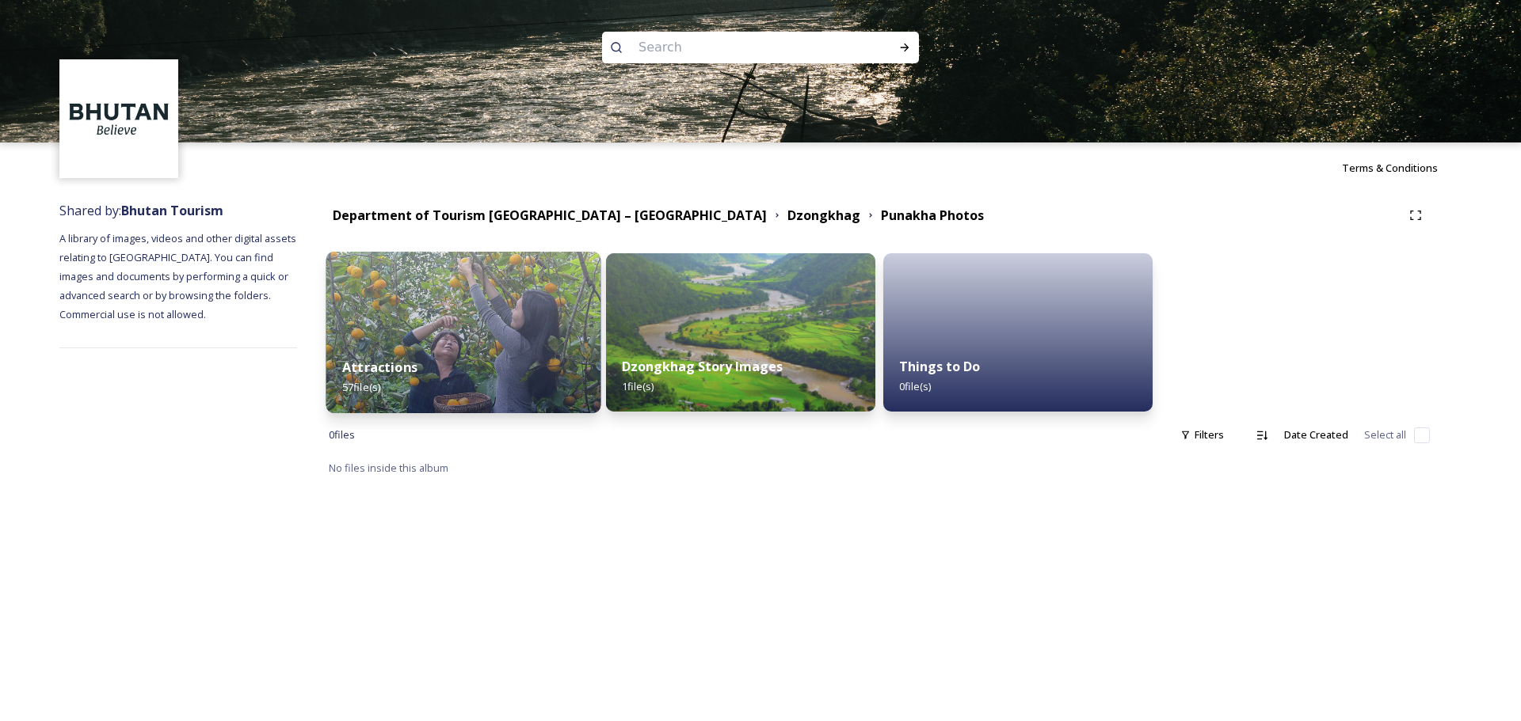
click at [485, 314] on img at bounding box center [463, 333] width 275 height 162
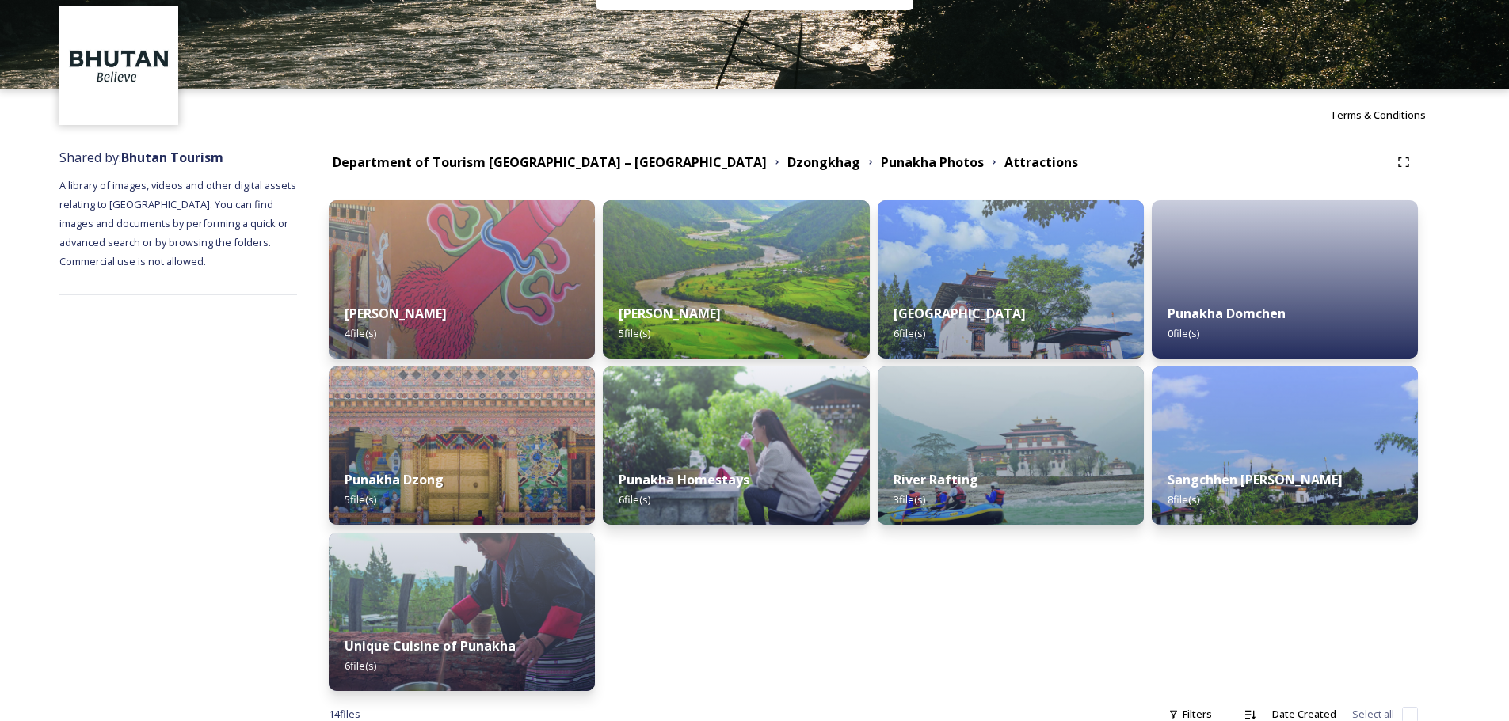
scroll to position [79, 0]
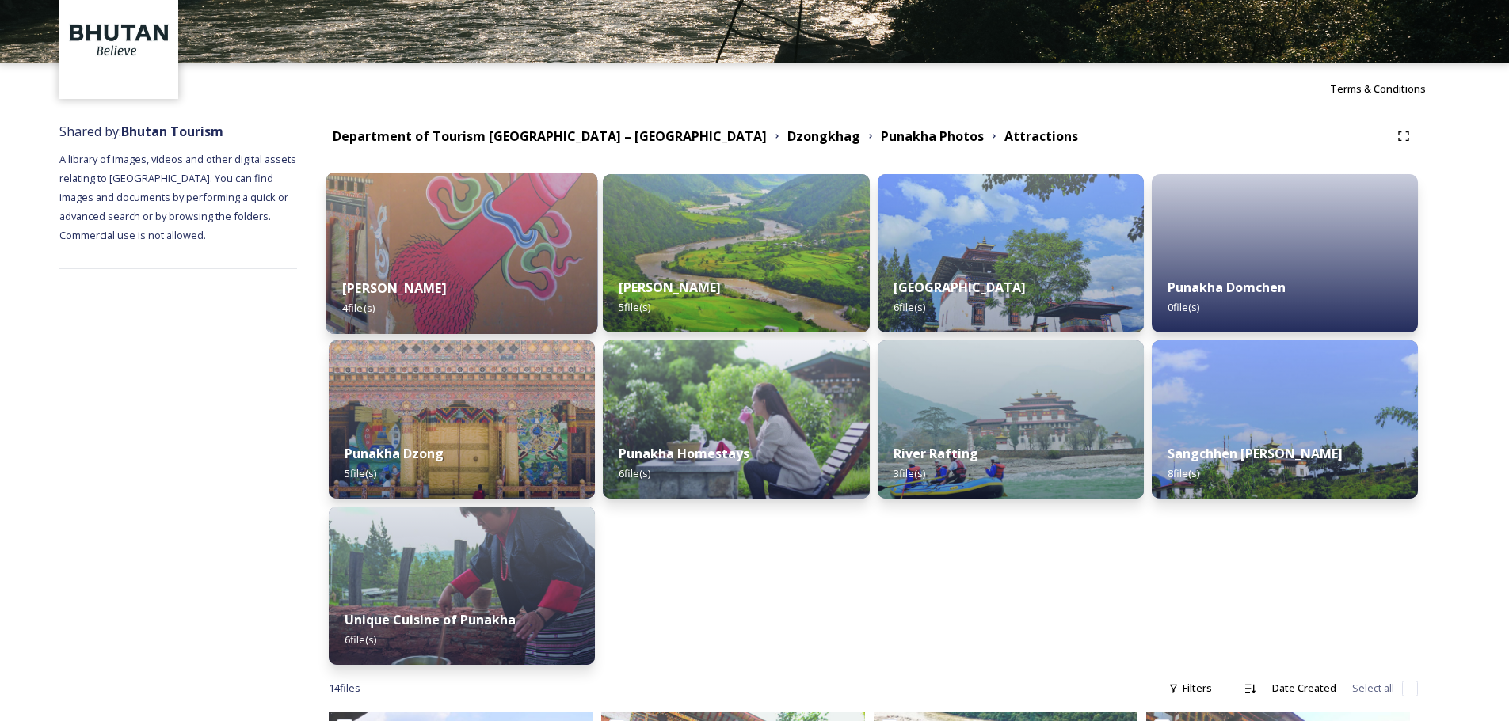
click at [470, 272] on div "Chhimi Lhakhang 4 file(s)" at bounding box center [462, 298] width 272 height 72
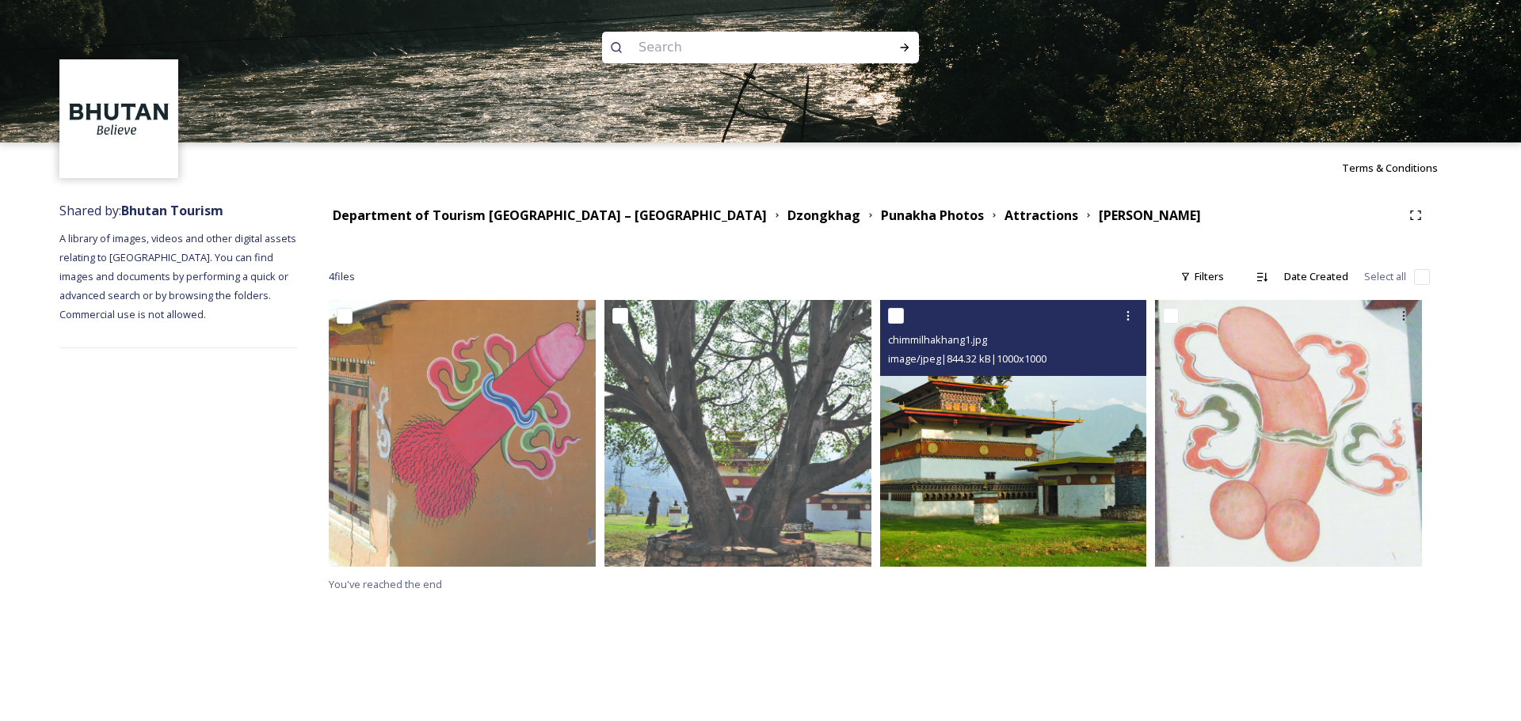
click at [995, 518] on img at bounding box center [1013, 433] width 267 height 267
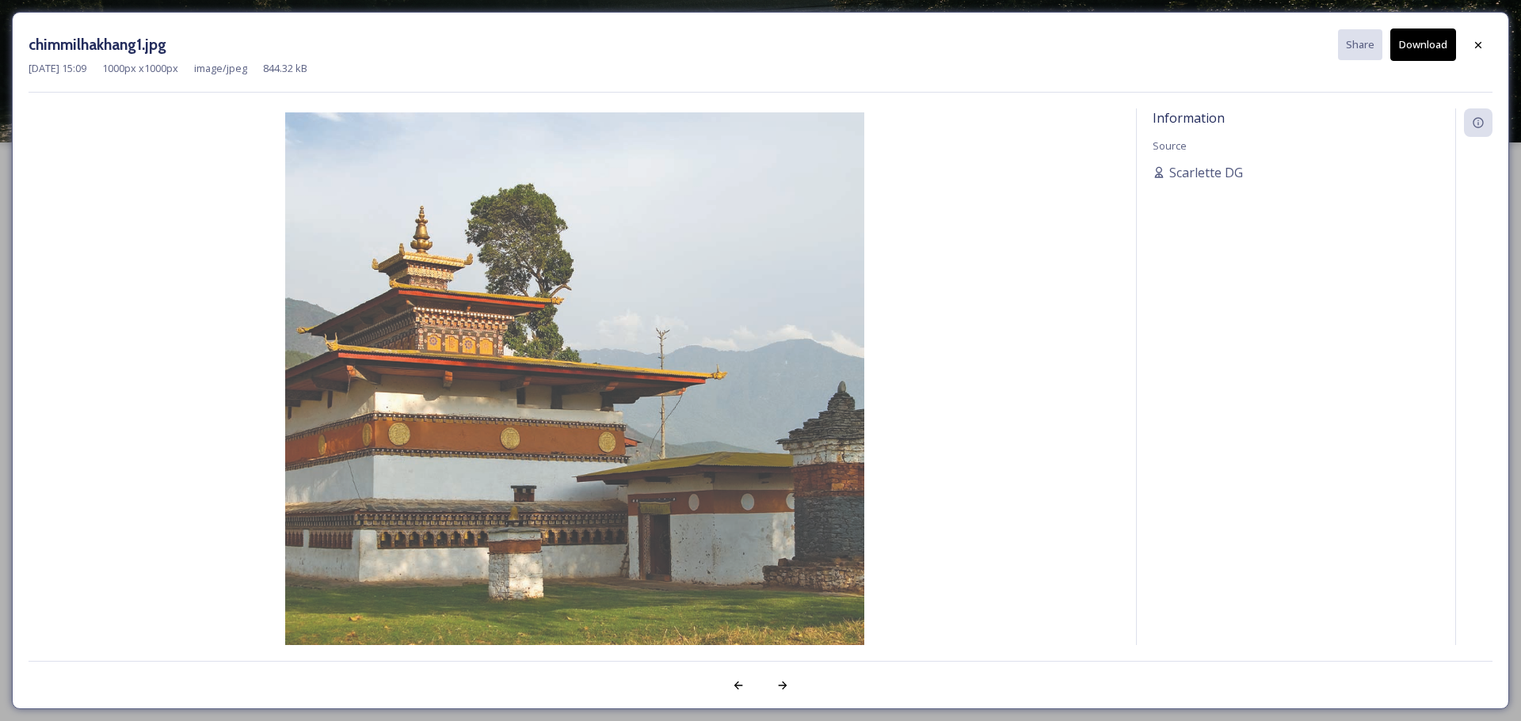
click at [1439, 61] on div "Jul 28 2023 15:09 1000 px x 1000 px image/jpeg 844.32 kB" at bounding box center [761, 68] width 1464 height 15
click at [1432, 44] on button "Download" at bounding box center [1423, 45] width 66 height 32
click at [1478, 44] on icon at bounding box center [1478, 44] width 6 height 6
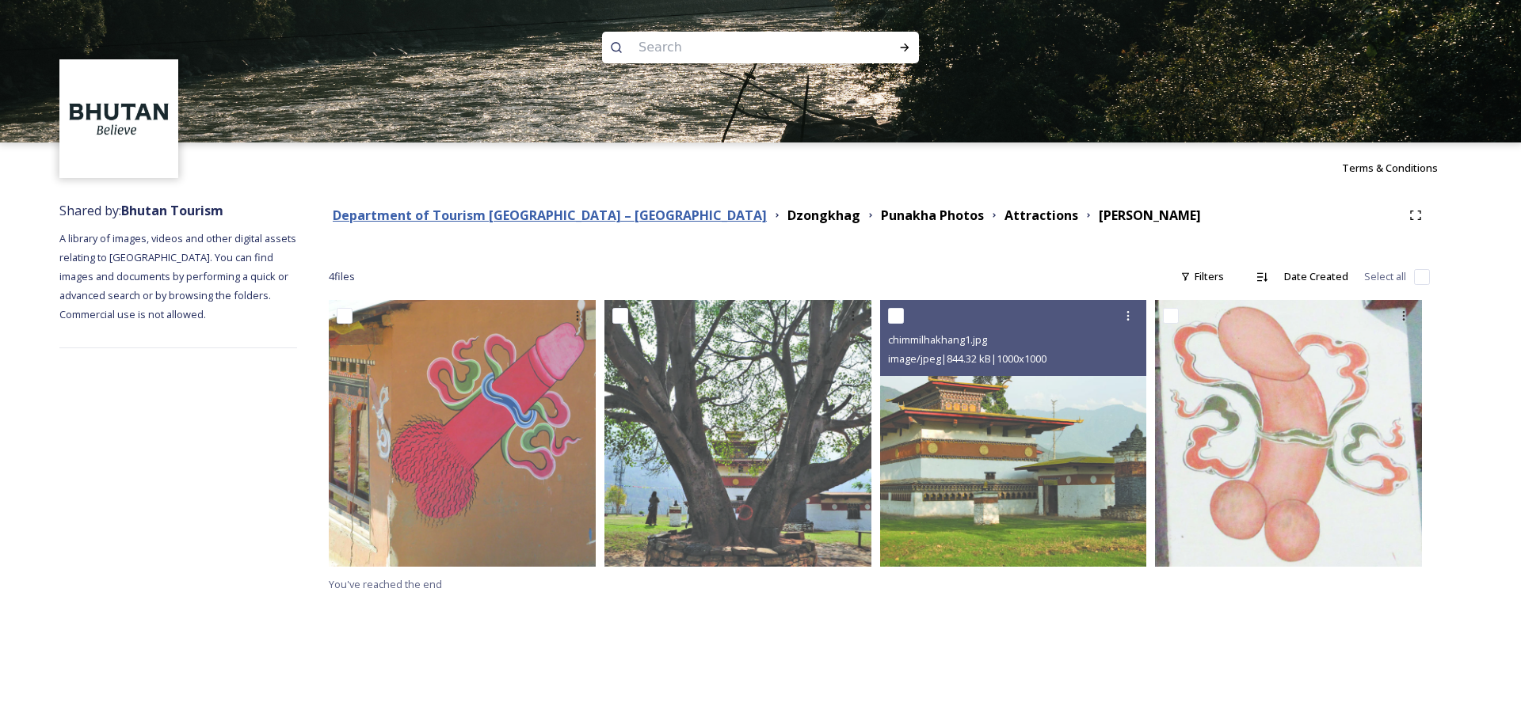
click at [546, 215] on strong "Department of Tourism [GEOGRAPHIC_DATA] – [GEOGRAPHIC_DATA]" at bounding box center [550, 215] width 434 height 17
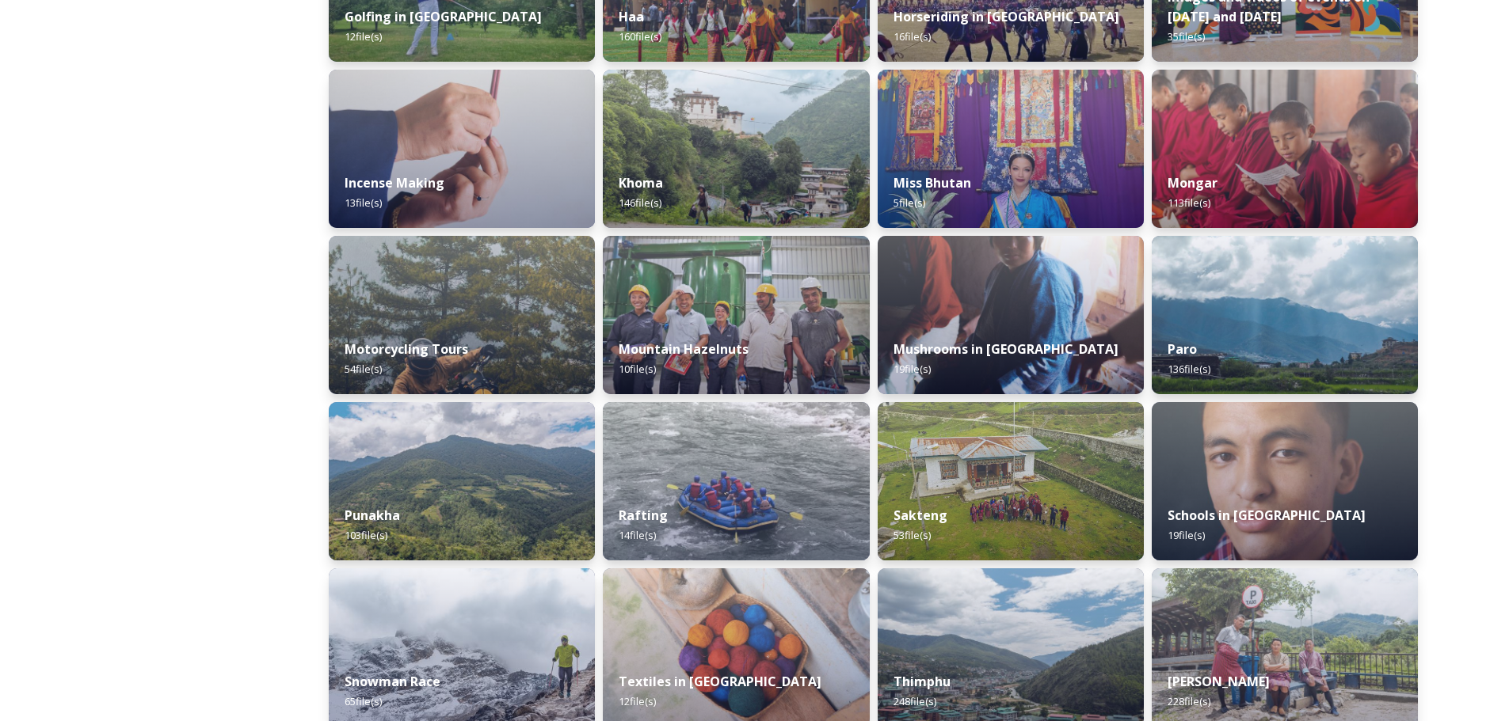
scroll to position [950, 0]
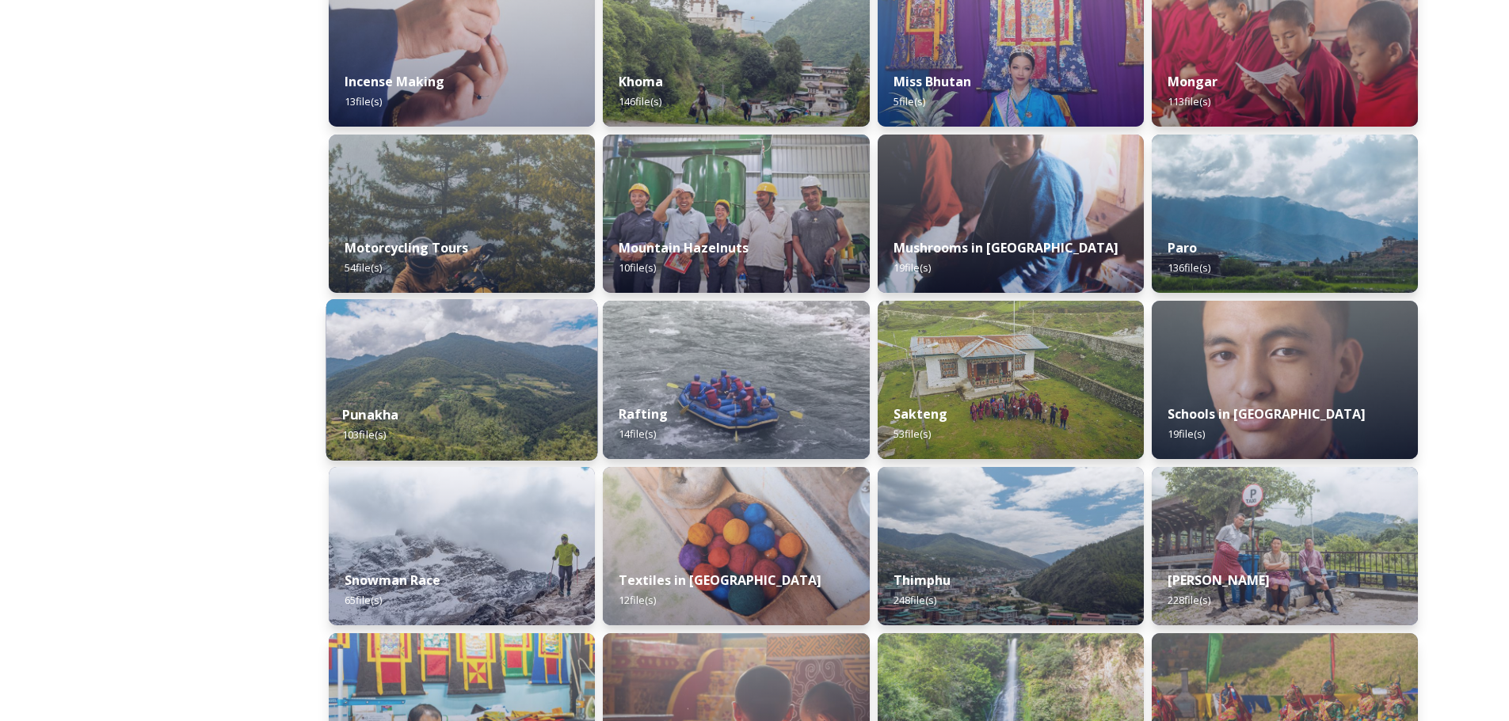
click at [504, 402] on div "Punakha 103 file(s)" at bounding box center [462, 425] width 272 height 72
click at [510, 393] on div "Punakha 103 file(s)" at bounding box center [462, 425] width 272 height 72
click at [483, 364] on img at bounding box center [462, 380] width 272 height 162
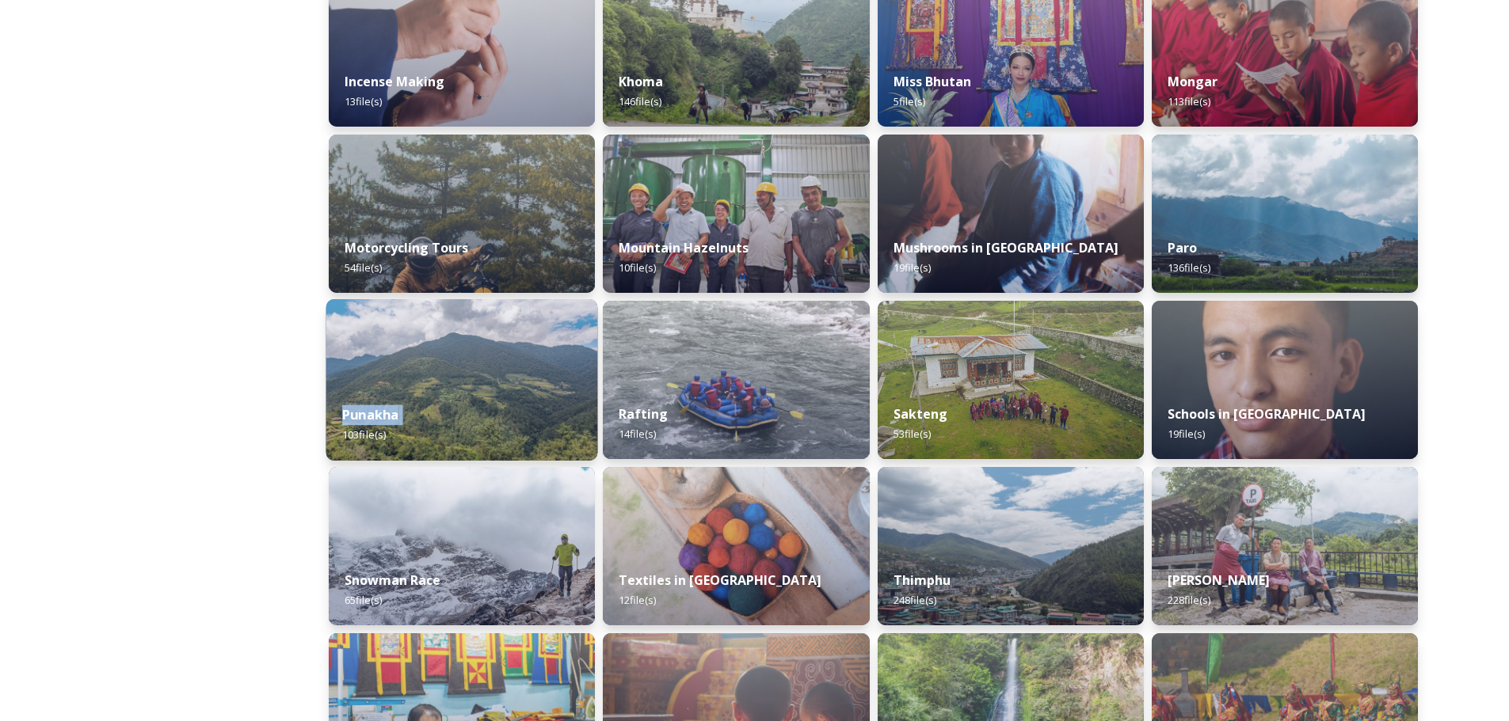
click at [483, 364] on img at bounding box center [462, 380] width 272 height 162
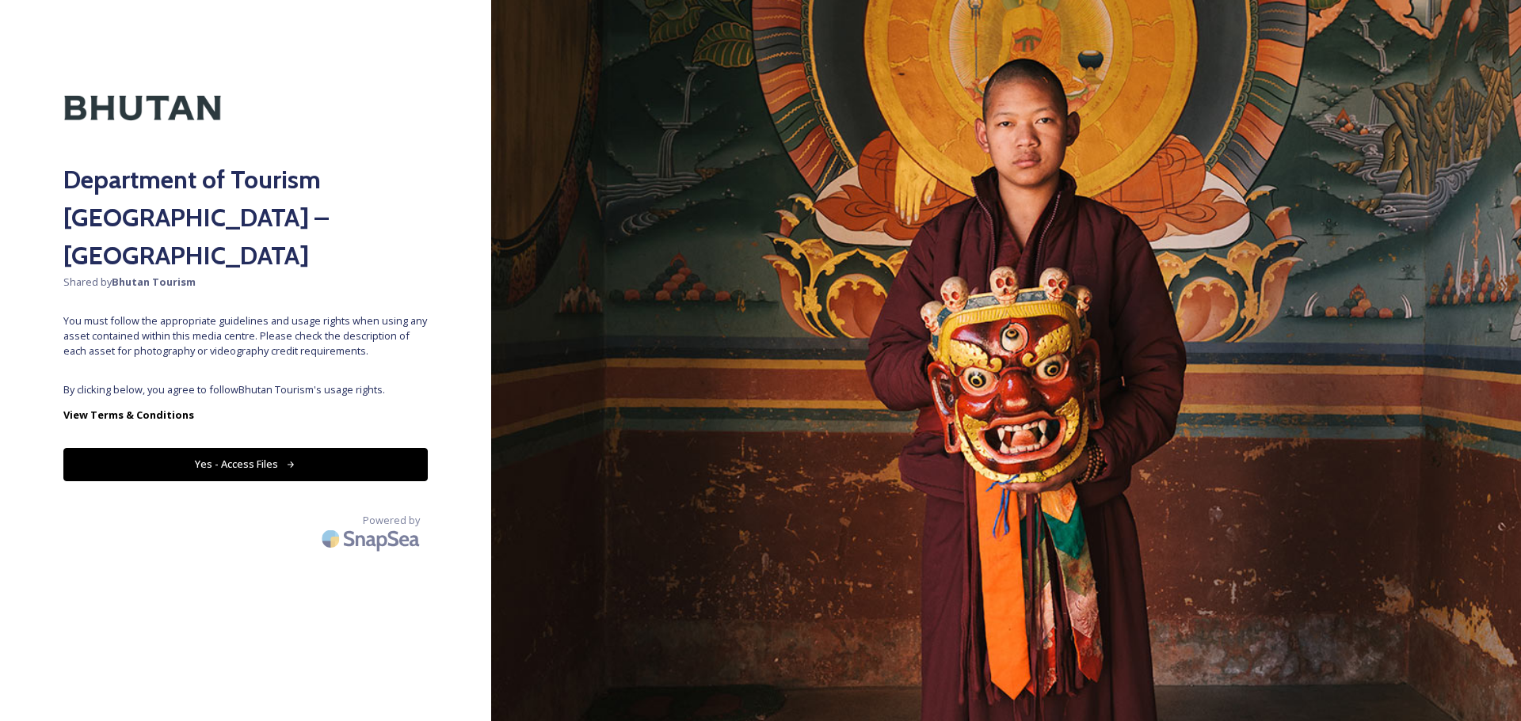
click at [297, 448] on button "Yes - Access Files" at bounding box center [245, 464] width 364 height 32
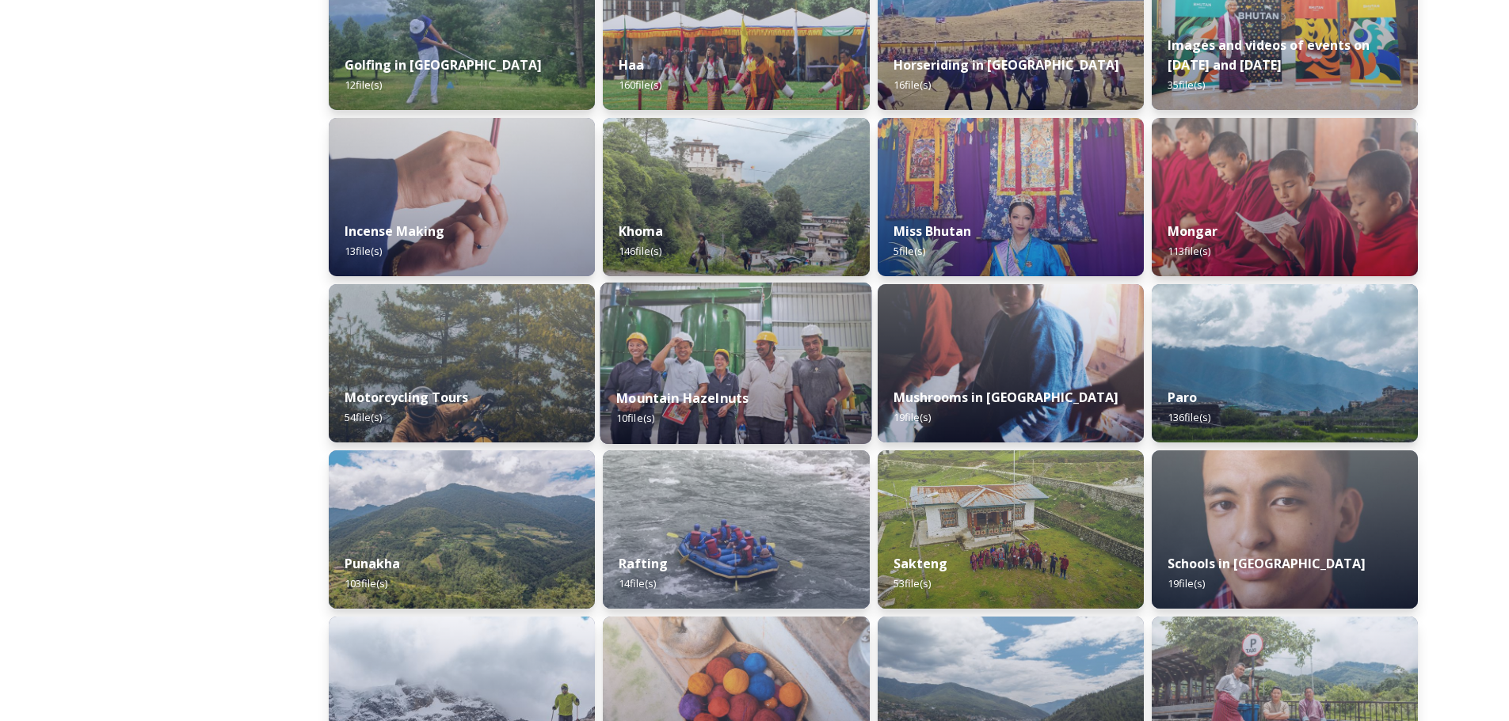
scroll to position [950, 0]
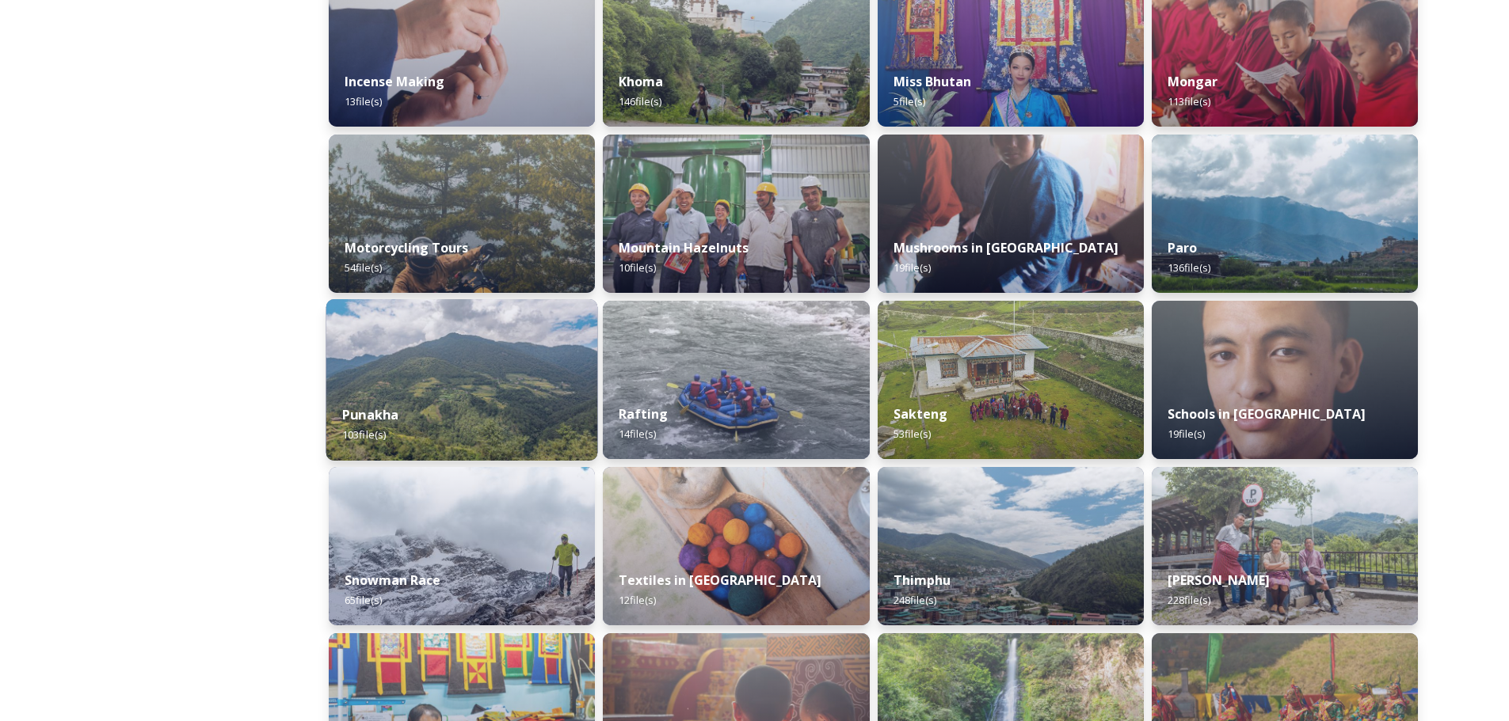
click at [468, 392] on div "Punakha 103 file(s)" at bounding box center [462, 425] width 272 height 72
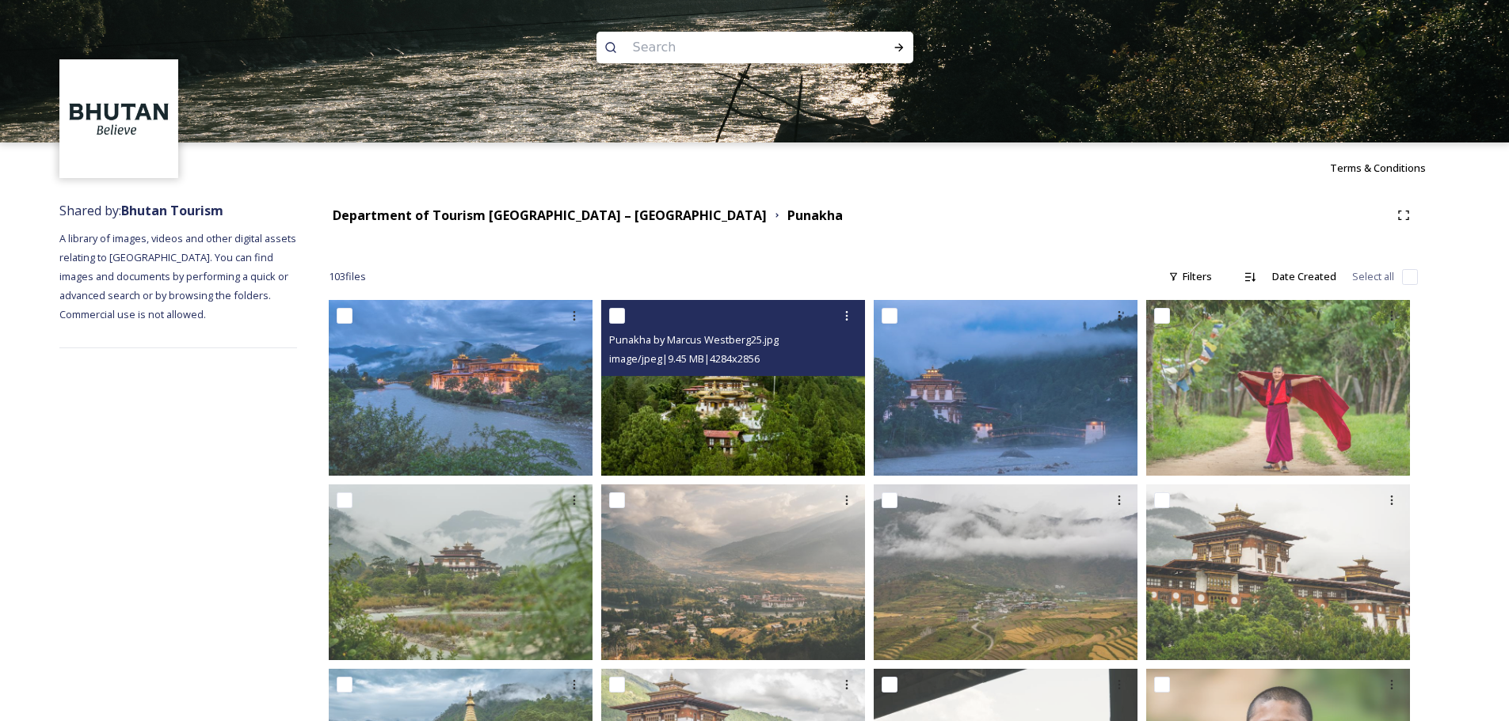
click at [760, 419] on img at bounding box center [733, 388] width 264 height 176
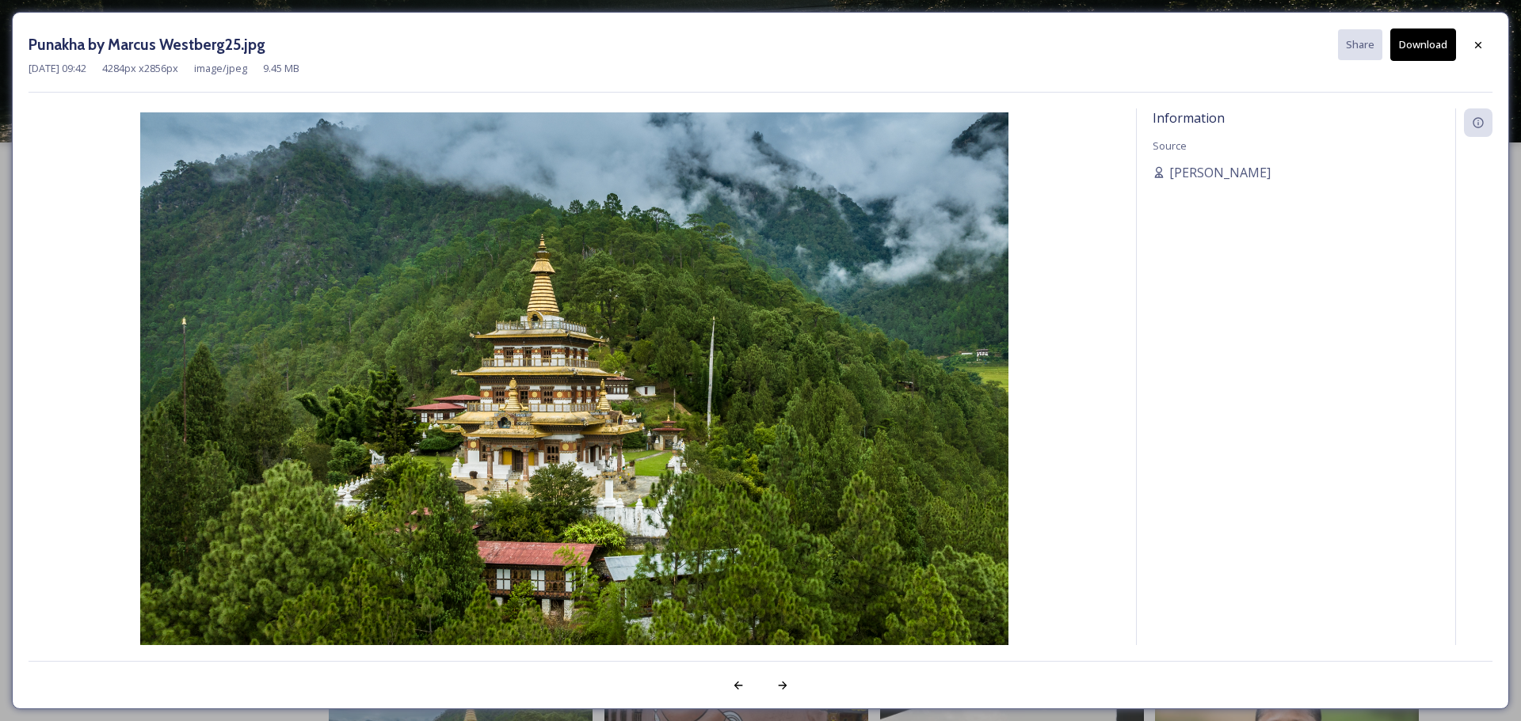
click at [1422, 35] on button "Download" at bounding box center [1423, 45] width 66 height 32
click at [1476, 40] on icon at bounding box center [1477, 45] width 13 height 13
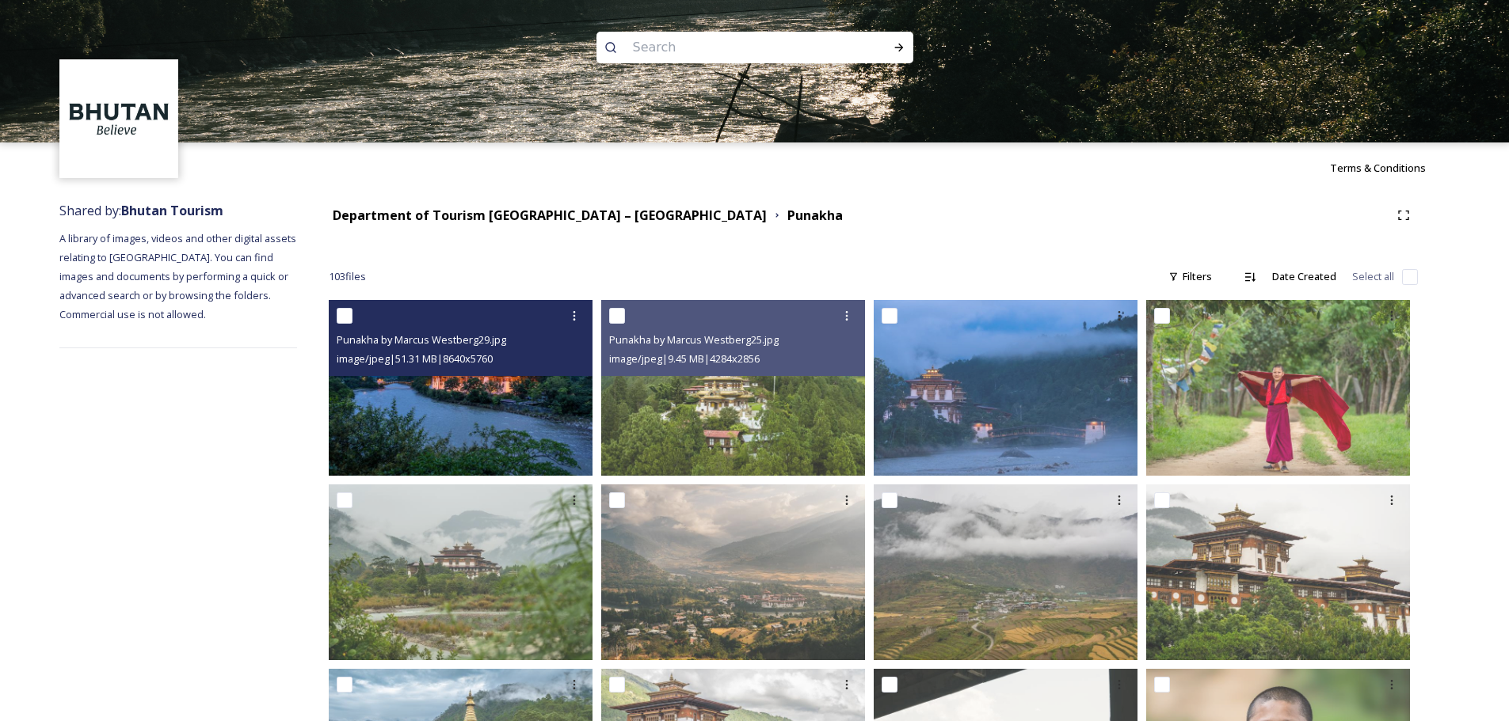
click at [466, 428] on img at bounding box center [461, 388] width 264 height 176
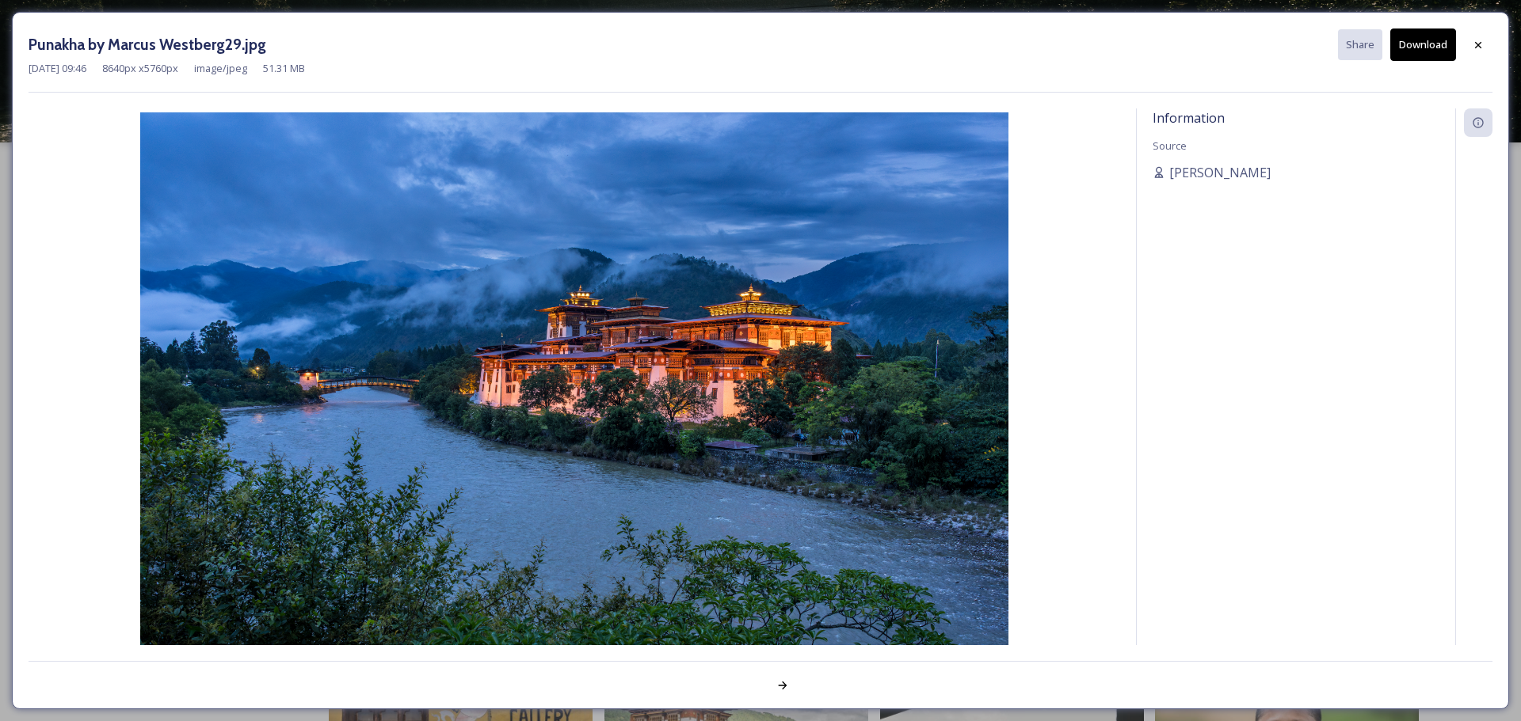
click at [1418, 40] on button "Download" at bounding box center [1423, 45] width 66 height 32
click at [1479, 40] on icon at bounding box center [1477, 45] width 13 height 13
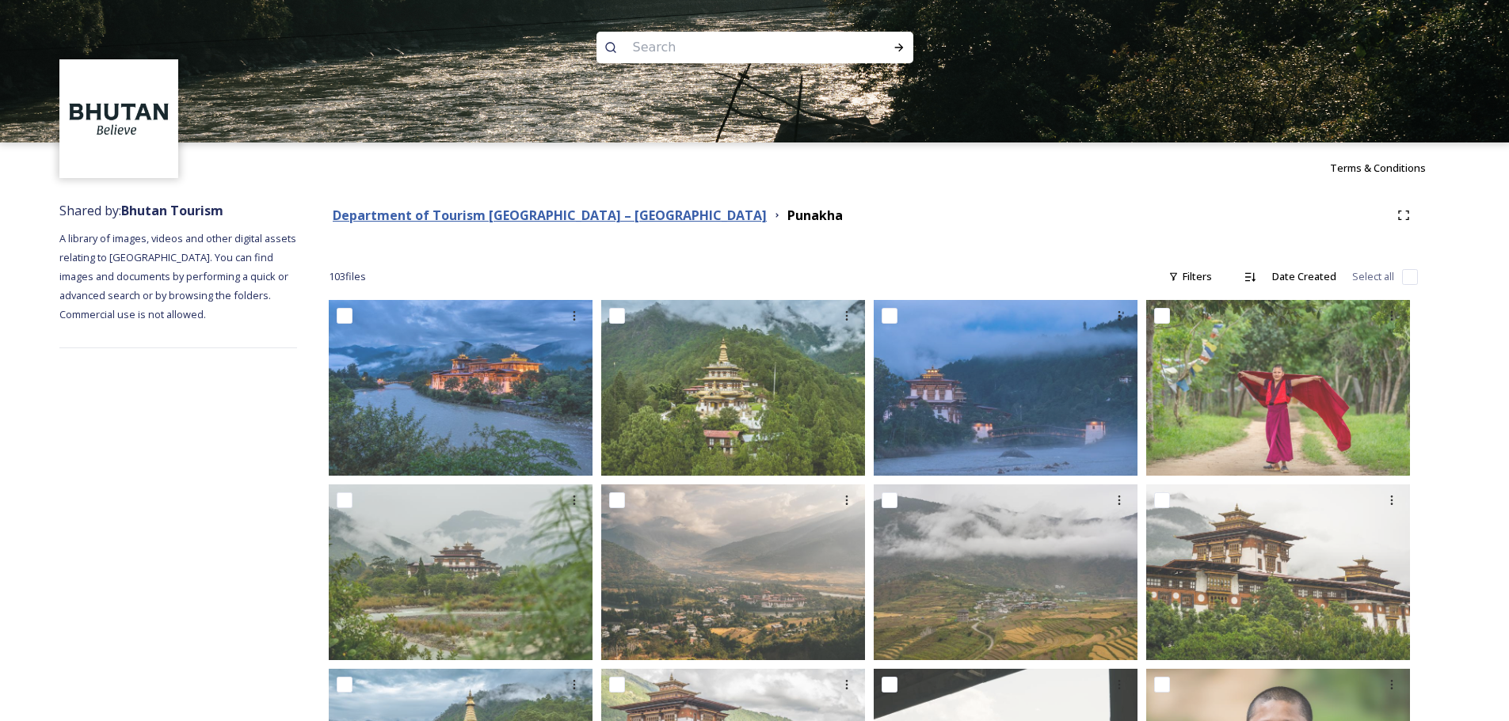
click at [564, 212] on strong "Department of Tourism [GEOGRAPHIC_DATA] – [GEOGRAPHIC_DATA]" at bounding box center [550, 215] width 434 height 17
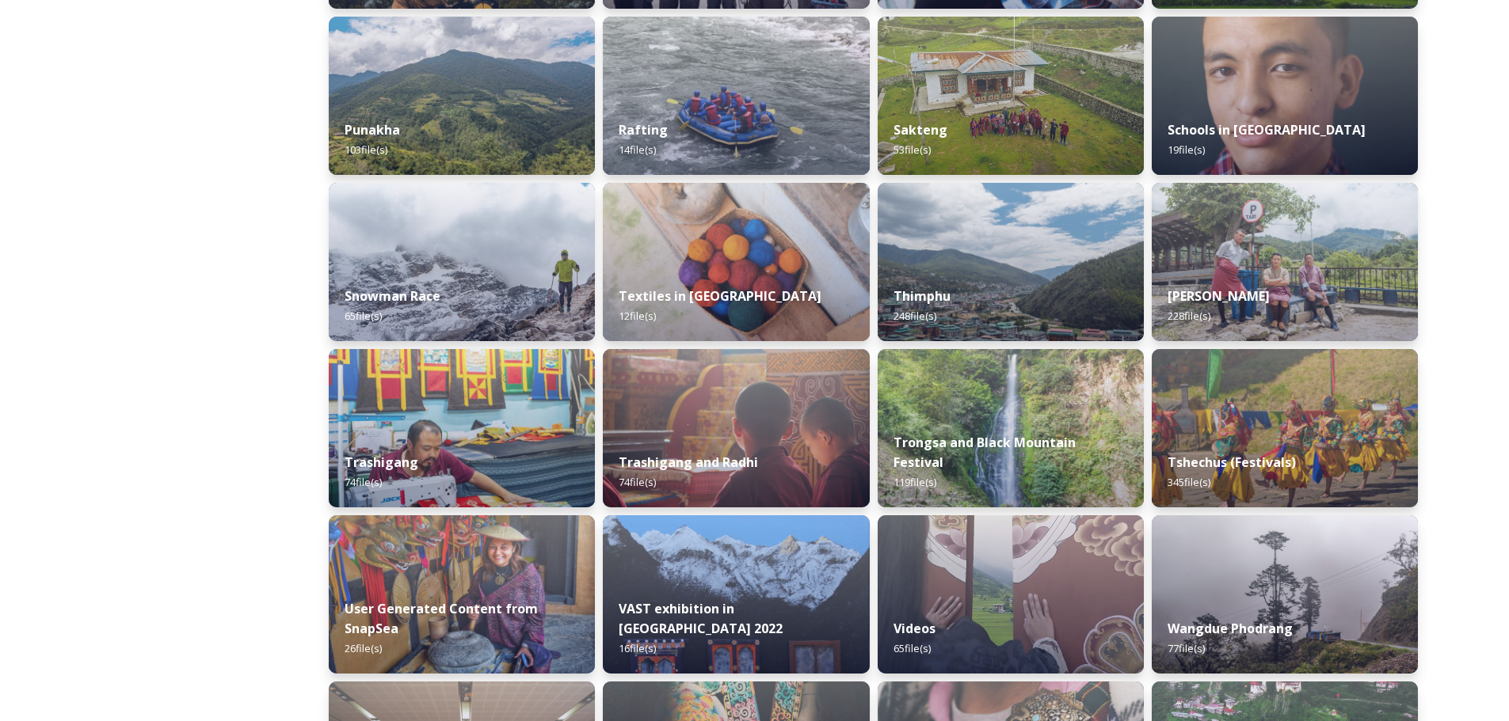
scroll to position [1155, 0]
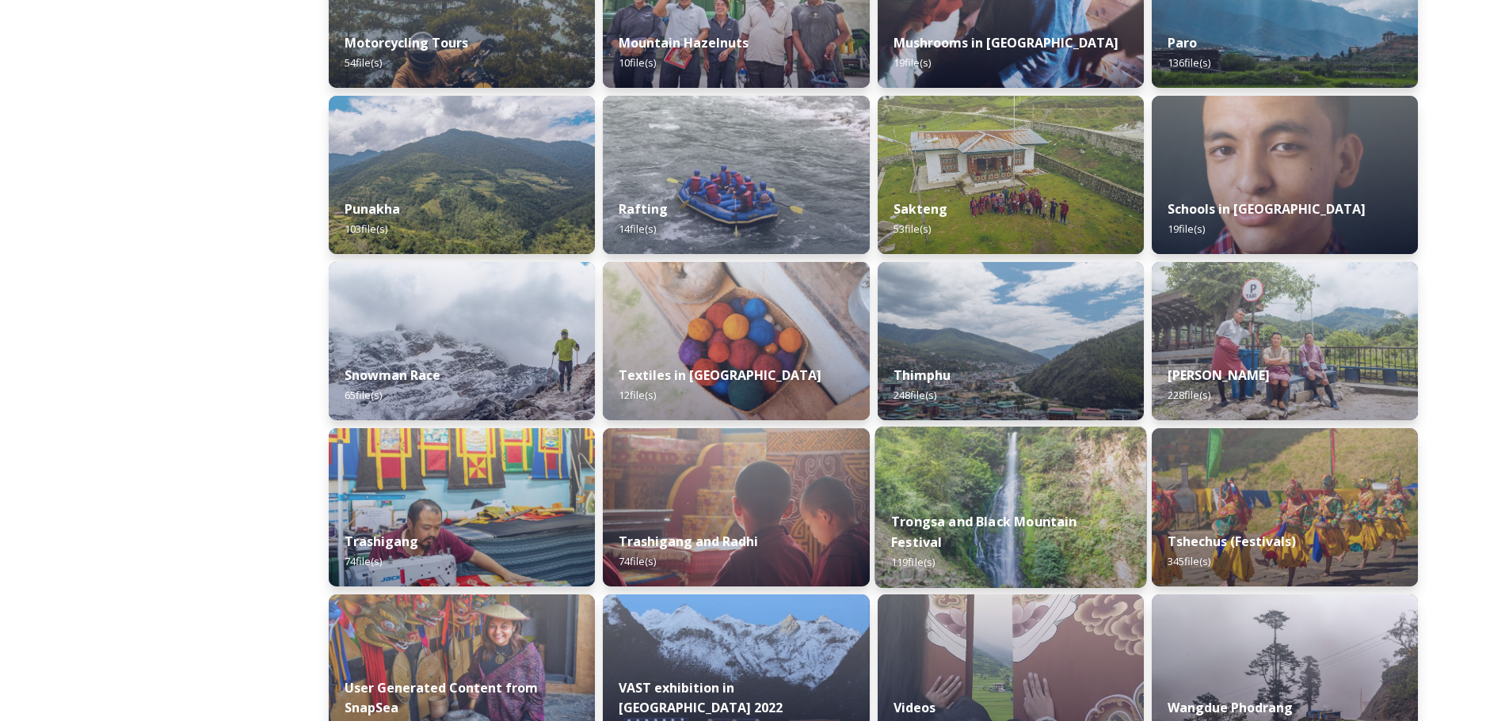
click at [1015, 516] on img at bounding box center [1010, 508] width 272 height 162
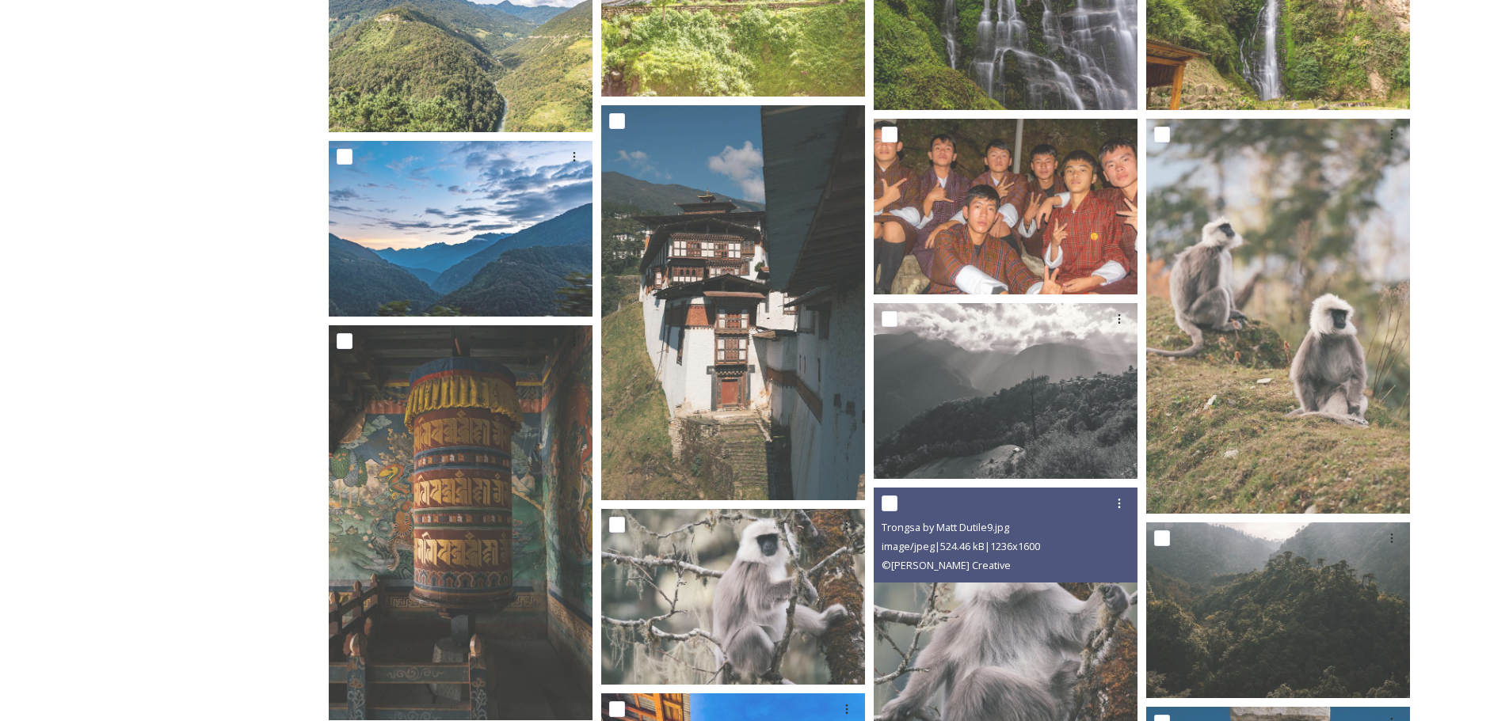
scroll to position [1822, 0]
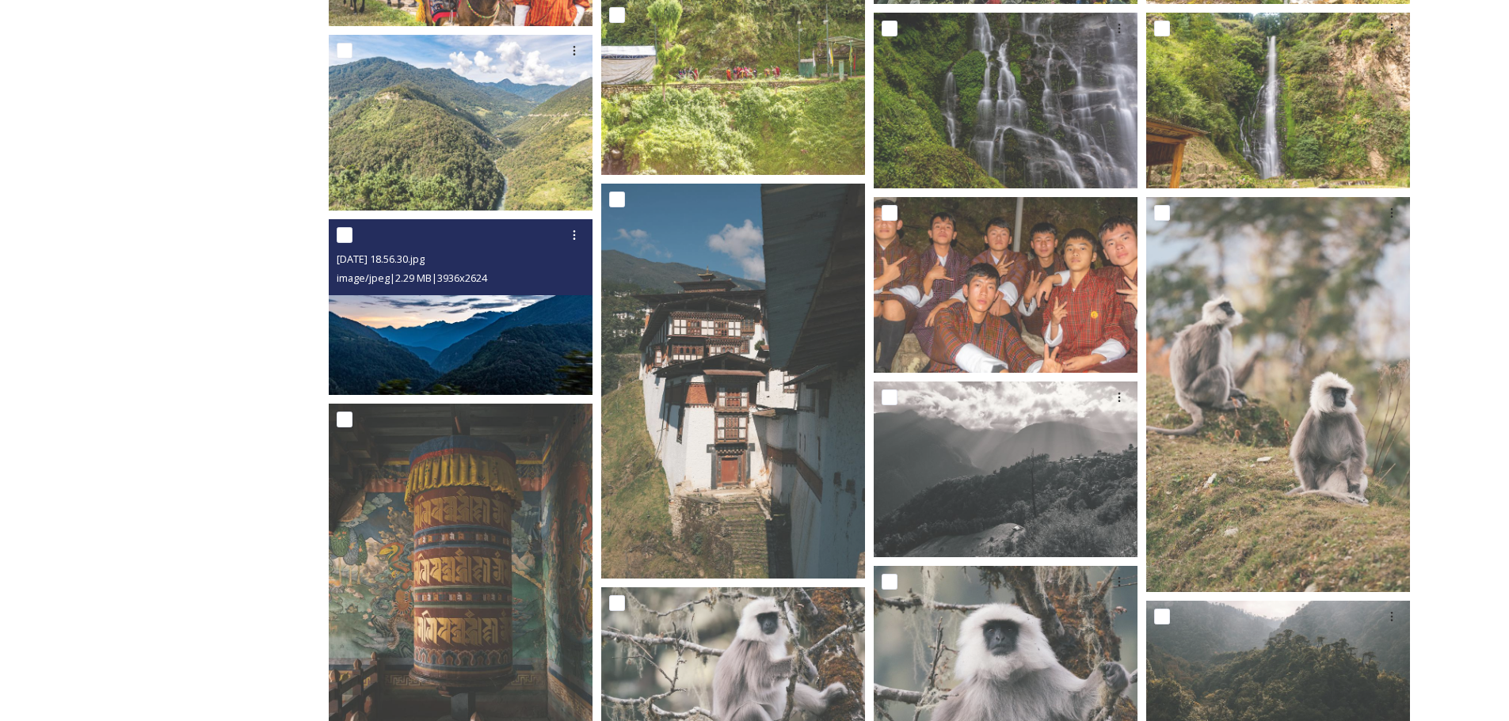
click at [491, 363] on img at bounding box center [461, 307] width 264 height 176
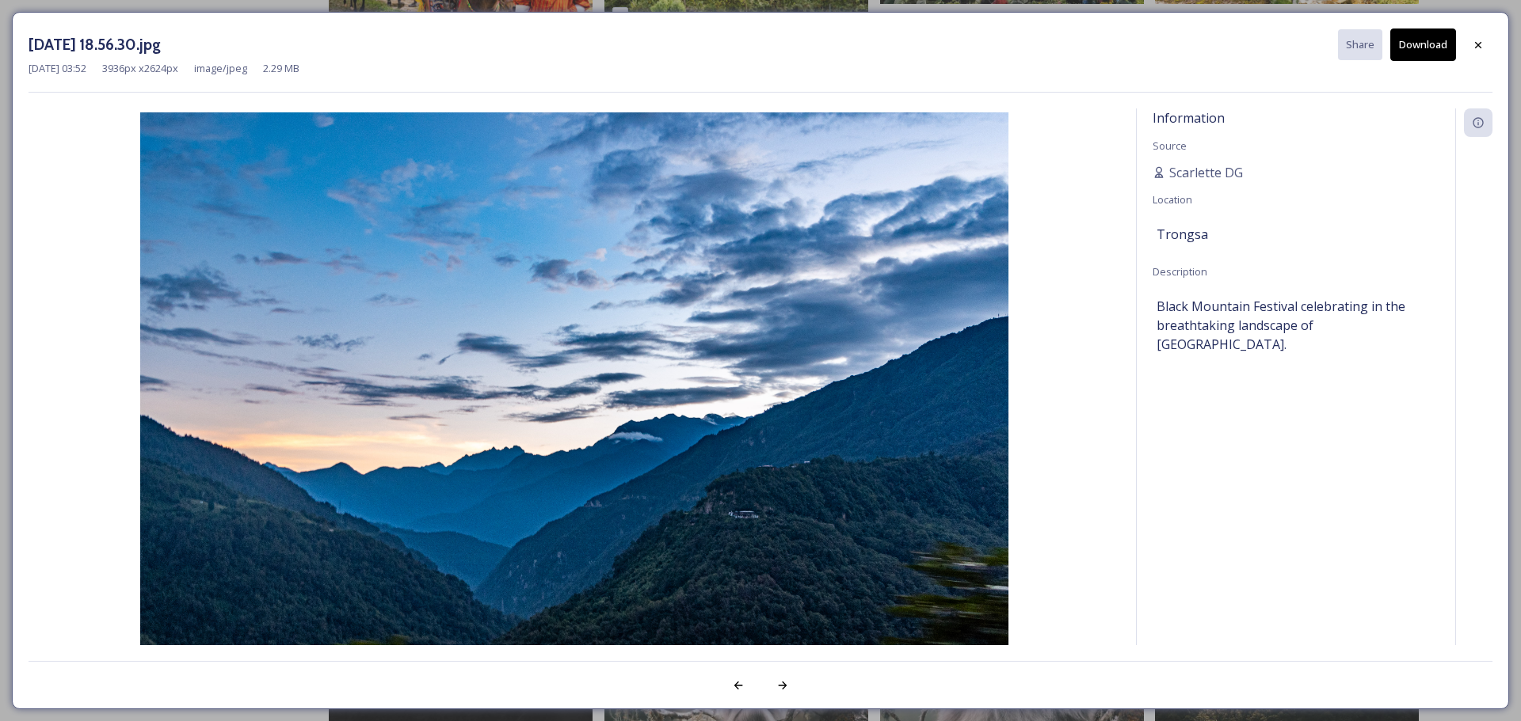
click at [1429, 40] on button "Download" at bounding box center [1423, 45] width 66 height 32
click at [1473, 48] on icon at bounding box center [1477, 45] width 13 height 13
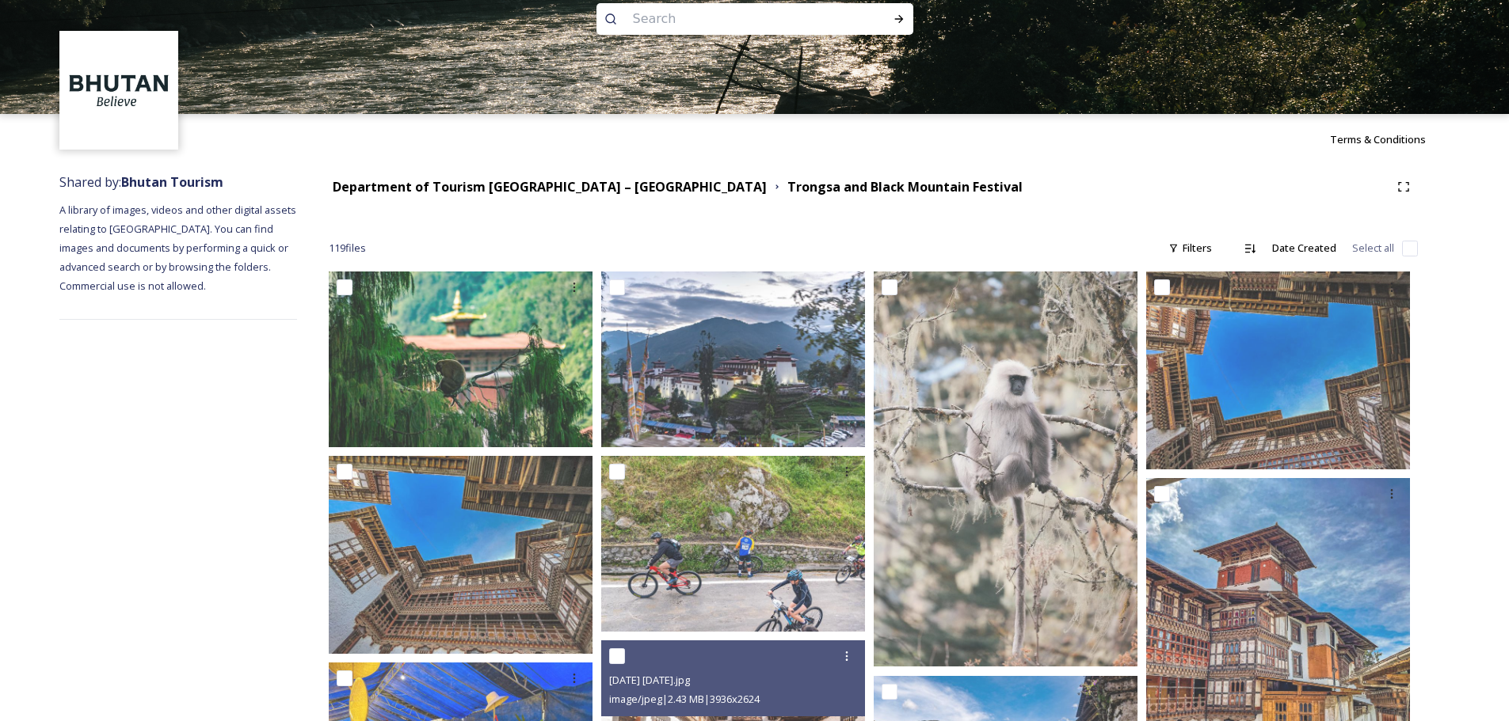
scroll to position [0, 0]
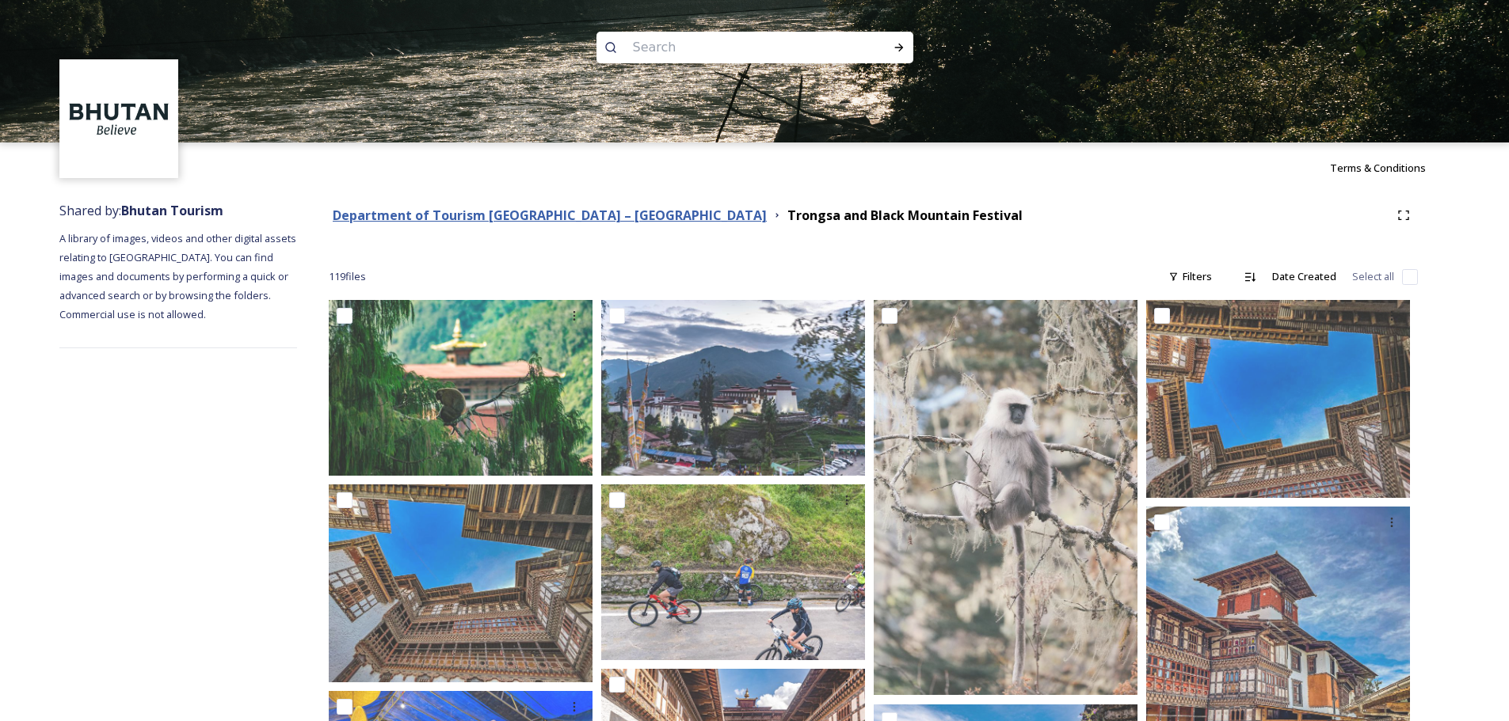
click at [594, 218] on strong "Department of Tourism [GEOGRAPHIC_DATA] – [GEOGRAPHIC_DATA]" at bounding box center [550, 215] width 434 height 17
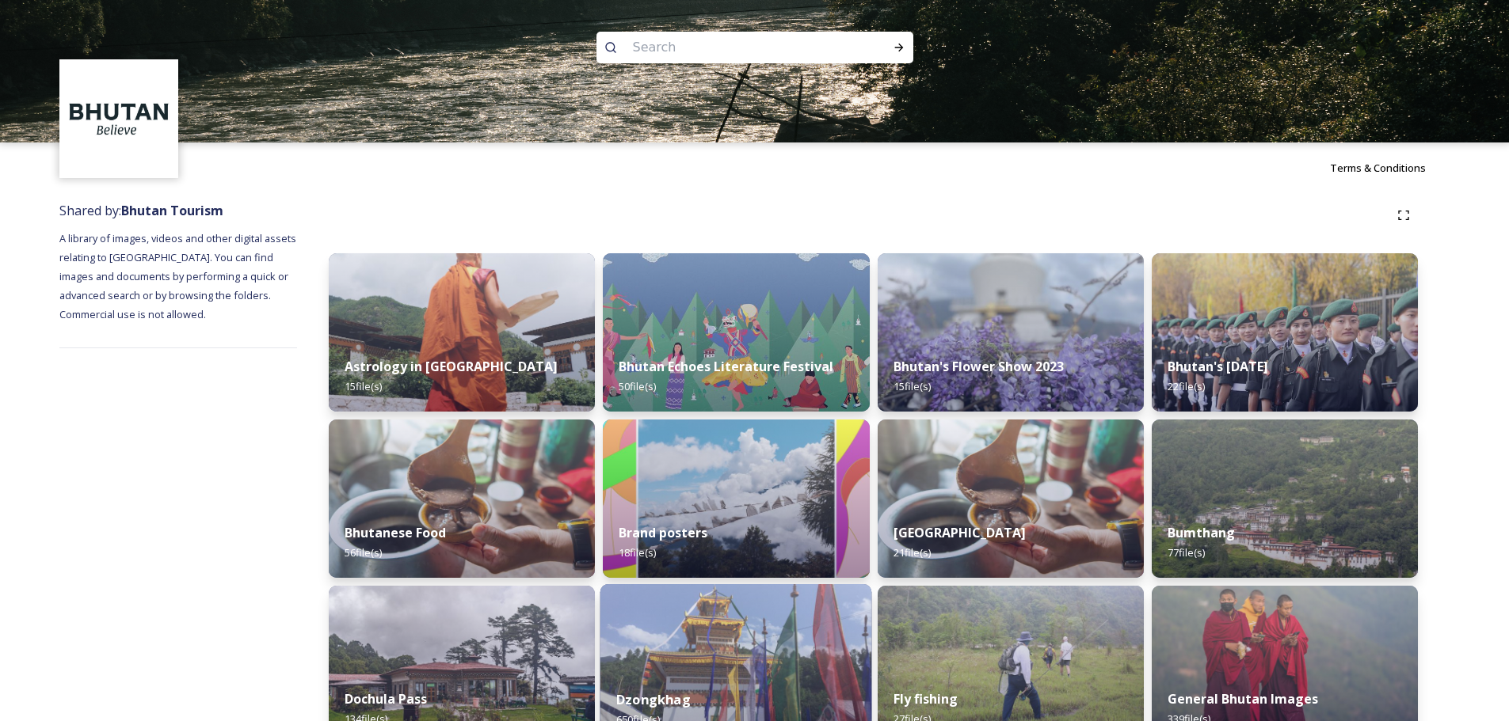
click at [710, 644] on img at bounding box center [736, 665] width 272 height 162
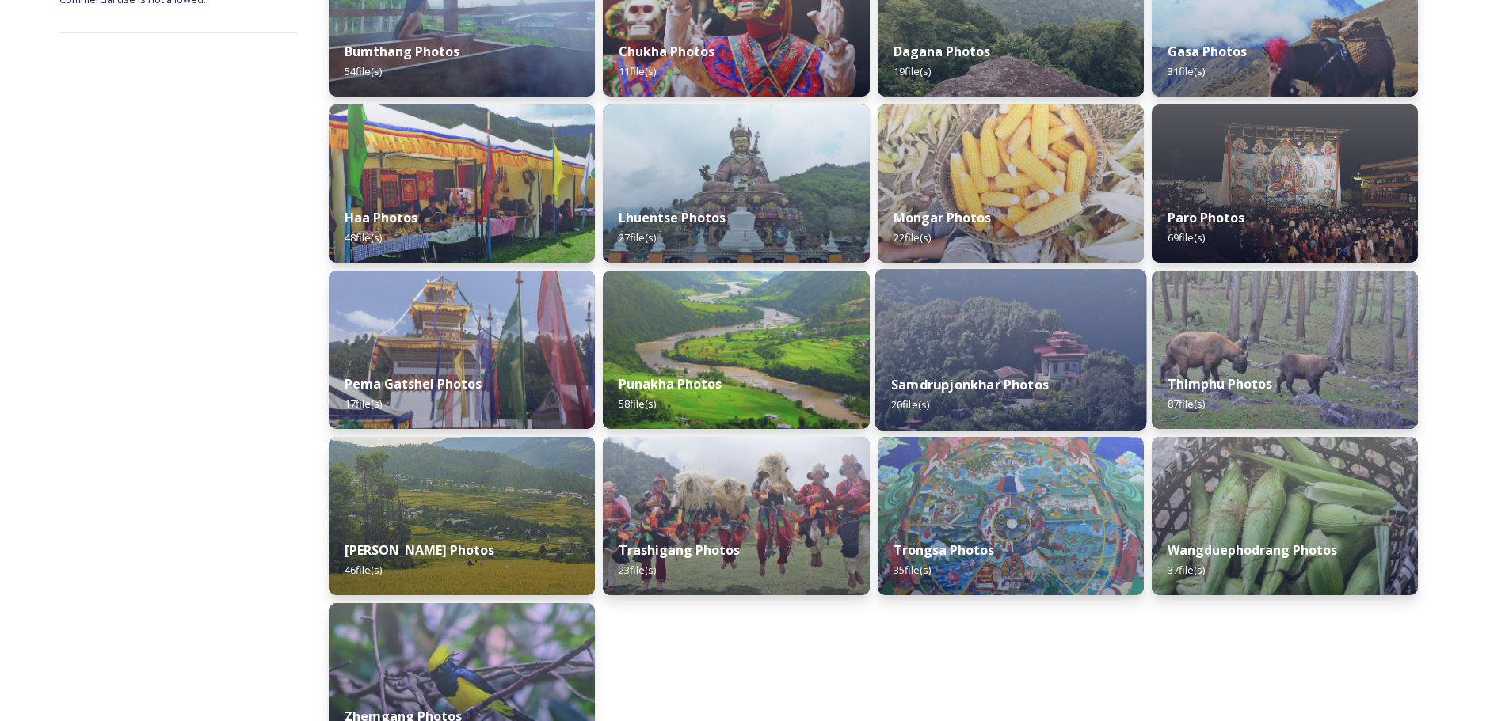
scroll to position [317, 0]
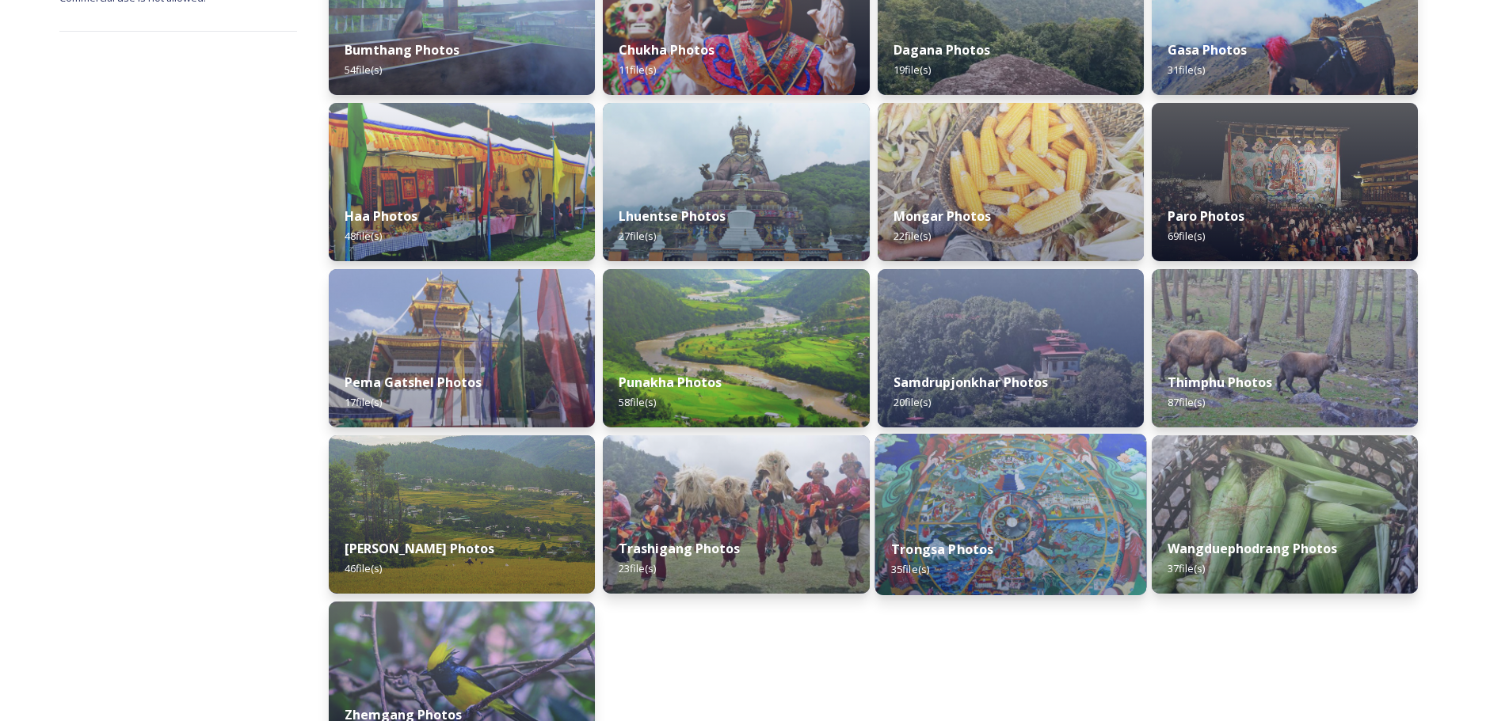
click at [984, 516] on img at bounding box center [1010, 515] width 272 height 162
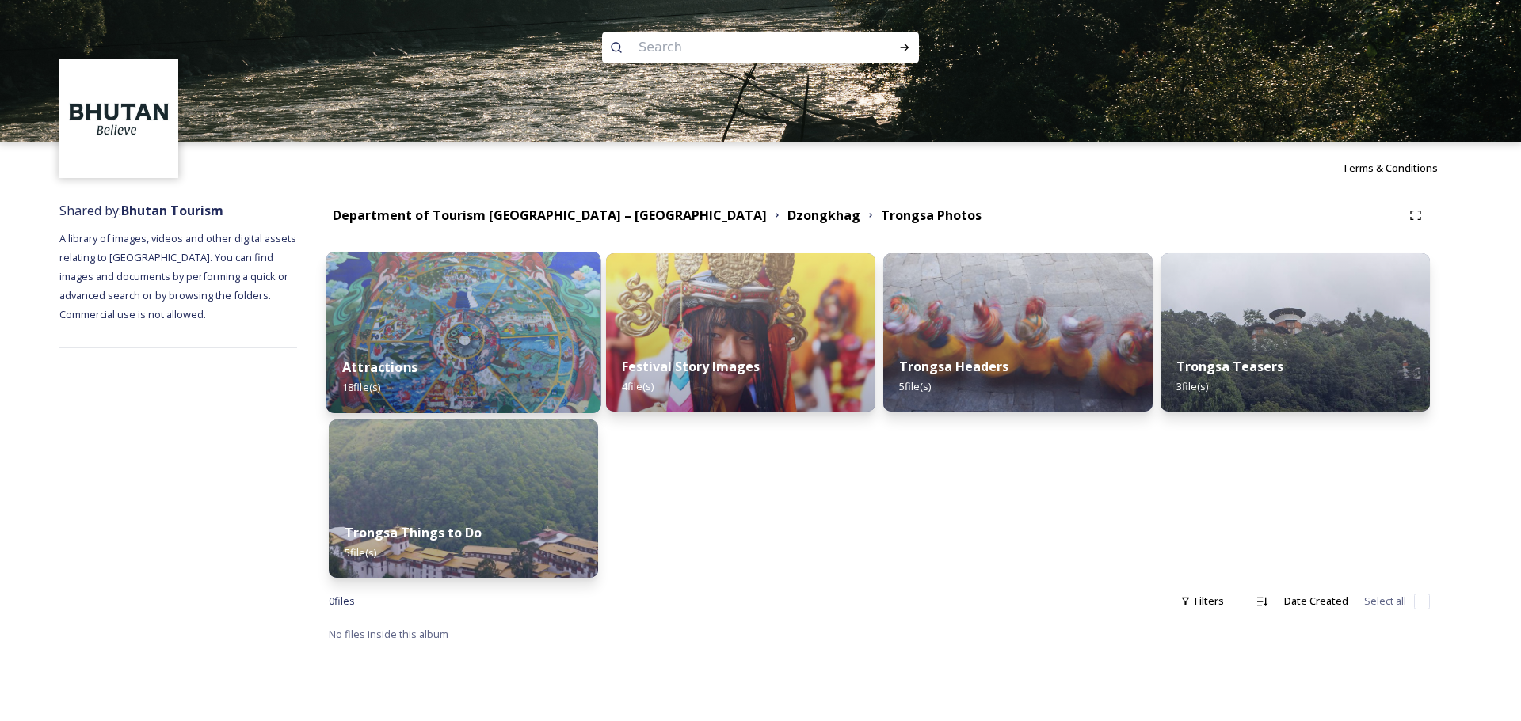
click at [471, 325] on img at bounding box center [463, 333] width 275 height 162
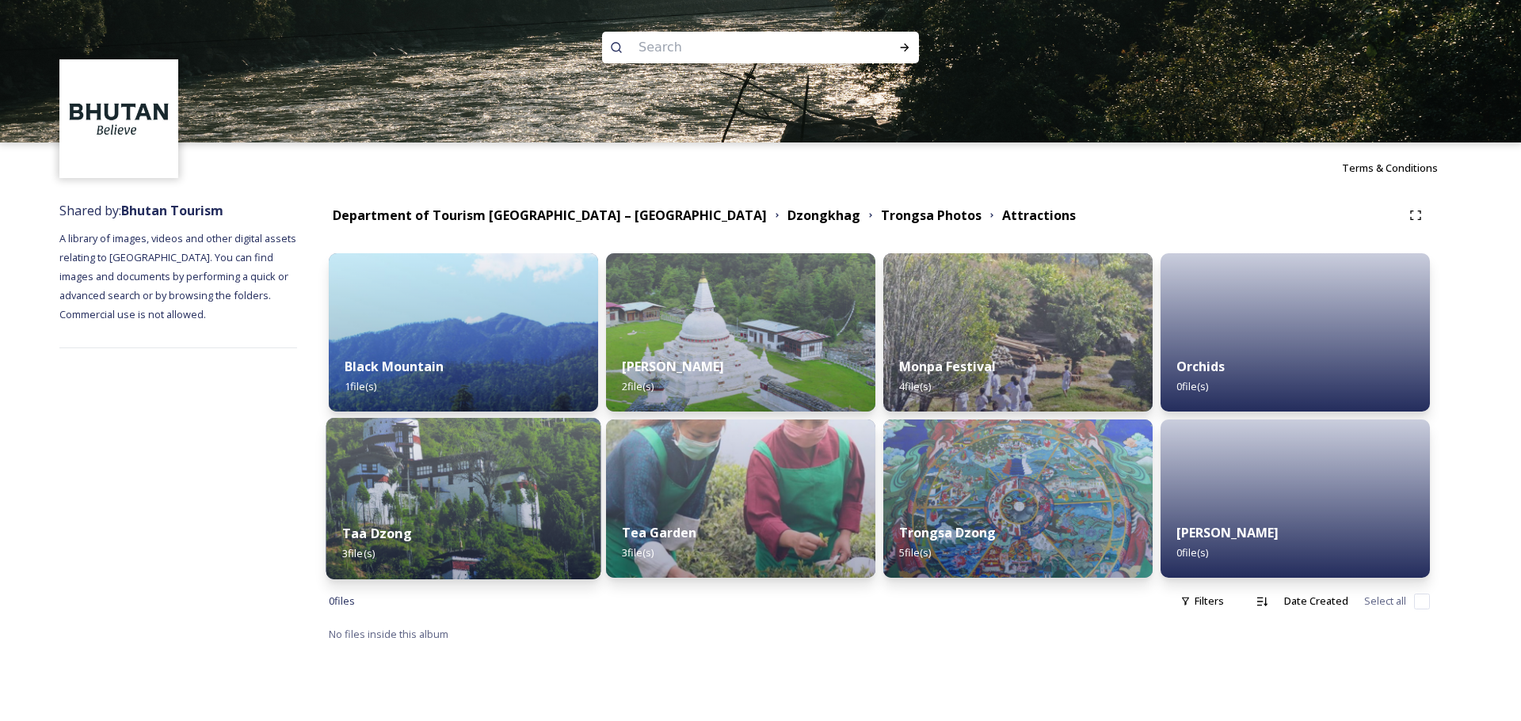
click at [485, 464] on img at bounding box center [463, 499] width 275 height 162
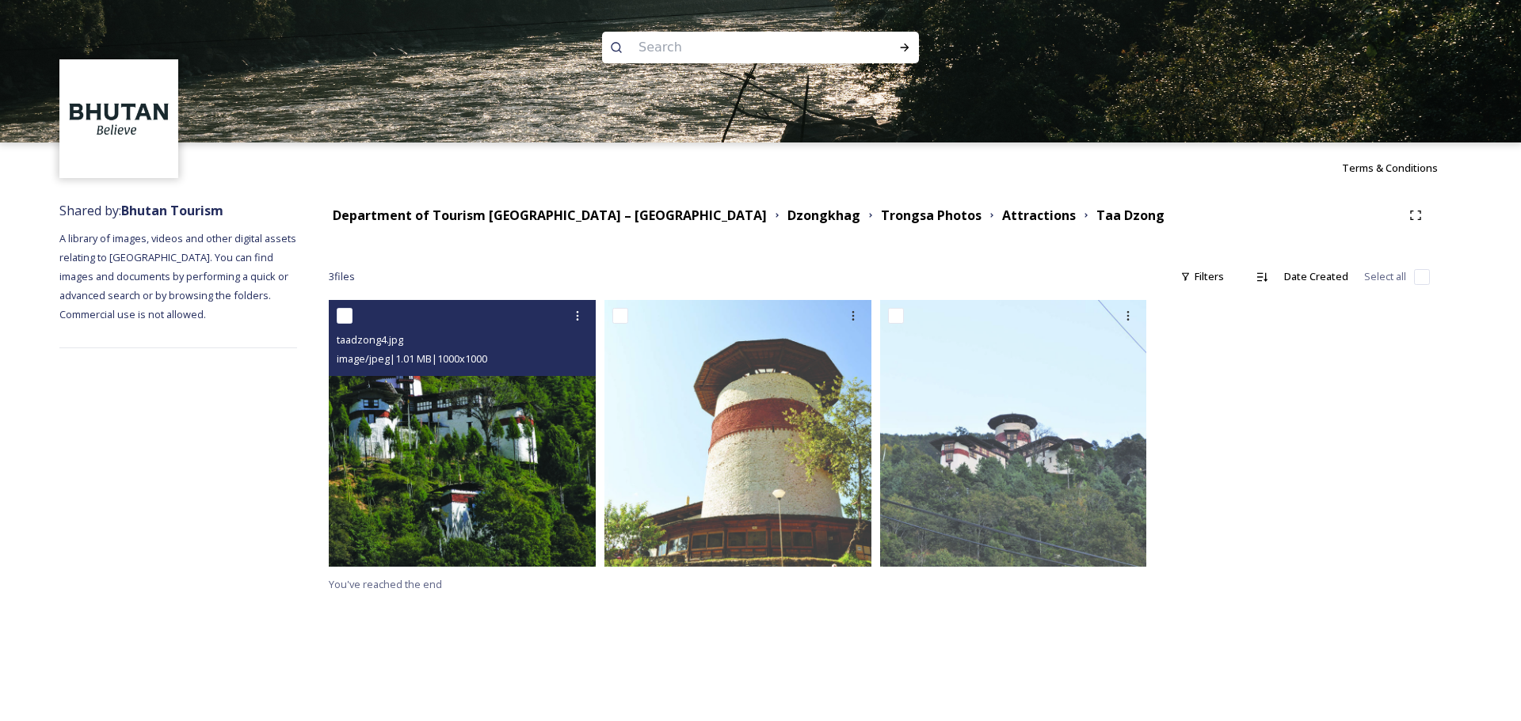
click at [490, 466] on img at bounding box center [462, 433] width 267 height 267
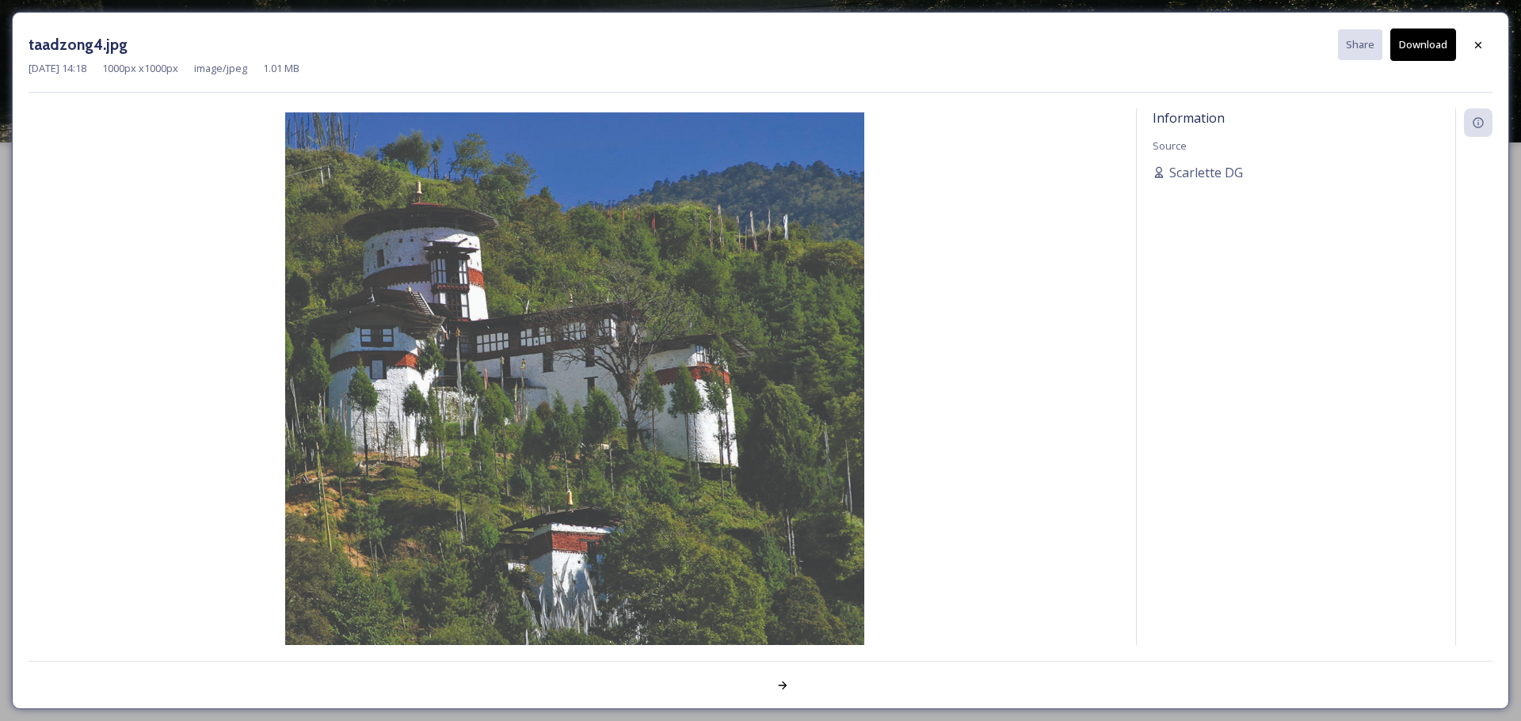
click at [1421, 50] on button "Download" at bounding box center [1423, 45] width 66 height 32
click at [1482, 47] on icon at bounding box center [1477, 45] width 13 height 13
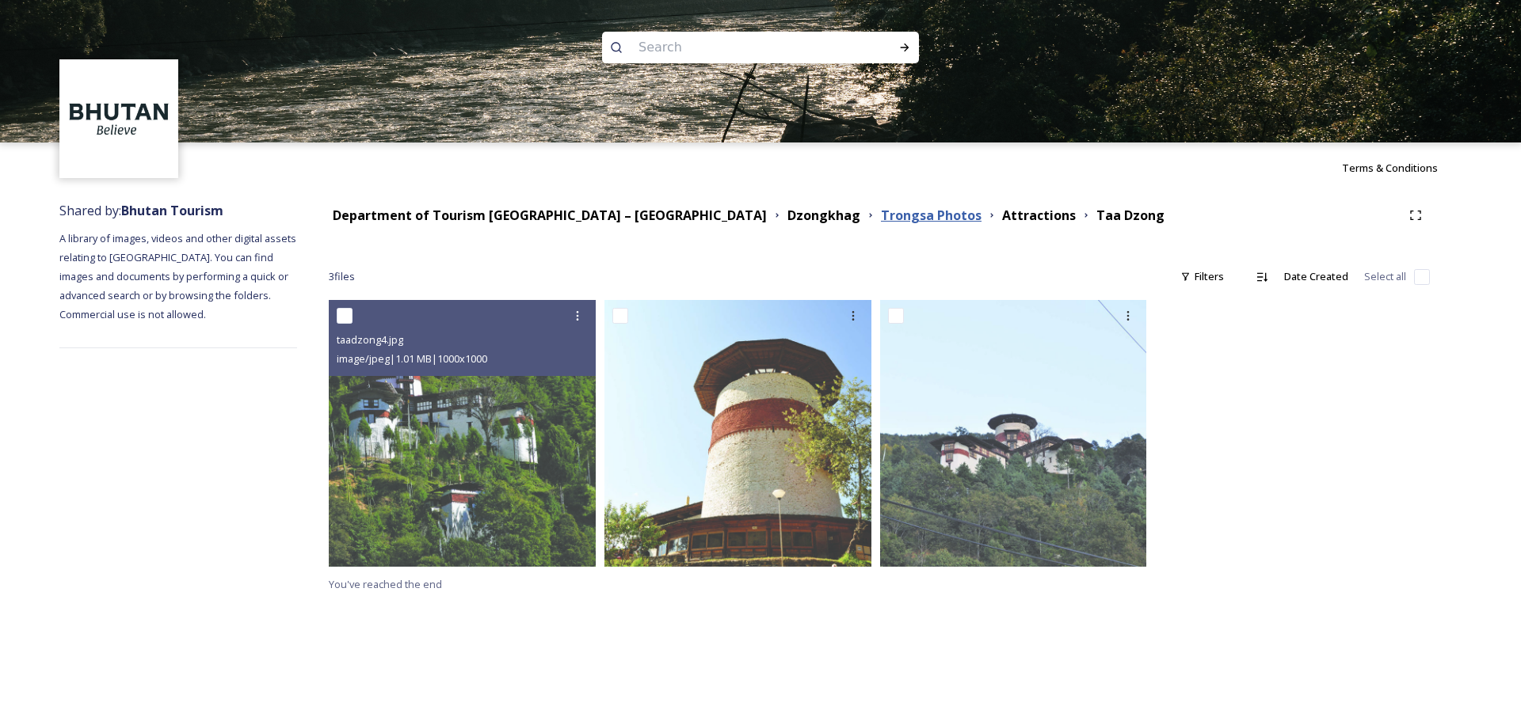
click at [881, 216] on strong "Trongsa Photos" at bounding box center [931, 215] width 101 height 17
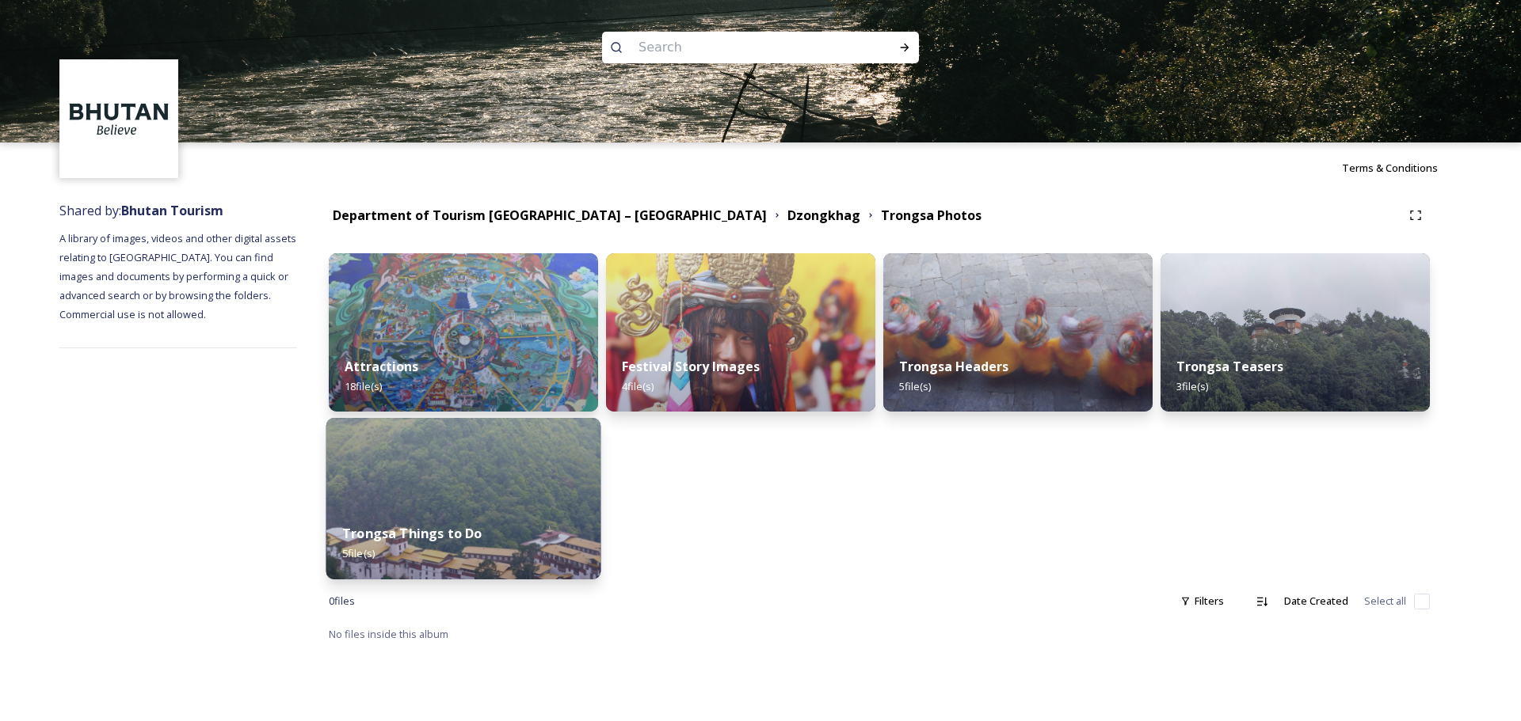
click at [470, 493] on img at bounding box center [463, 499] width 275 height 162
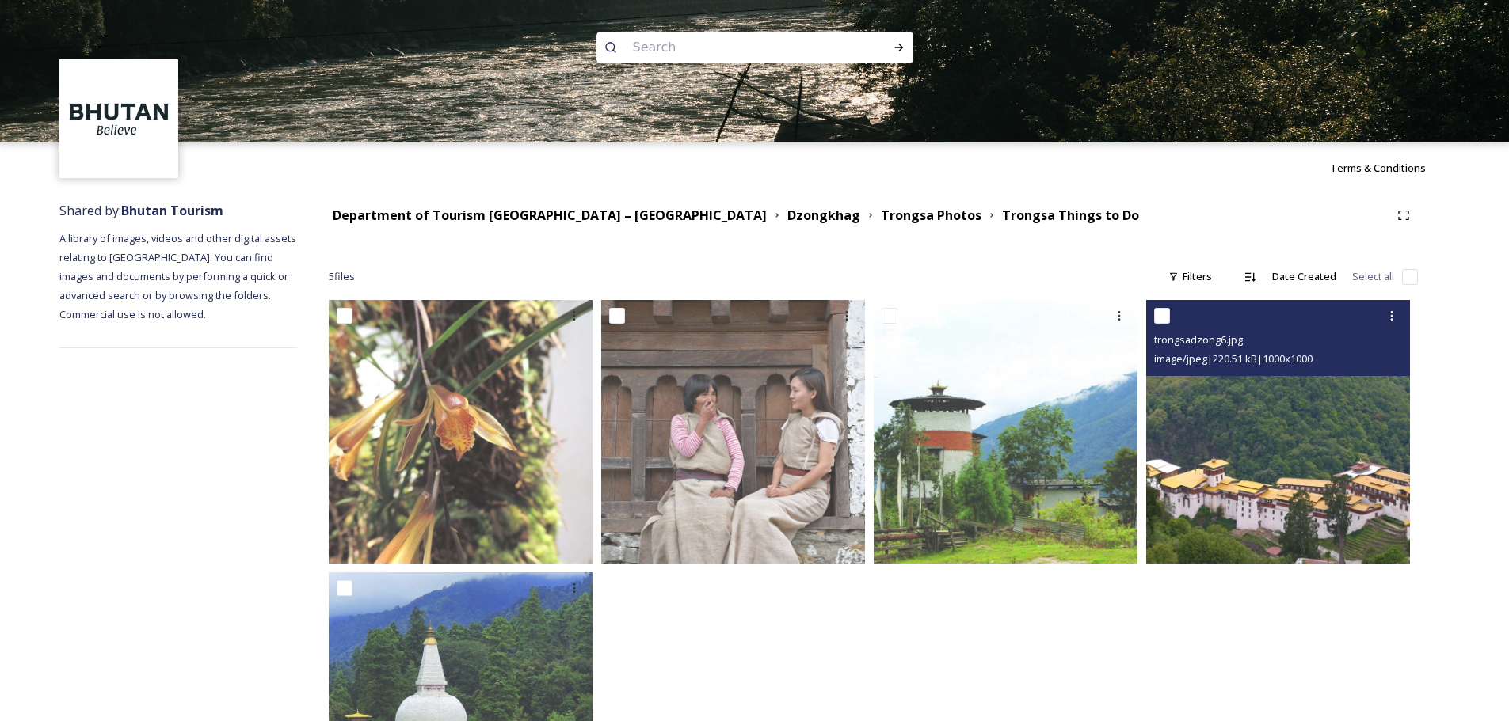
click at [1312, 463] on img at bounding box center [1278, 432] width 264 height 264
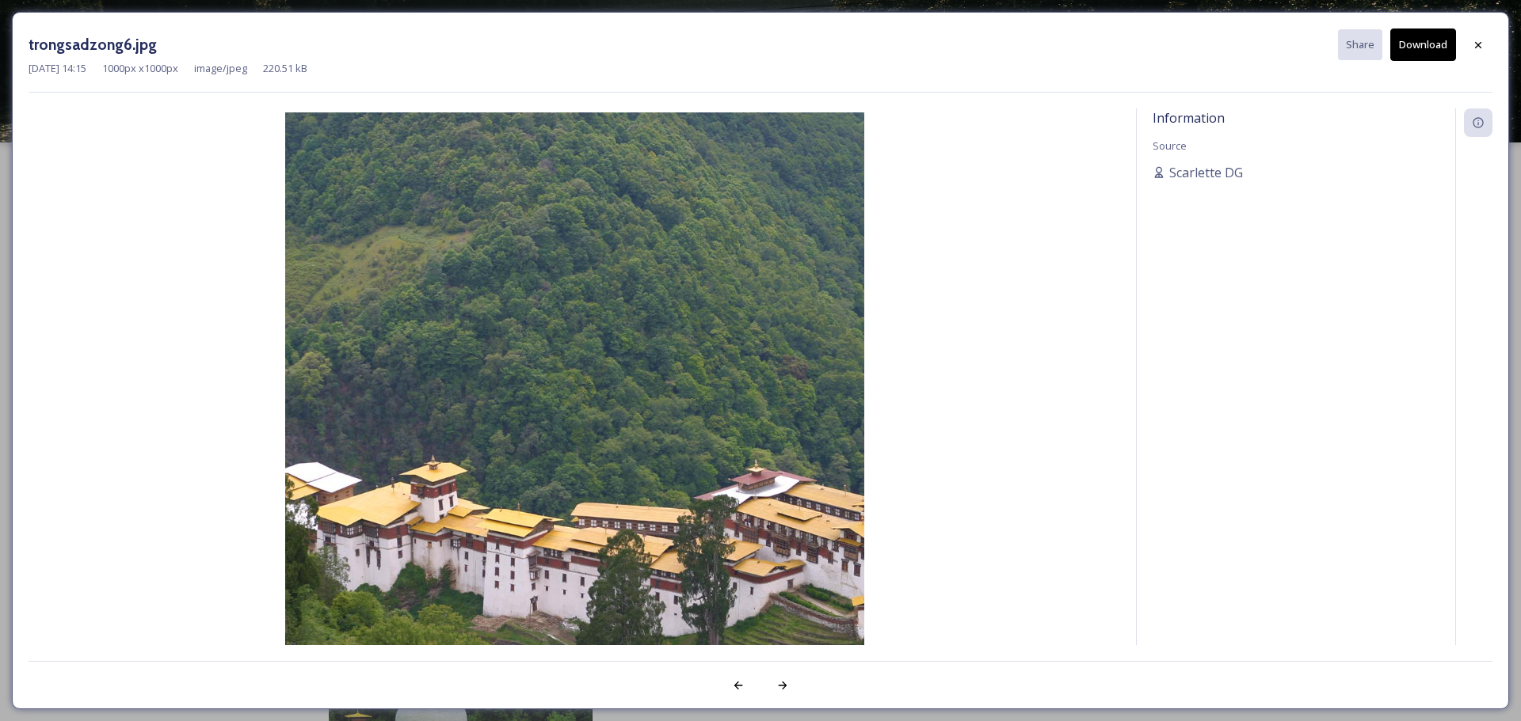
click at [1418, 48] on button "Download" at bounding box center [1423, 45] width 66 height 32
click at [1482, 51] on icon at bounding box center [1477, 45] width 13 height 13
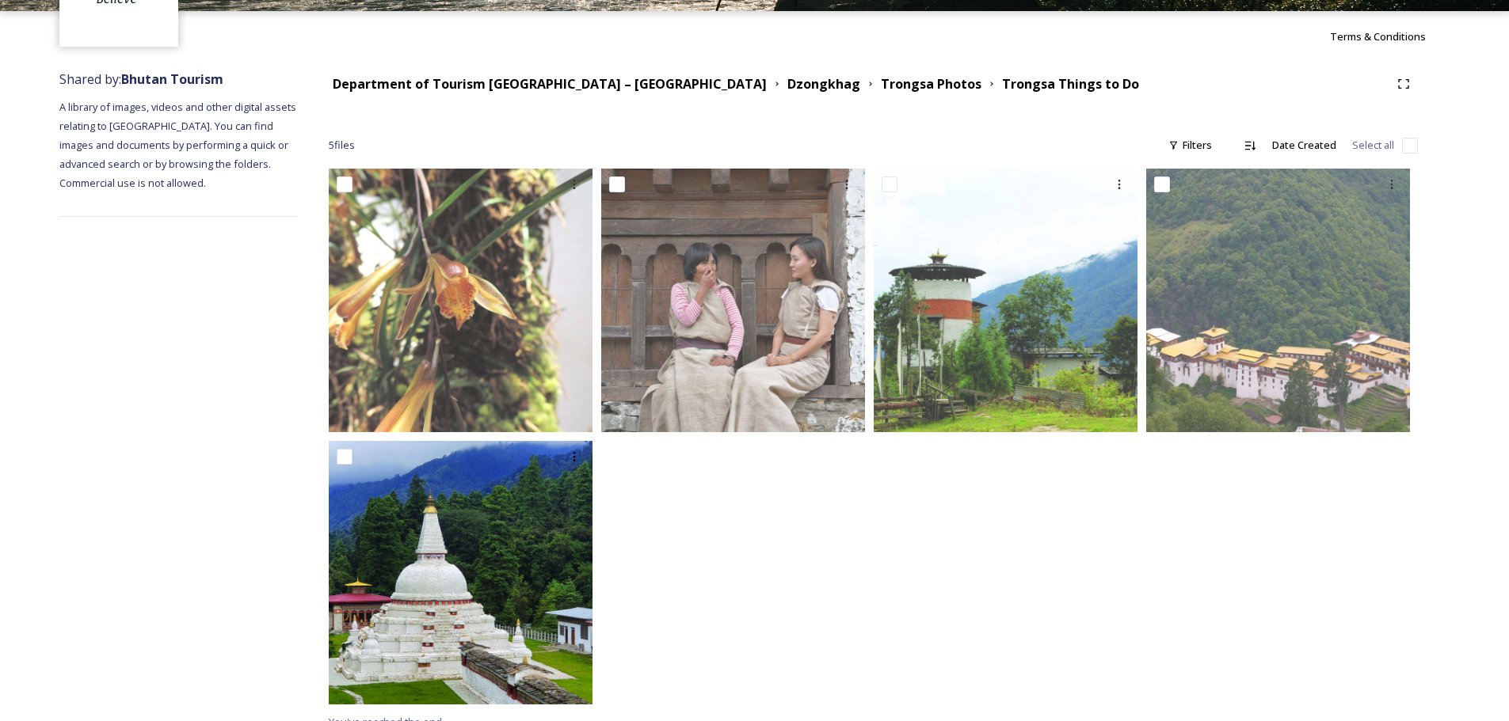
scroll to position [150, 0]
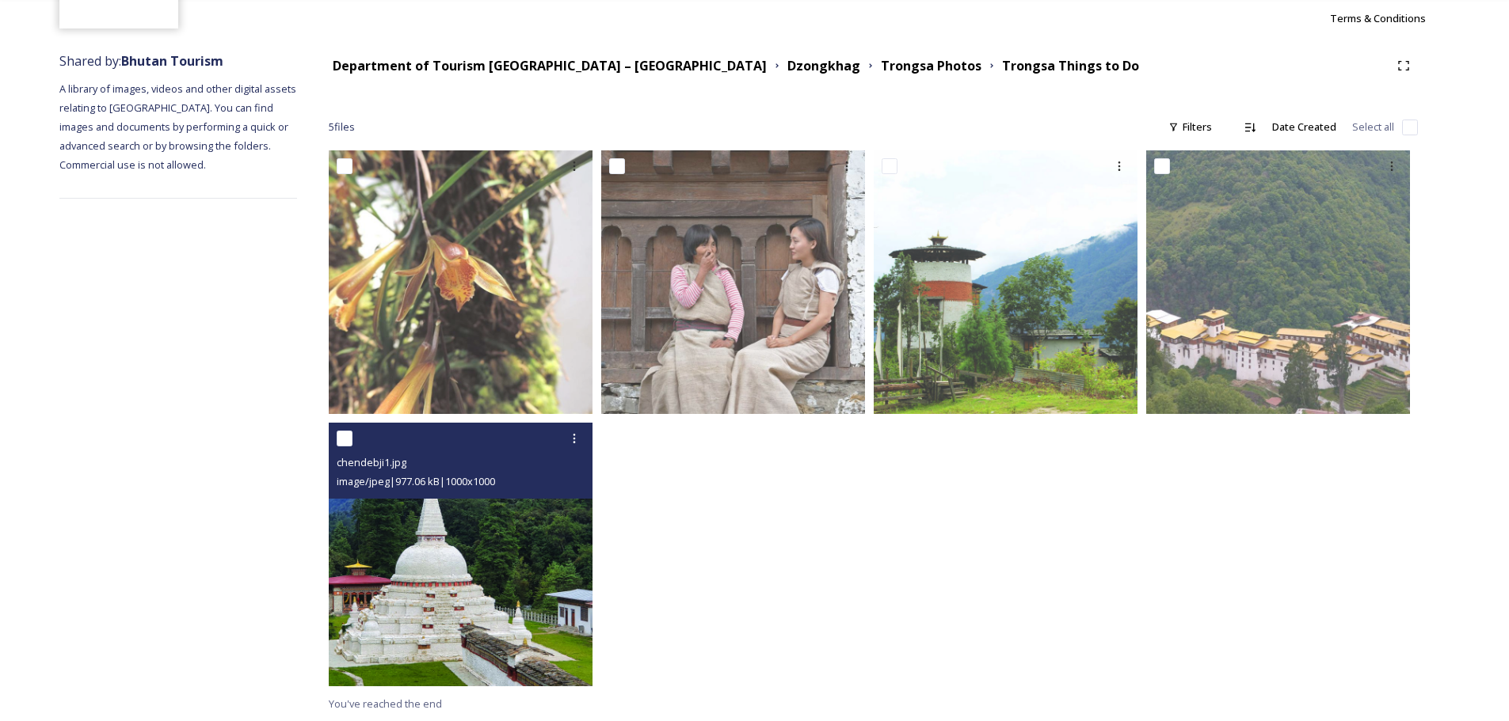
click at [461, 536] on img at bounding box center [461, 555] width 264 height 264
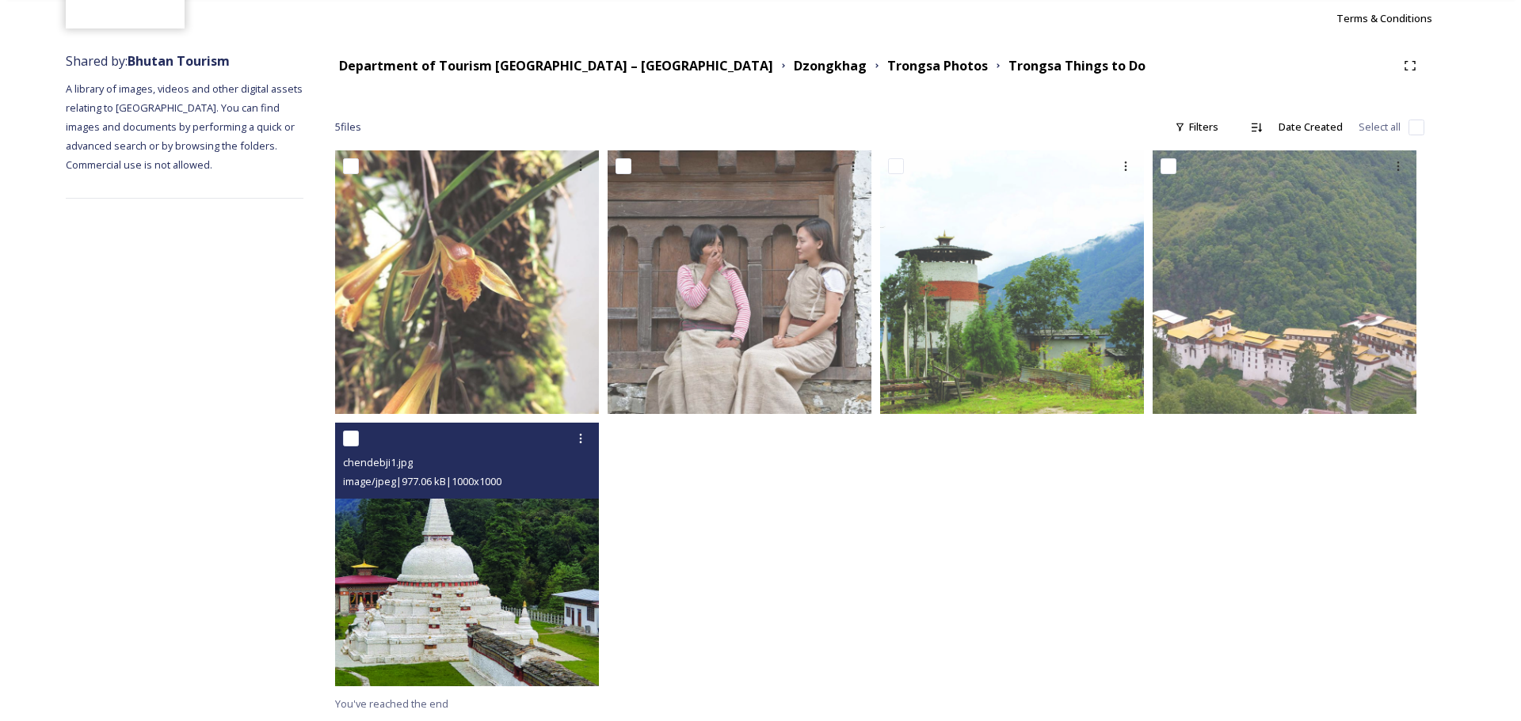
scroll to position [0, 0]
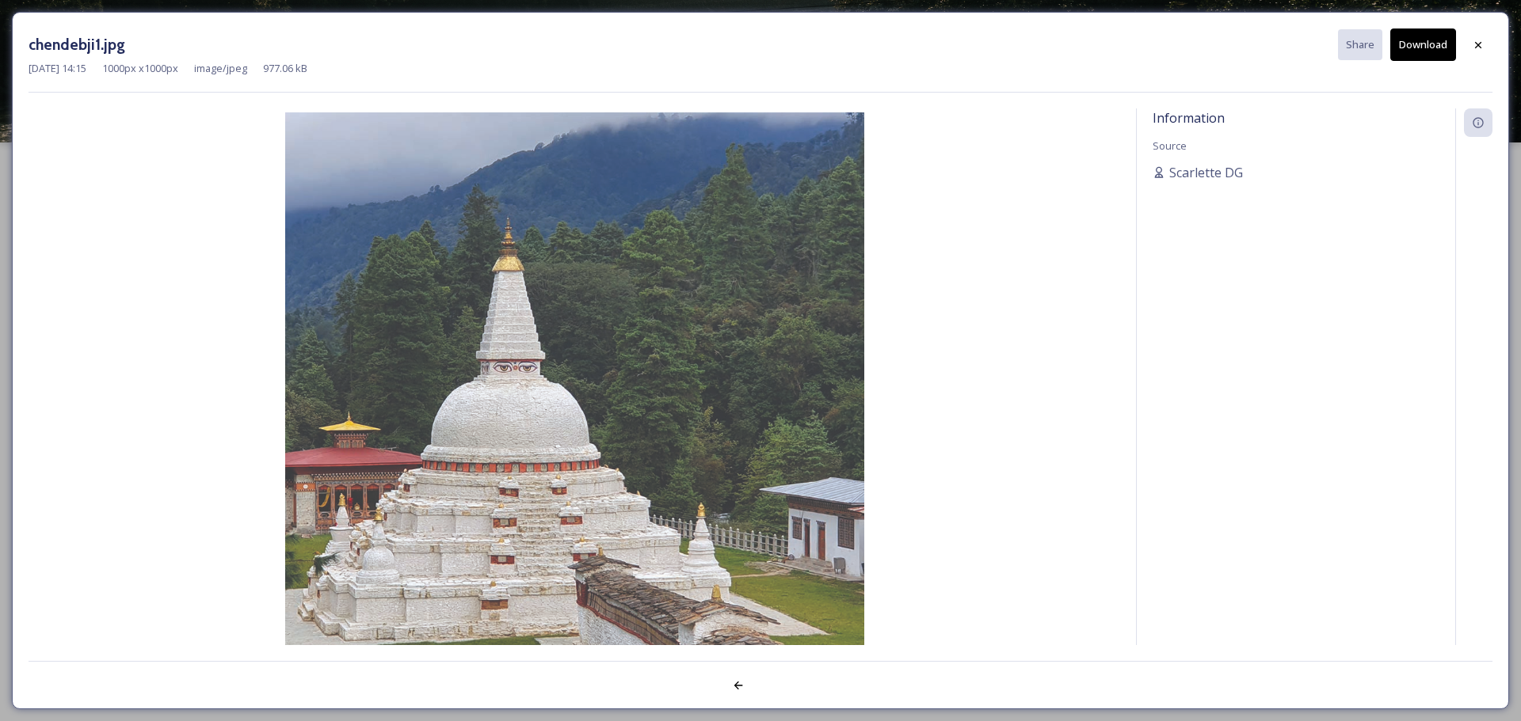
click at [1429, 42] on button "Download" at bounding box center [1423, 45] width 66 height 32
